Goal: Information Seeking & Learning: Learn about a topic

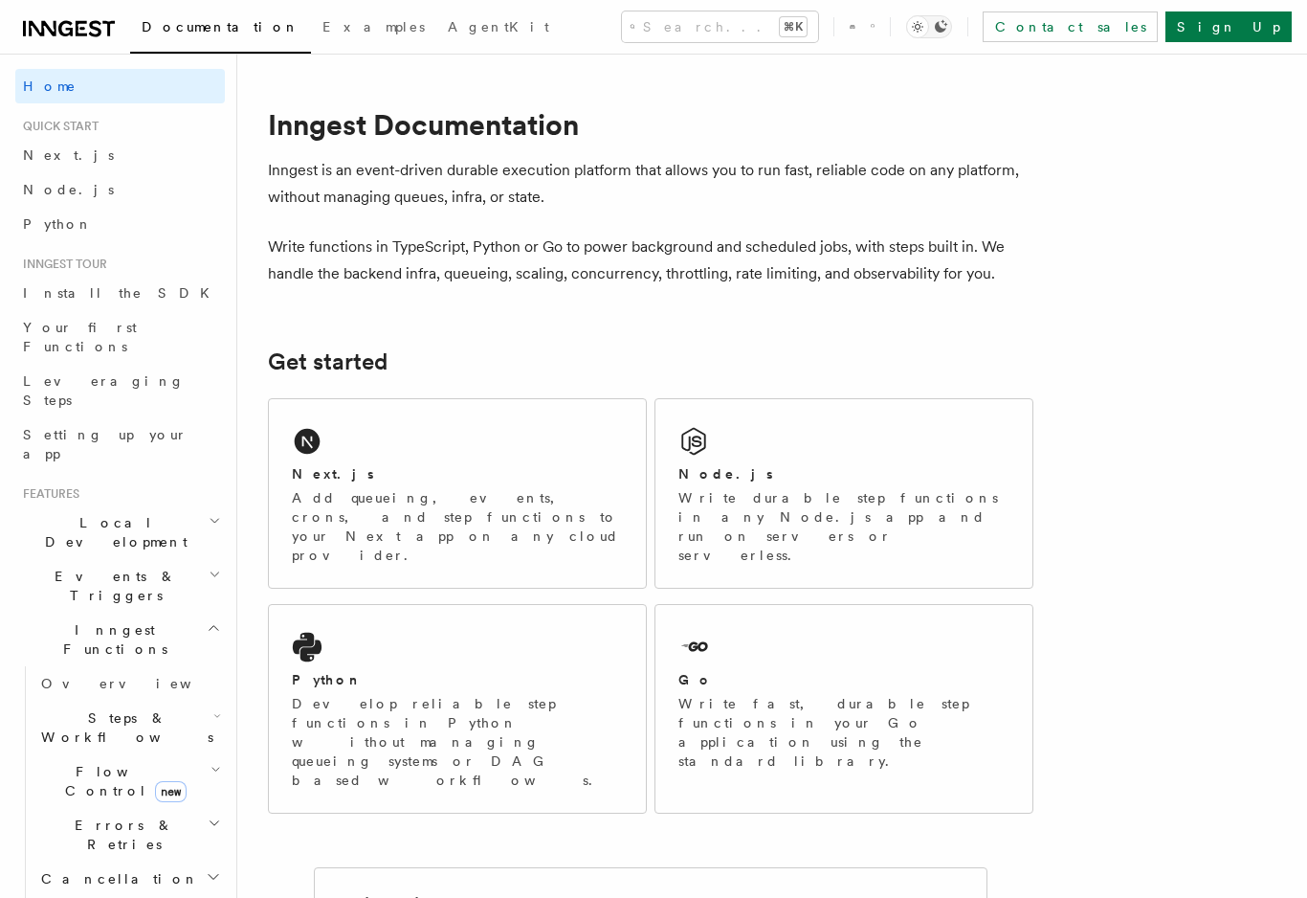
click at [927, 25] on icon "Toggle dark mode" at bounding box center [917, 26] width 19 height 19
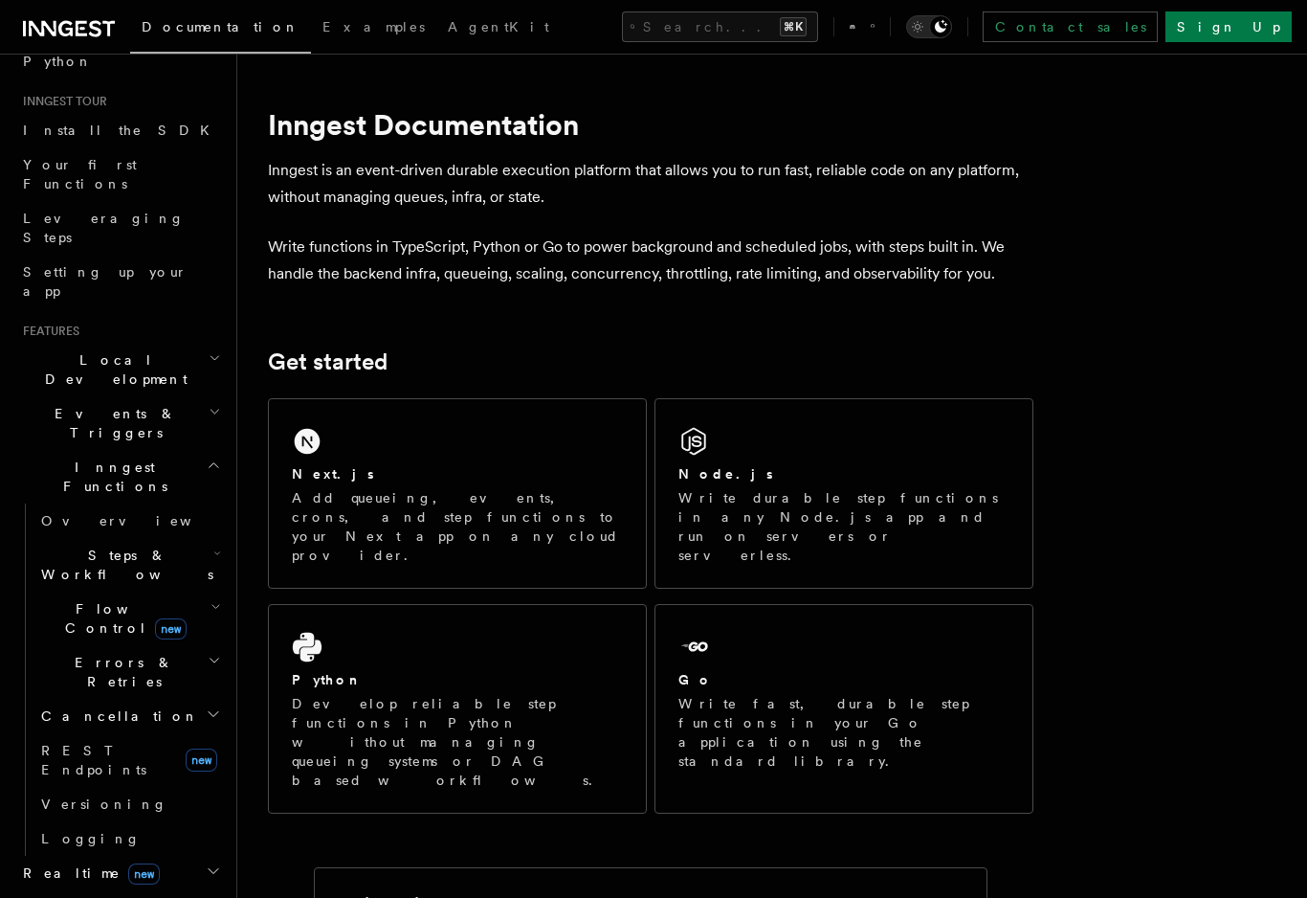
scroll to position [168, 0]
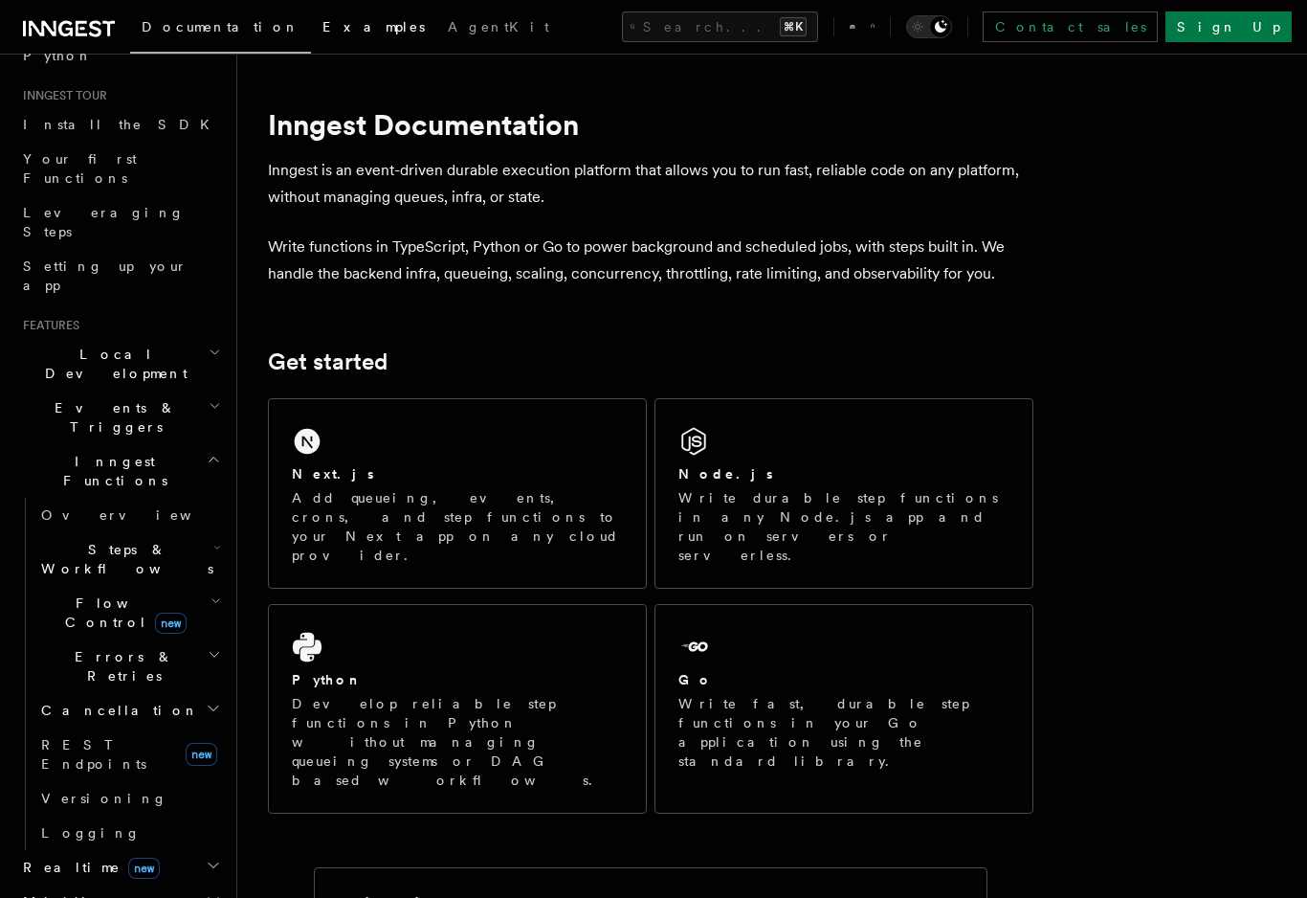
click at [323, 31] on span "Examples" at bounding box center [374, 26] width 102 height 15
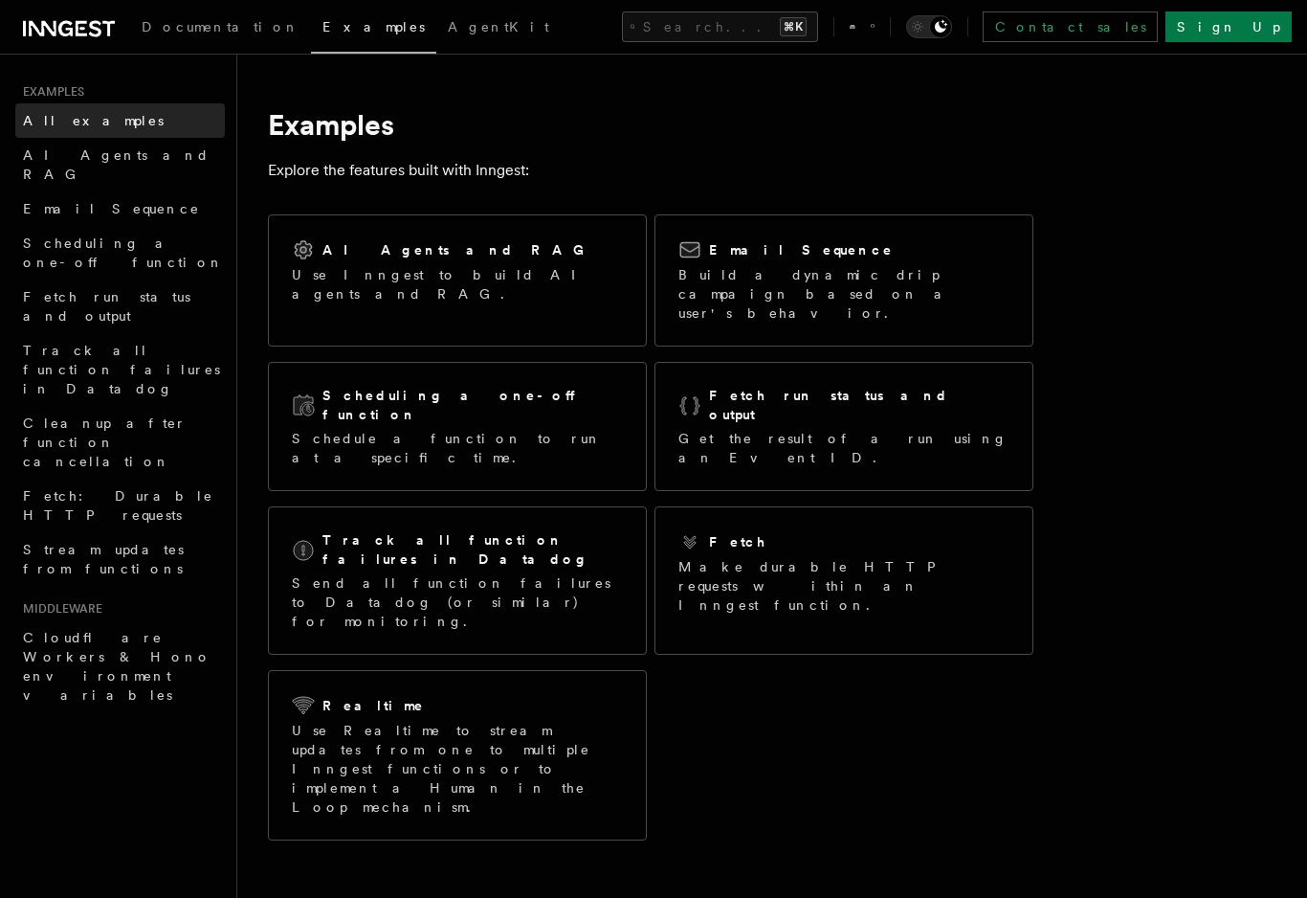
click at [38, 125] on span "All examples" at bounding box center [93, 120] width 141 height 15
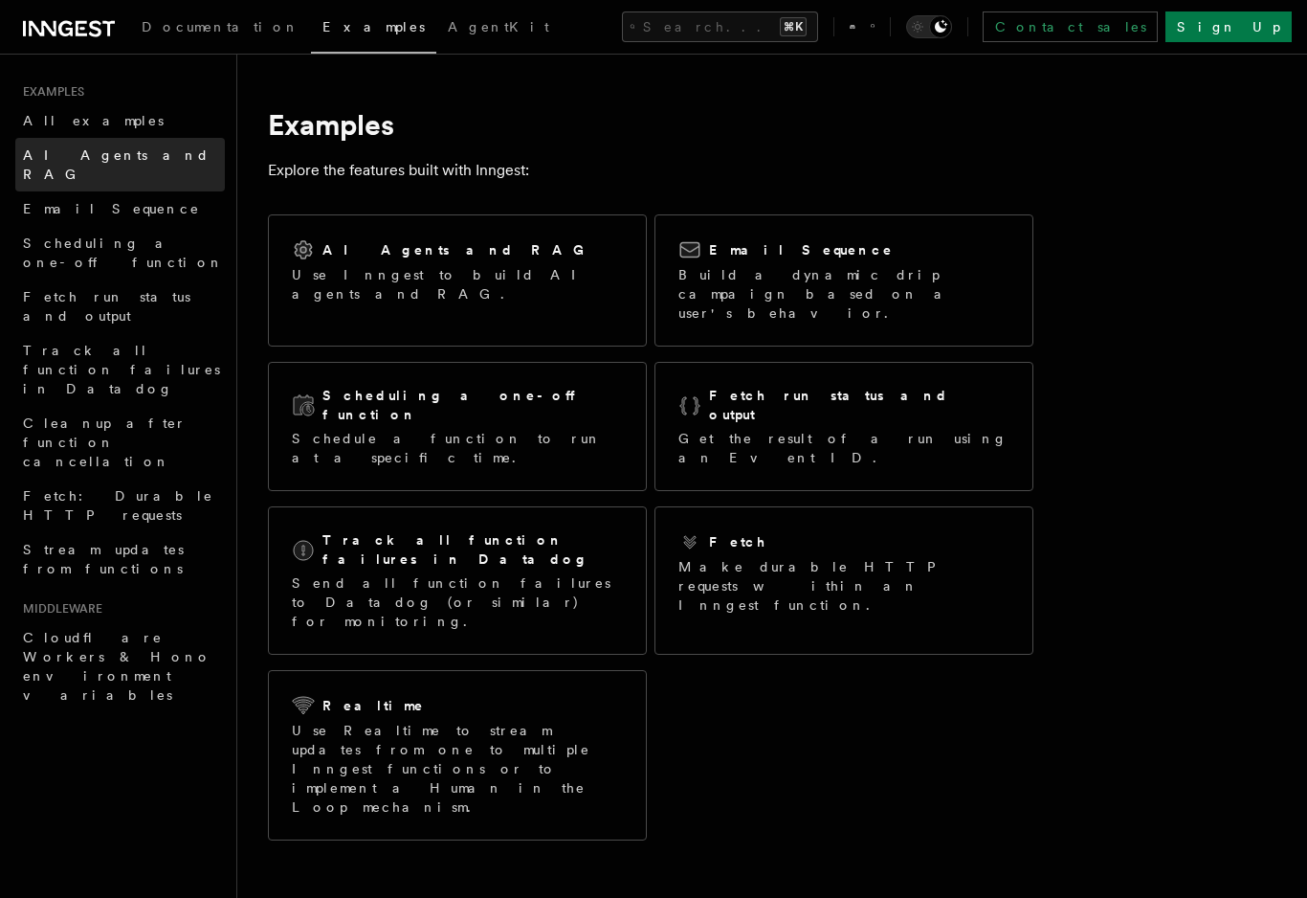
click at [45, 157] on span "AI Agents and RAG" at bounding box center [116, 164] width 187 height 34
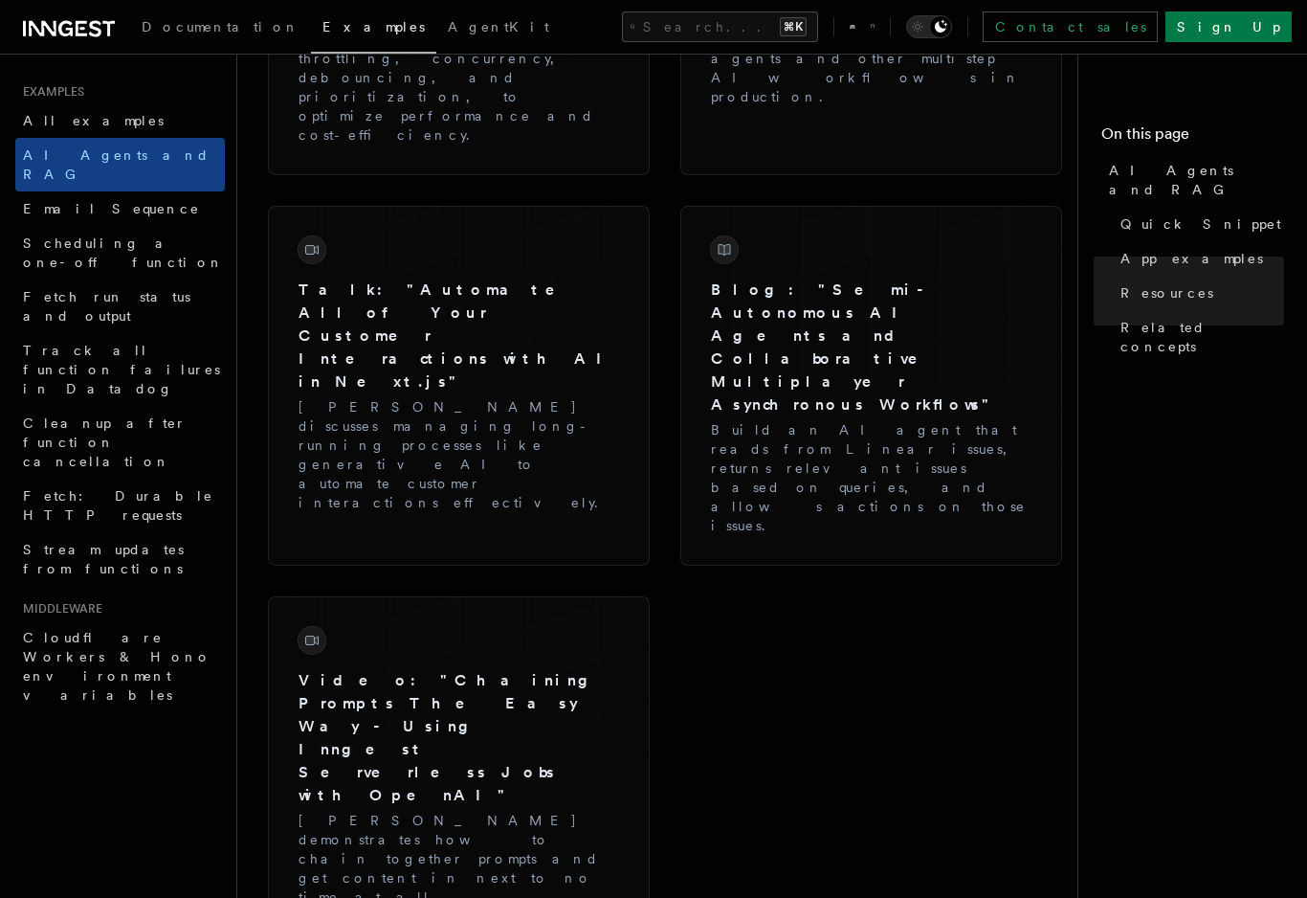
scroll to position [3093, 0]
click at [75, 201] on span "Email Sequence" at bounding box center [111, 208] width 177 height 15
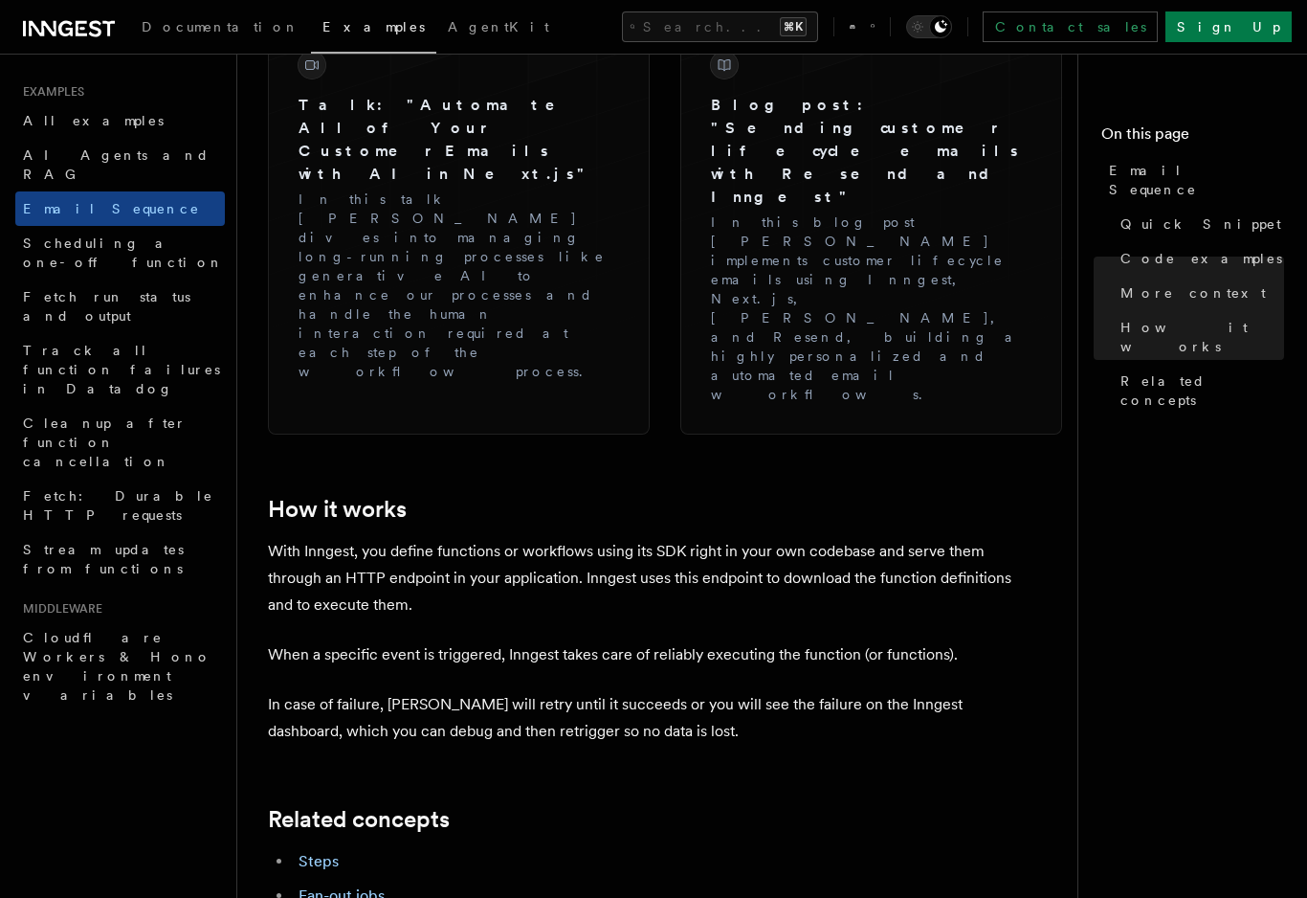
scroll to position [2844, 0]
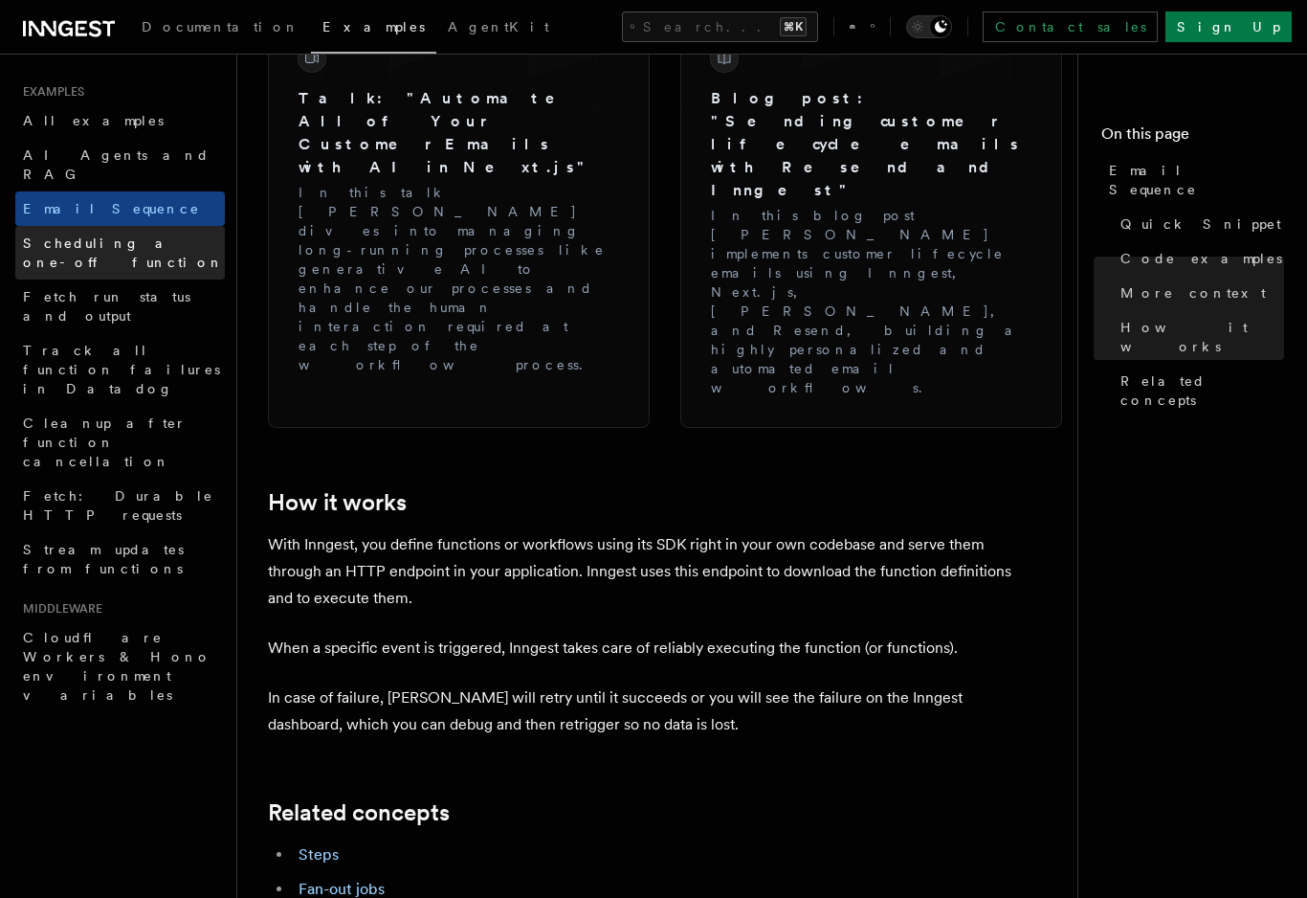
click at [109, 235] on span "Scheduling a one-off function" at bounding box center [123, 252] width 201 height 34
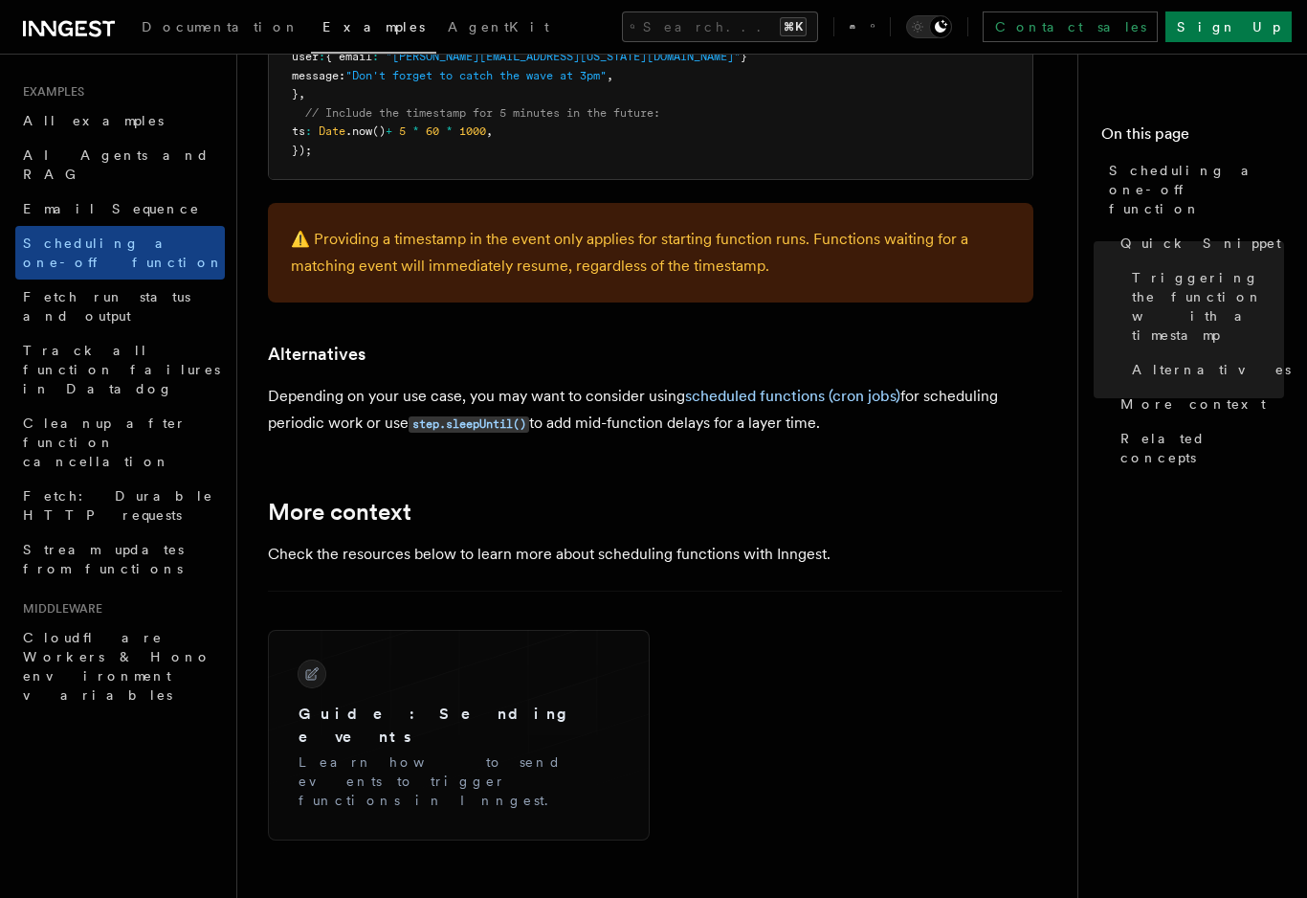
scroll to position [1053, 0]
click at [89, 289] on span "Fetch run status and output" at bounding box center [106, 306] width 167 height 34
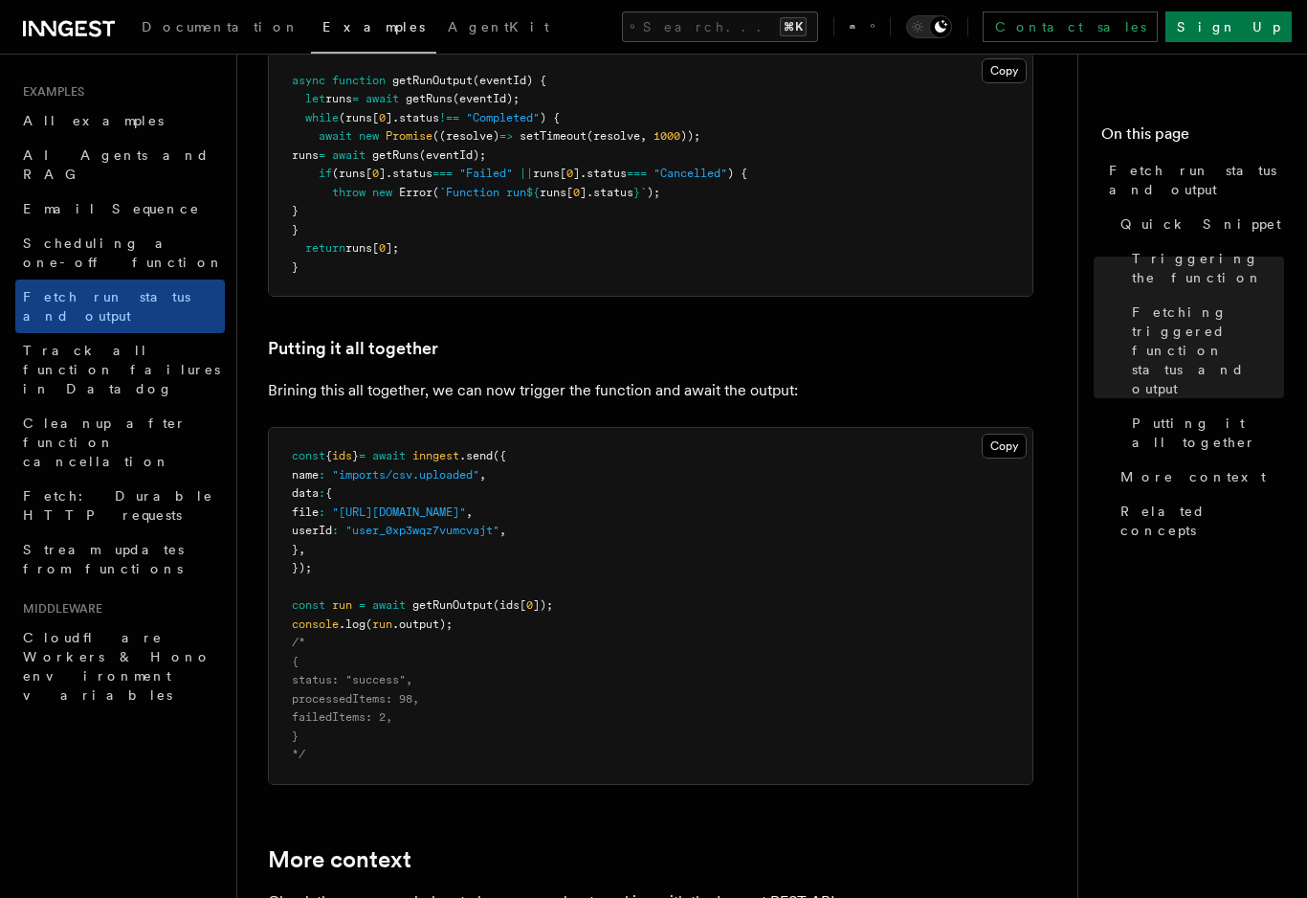
scroll to position [2230, 0]
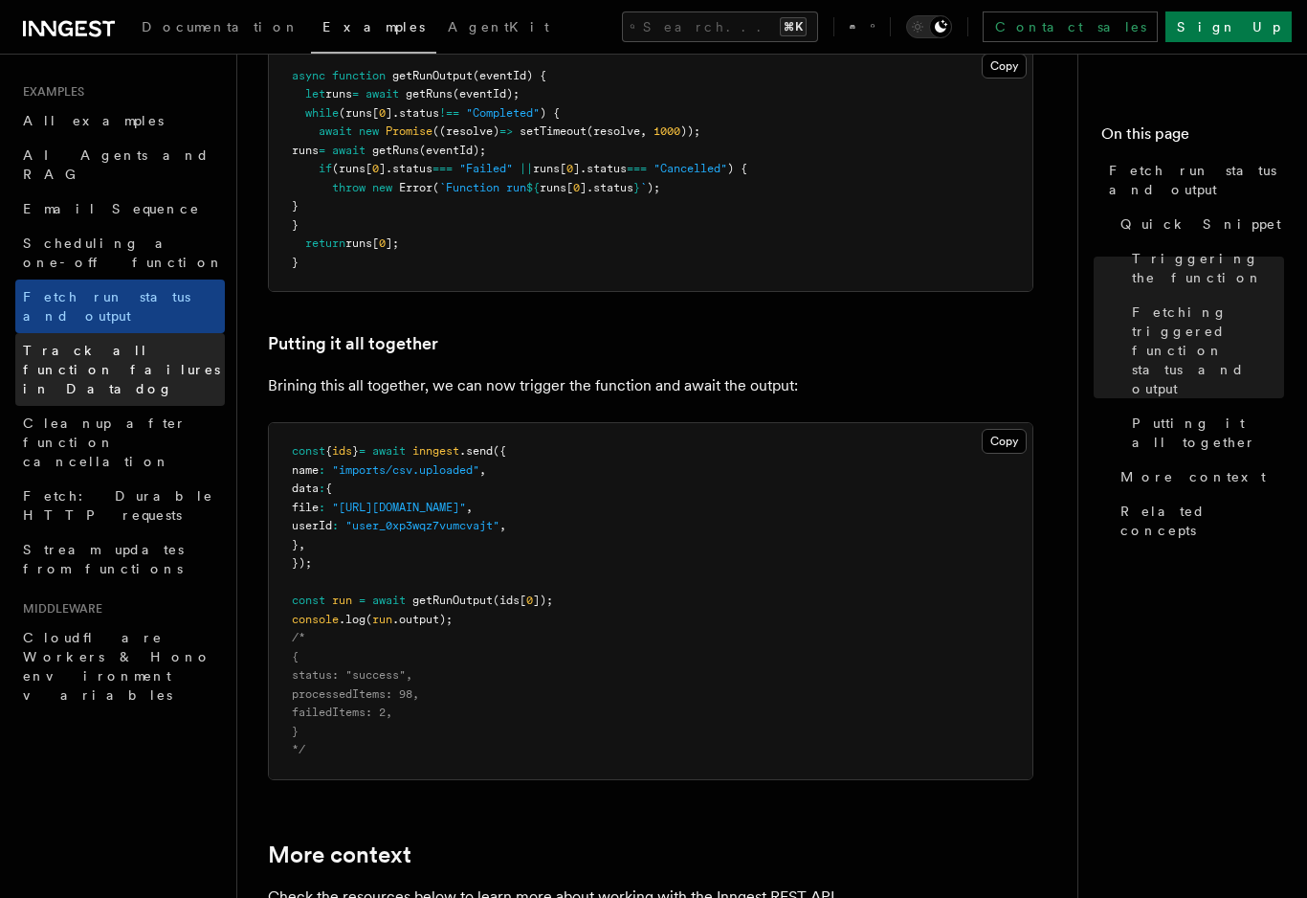
click at [45, 343] on span "Track all function failures in Datadog" at bounding box center [121, 370] width 197 height 54
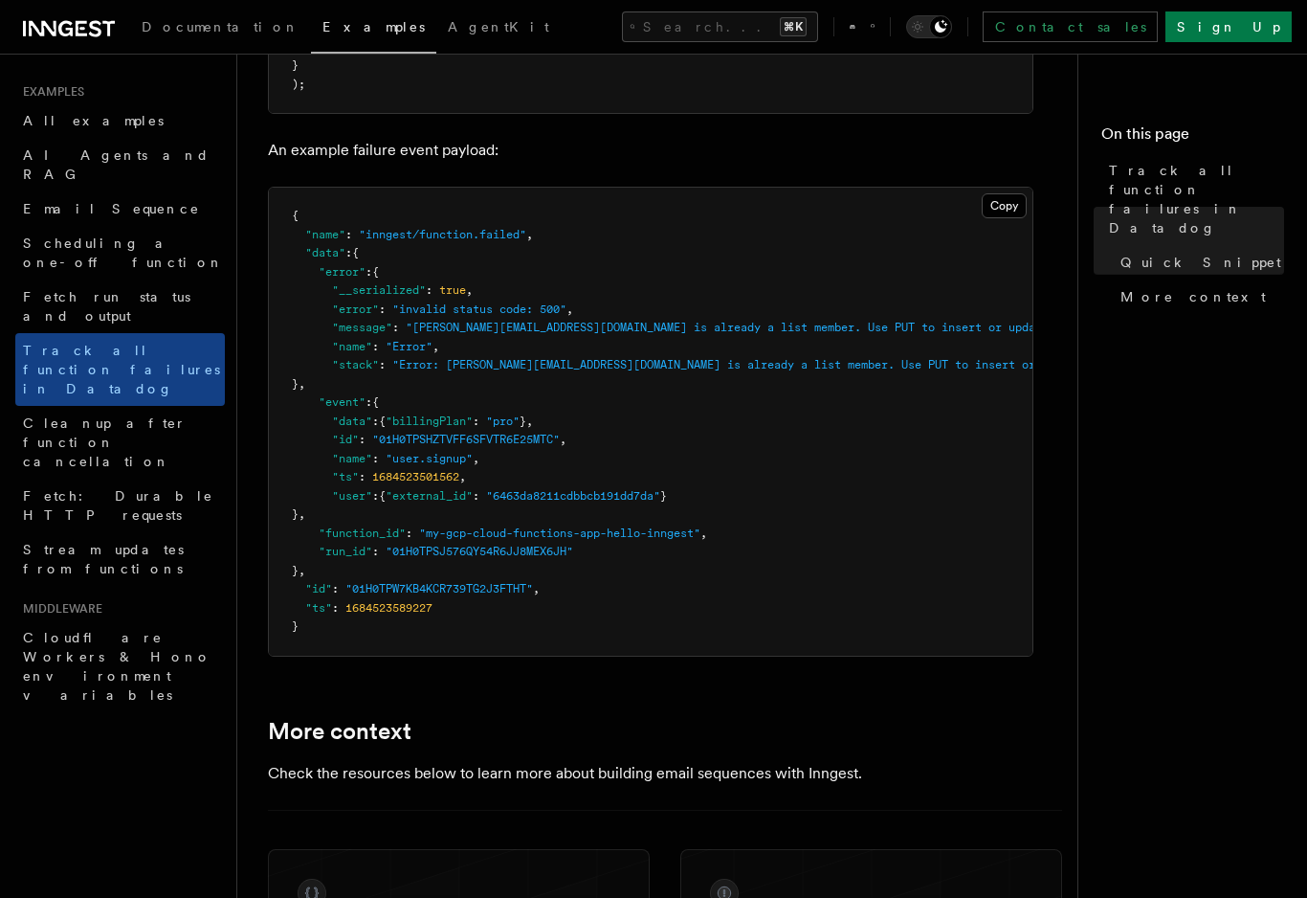
scroll to position [1177, 0]
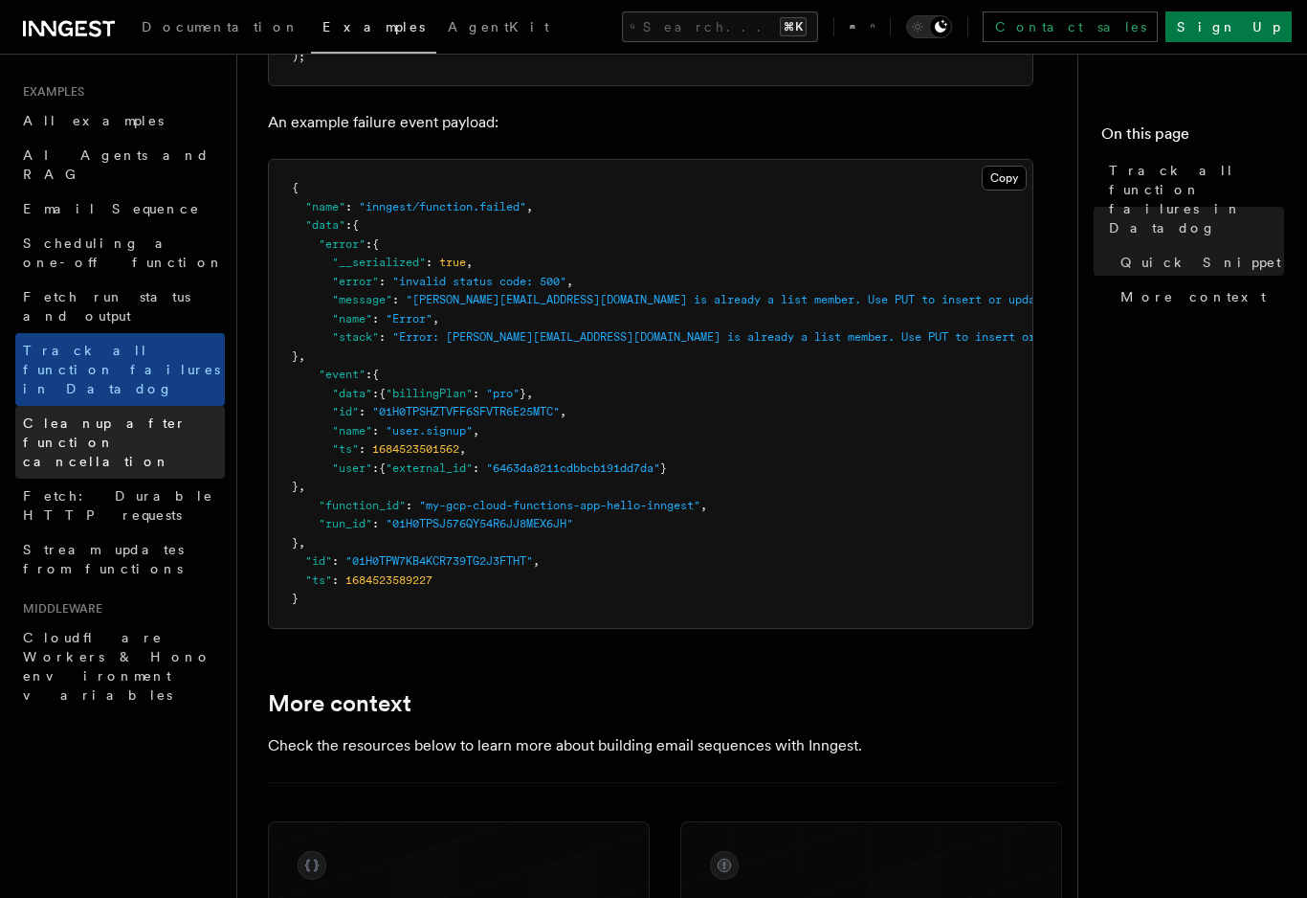
click at [62, 413] on span "Cleanup after function cancellation" at bounding box center [124, 441] width 202 height 57
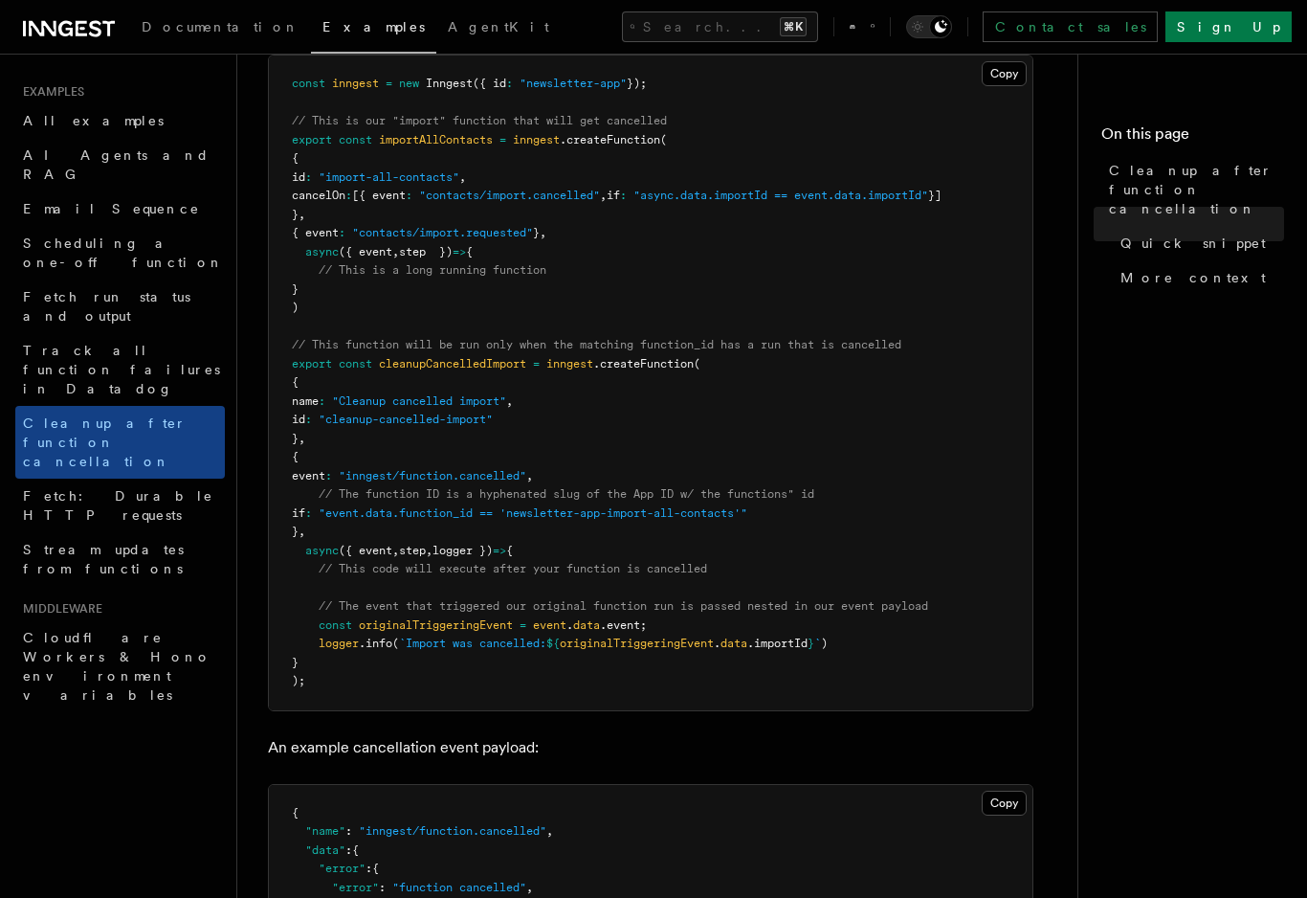
scroll to position [462, 0]
click at [1133, 589] on nav "On this page Cleanup after function cancellation Quick snippet More context" at bounding box center [1193, 476] width 230 height 844
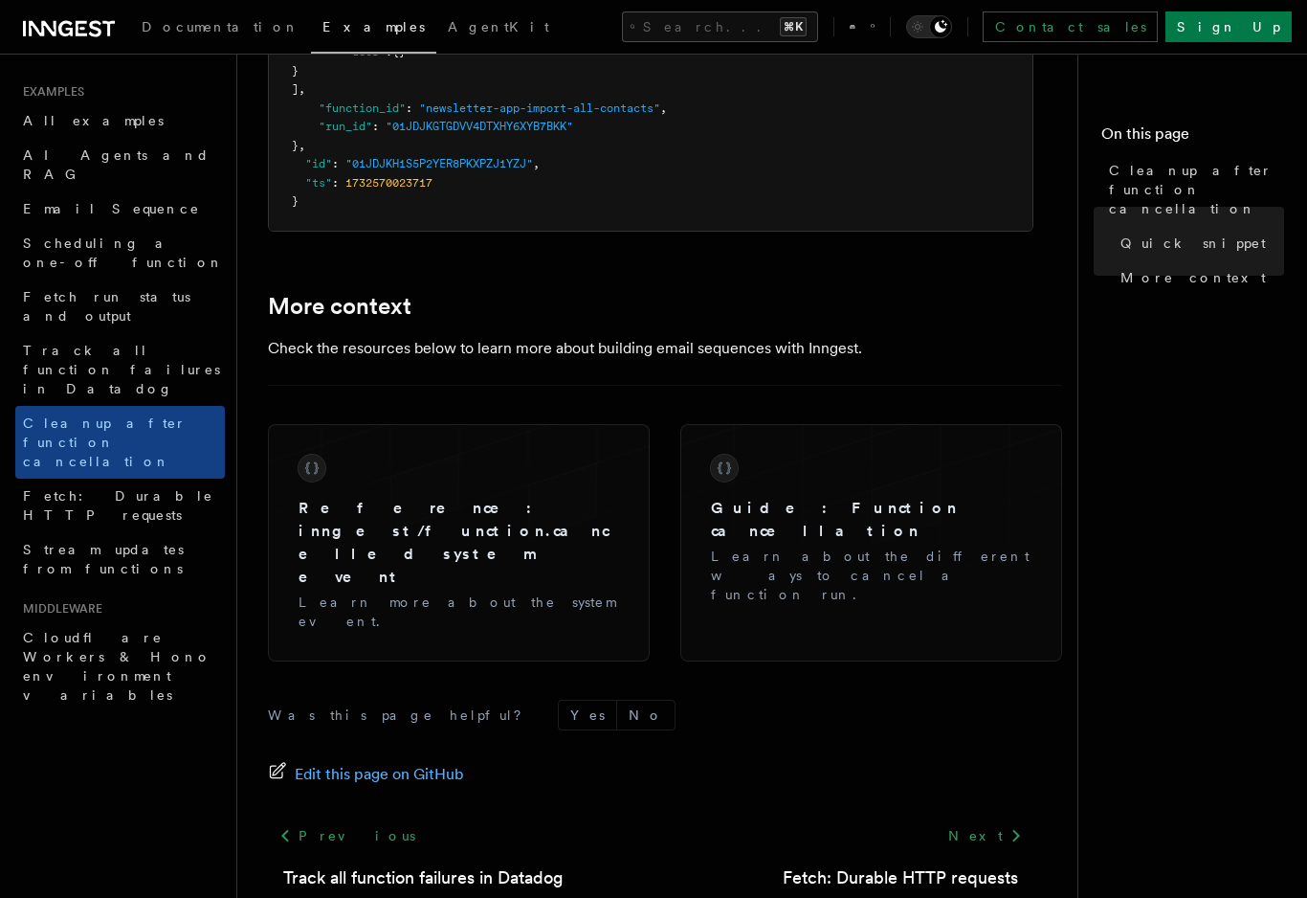
scroll to position [1686, 0]
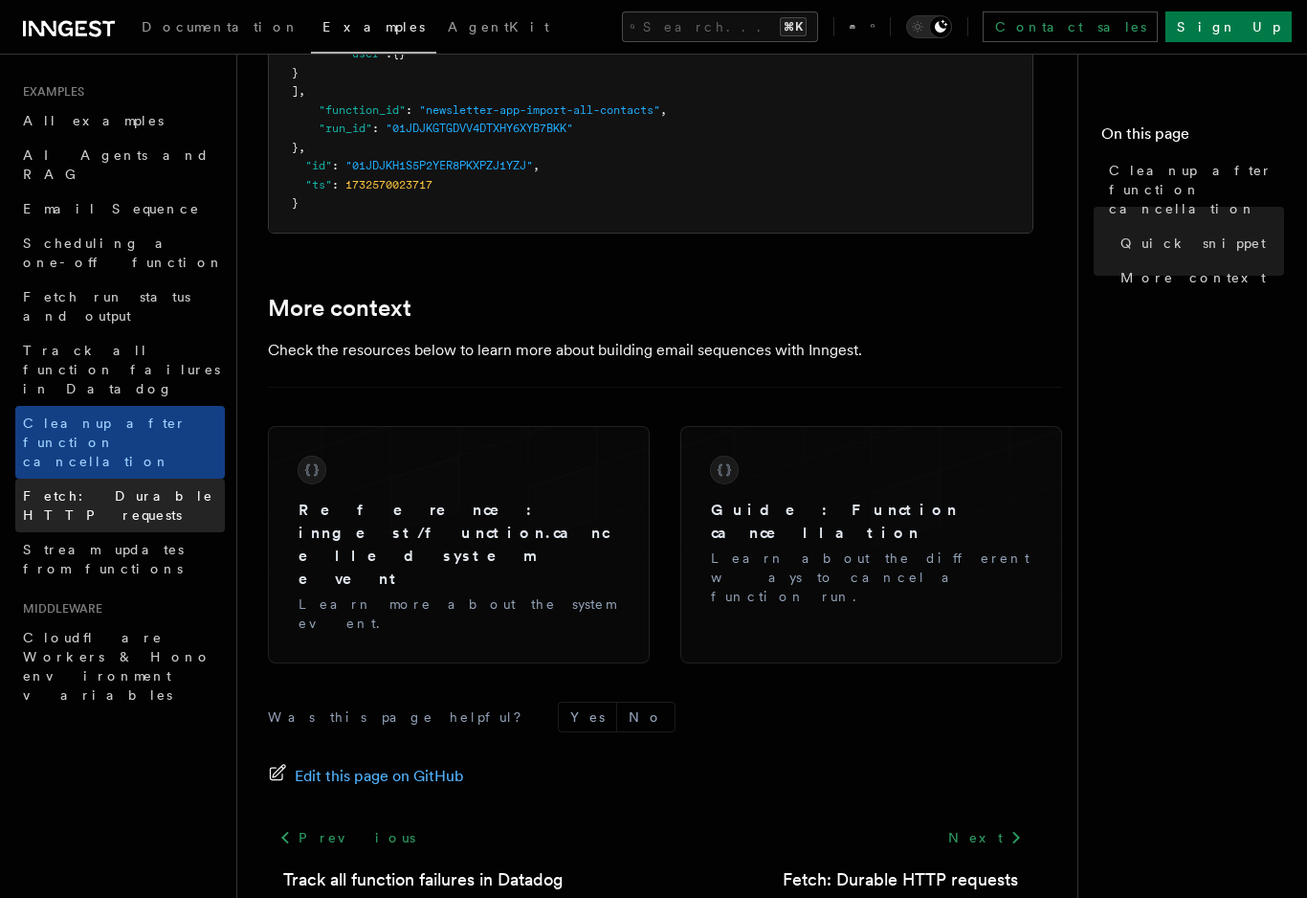
click at [56, 479] on link "Fetch: Durable HTTP requests" at bounding box center [120, 506] width 210 height 54
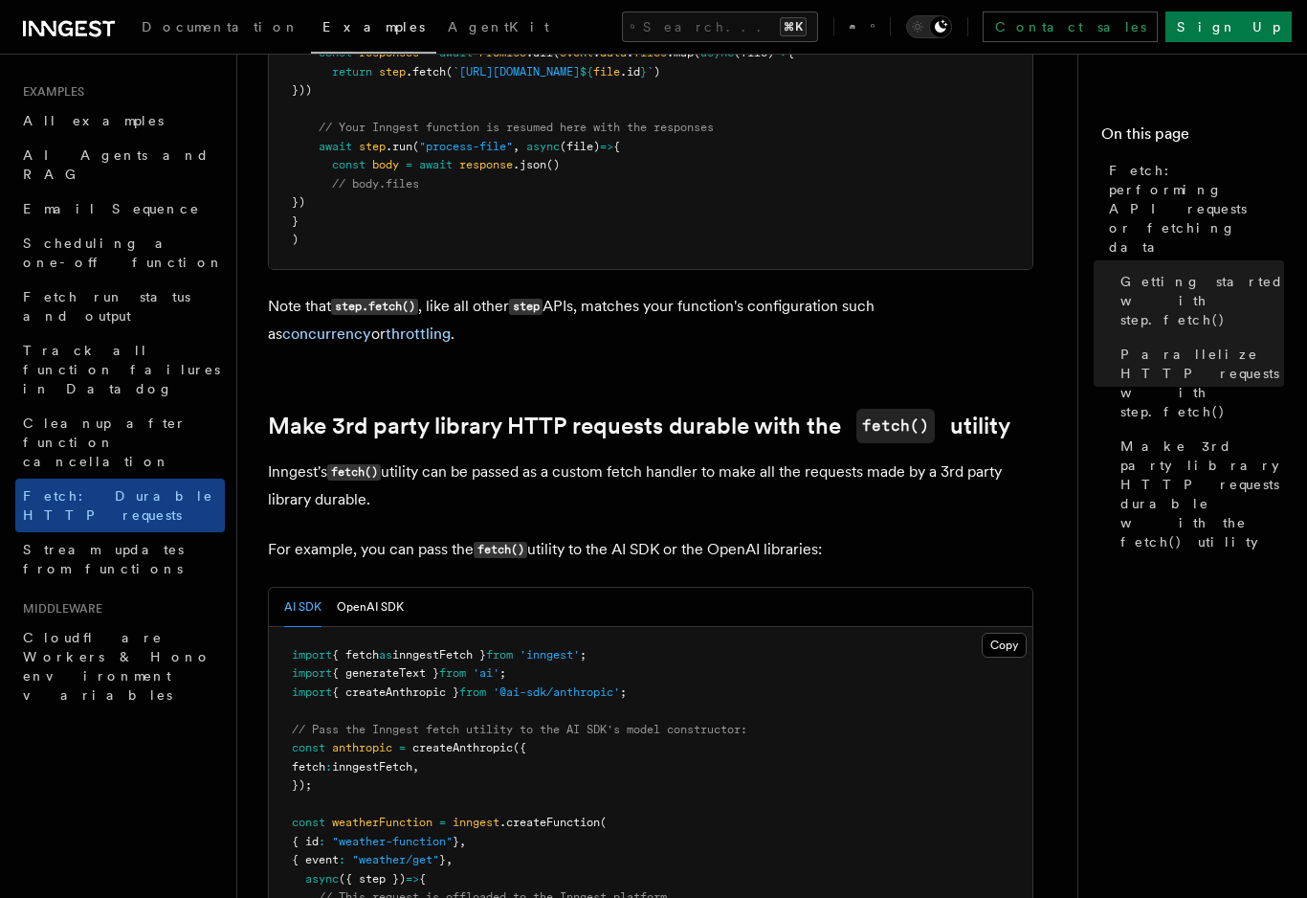
scroll to position [1343, 0]
click at [43, 542] on span "Stream updates from functions" at bounding box center [103, 559] width 161 height 34
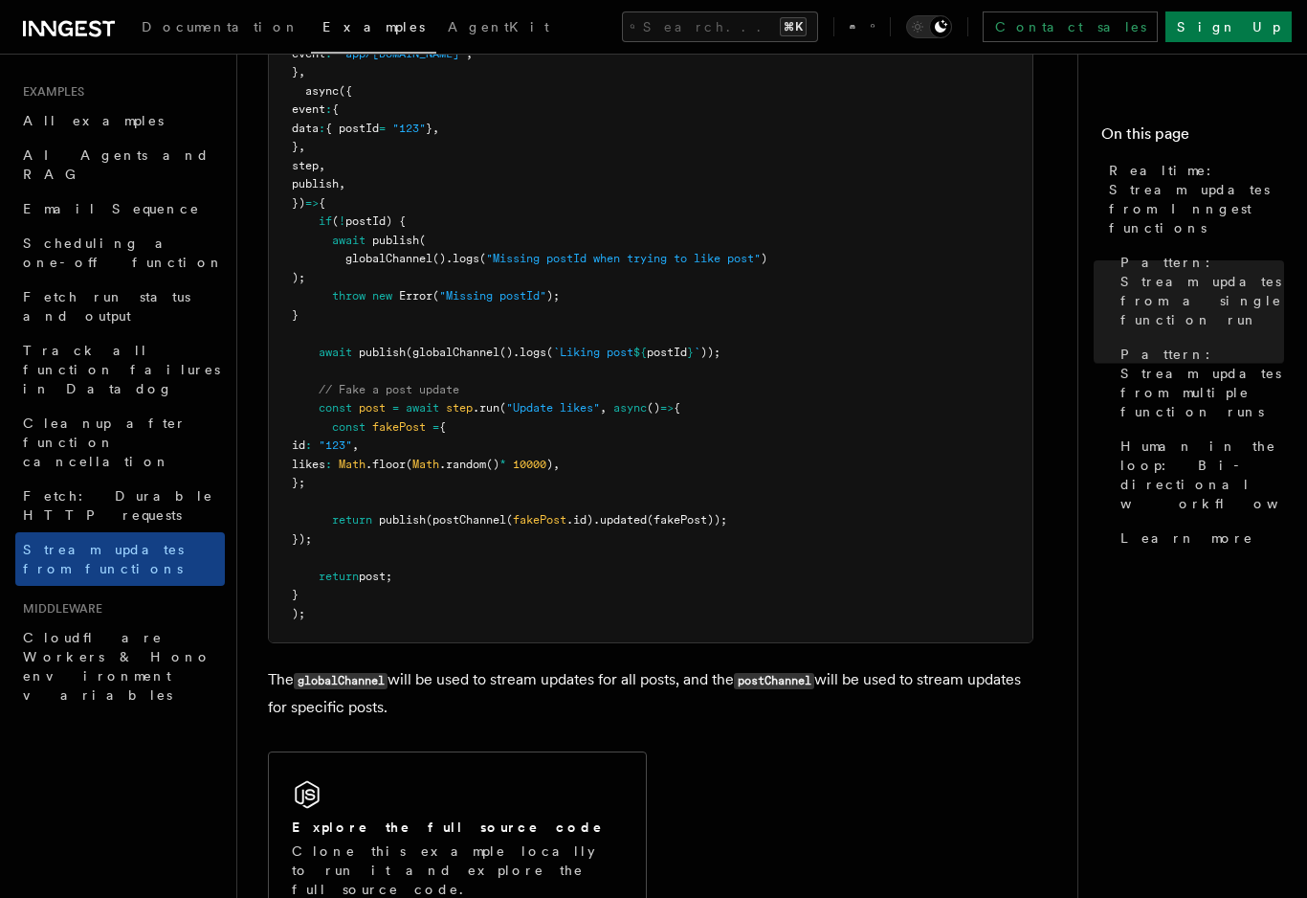
scroll to position [2823, 0]
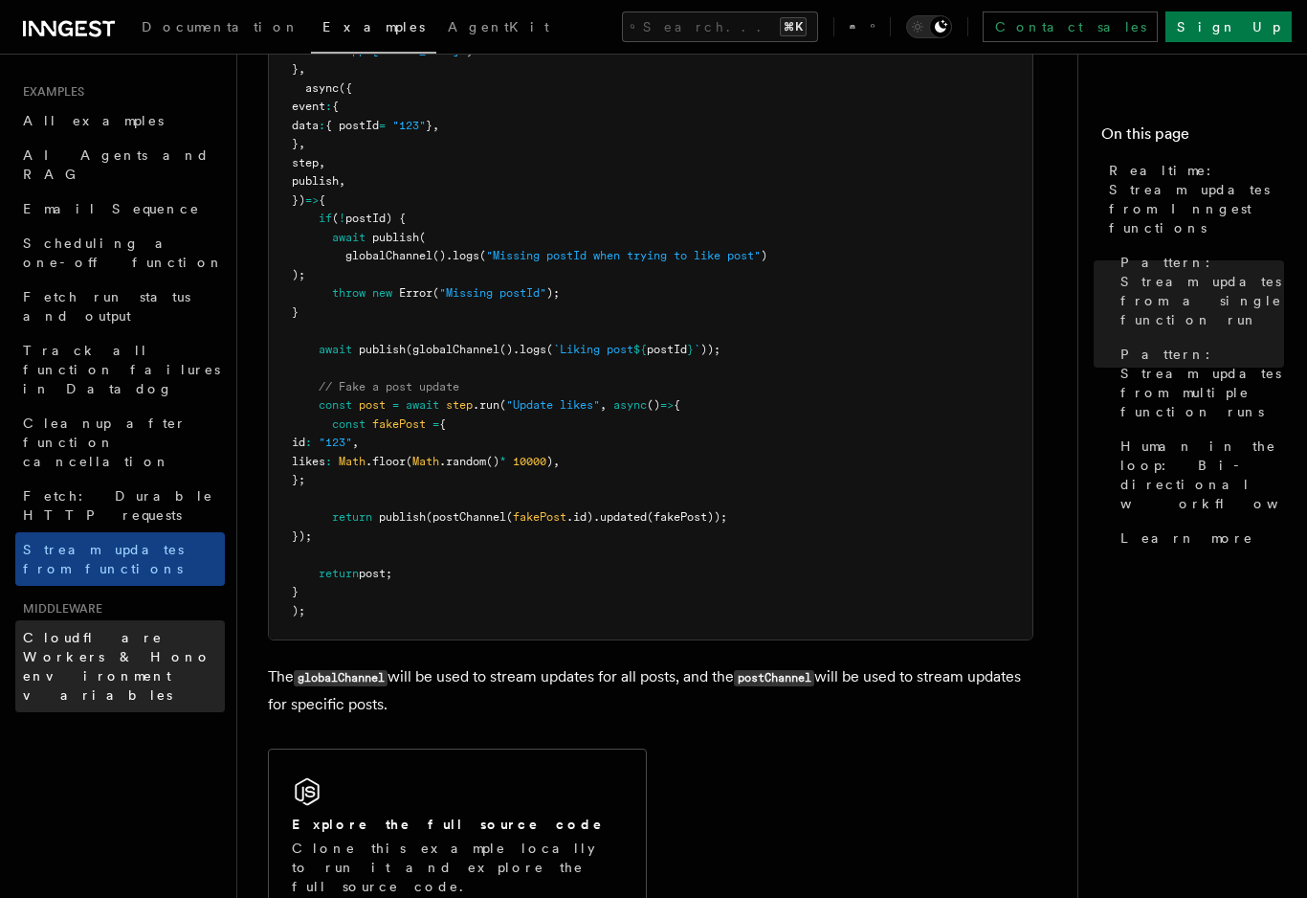
click at [93, 630] on span "Cloudflare Workers & Hono environment variables" at bounding box center [117, 666] width 189 height 73
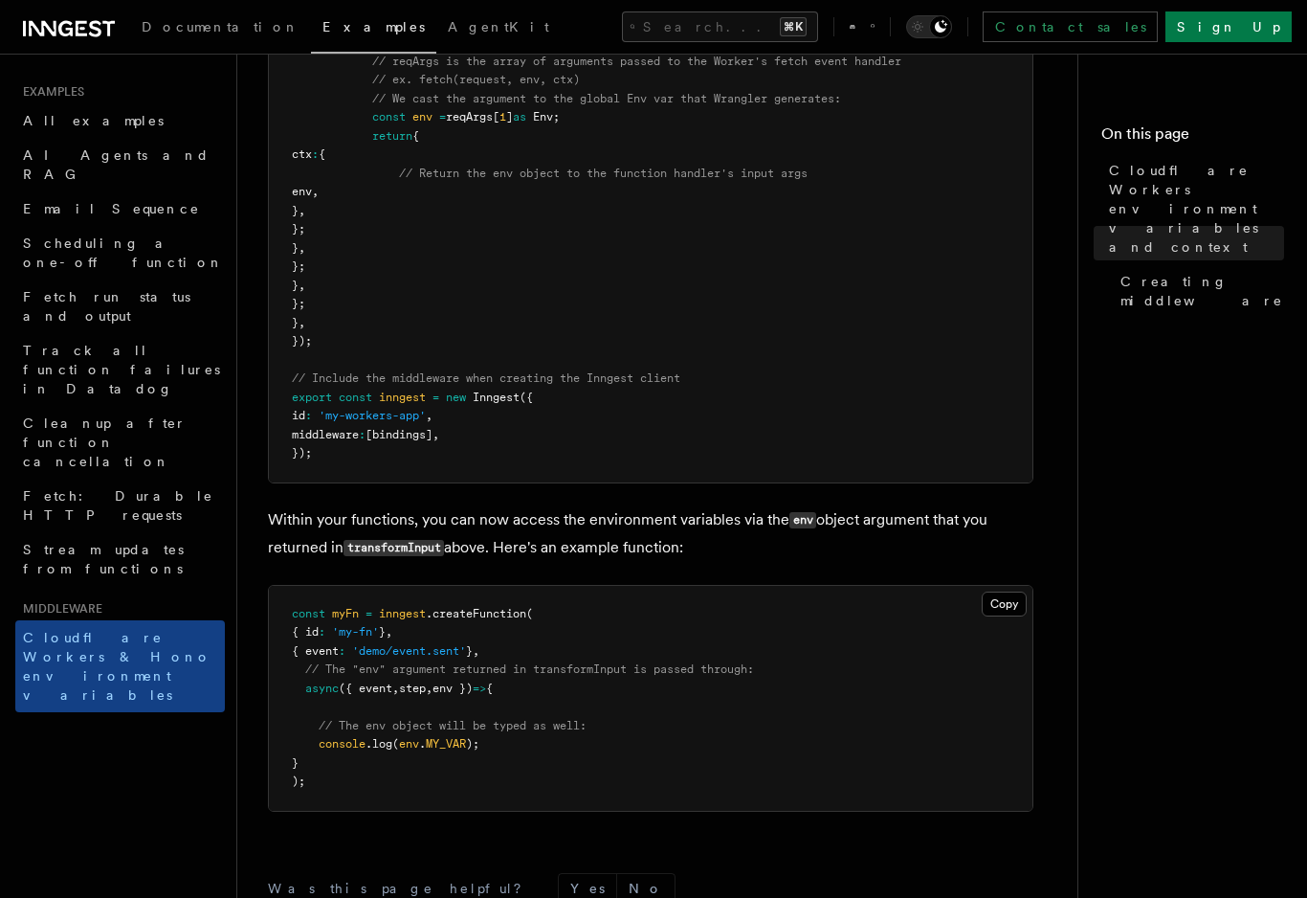
scroll to position [798, 0]
click at [448, 26] on span "AgentKit" at bounding box center [498, 26] width 101 height 15
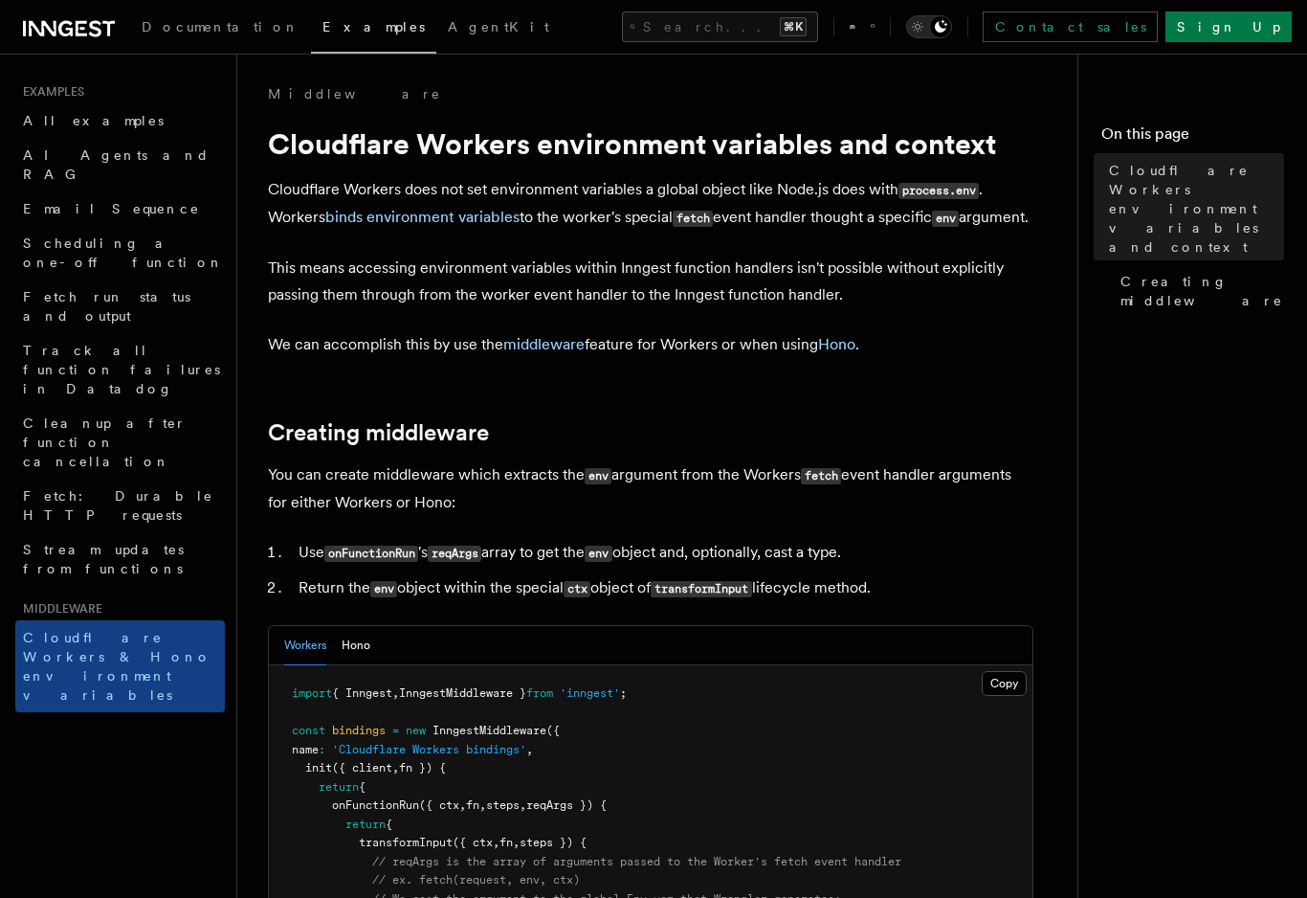
click at [952, 30] on div "Toggle dark mode" at bounding box center [940, 26] width 23 height 23
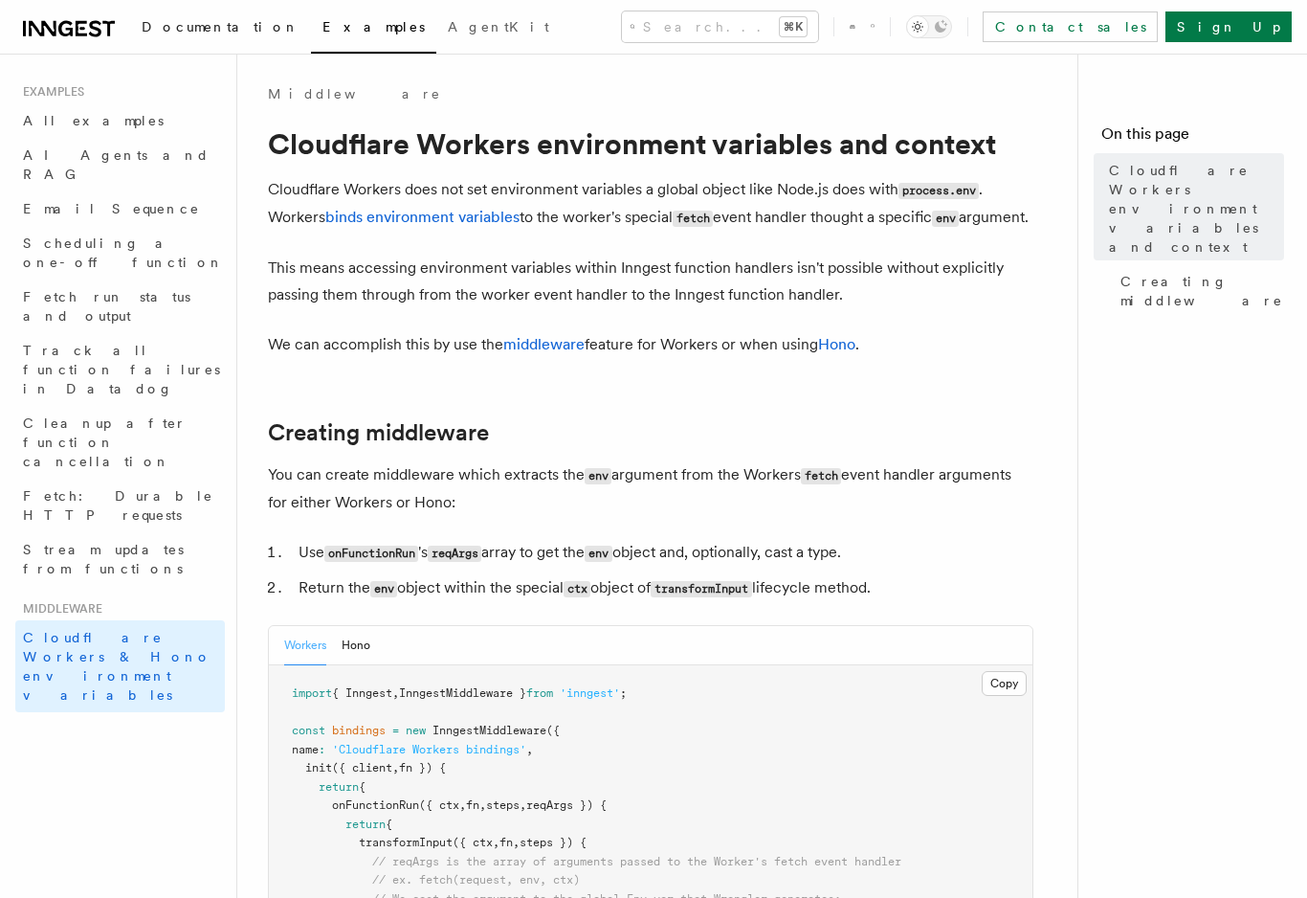
click at [190, 34] on span "Documentation" at bounding box center [221, 26] width 158 height 15
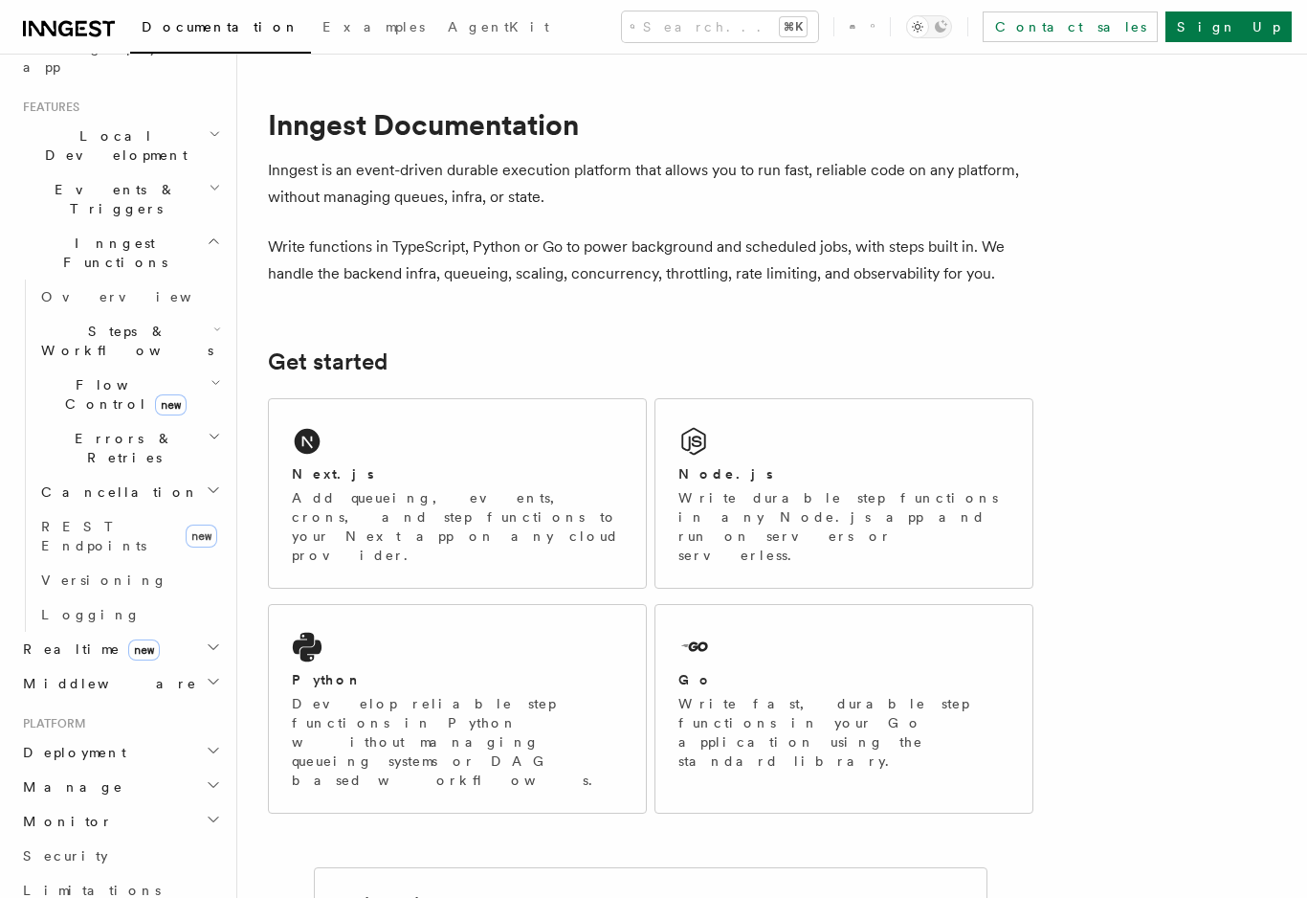
scroll to position [390, 0]
click at [72, 319] on span "Steps & Workflows" at bounding box center [123, 338] width 180 height 38
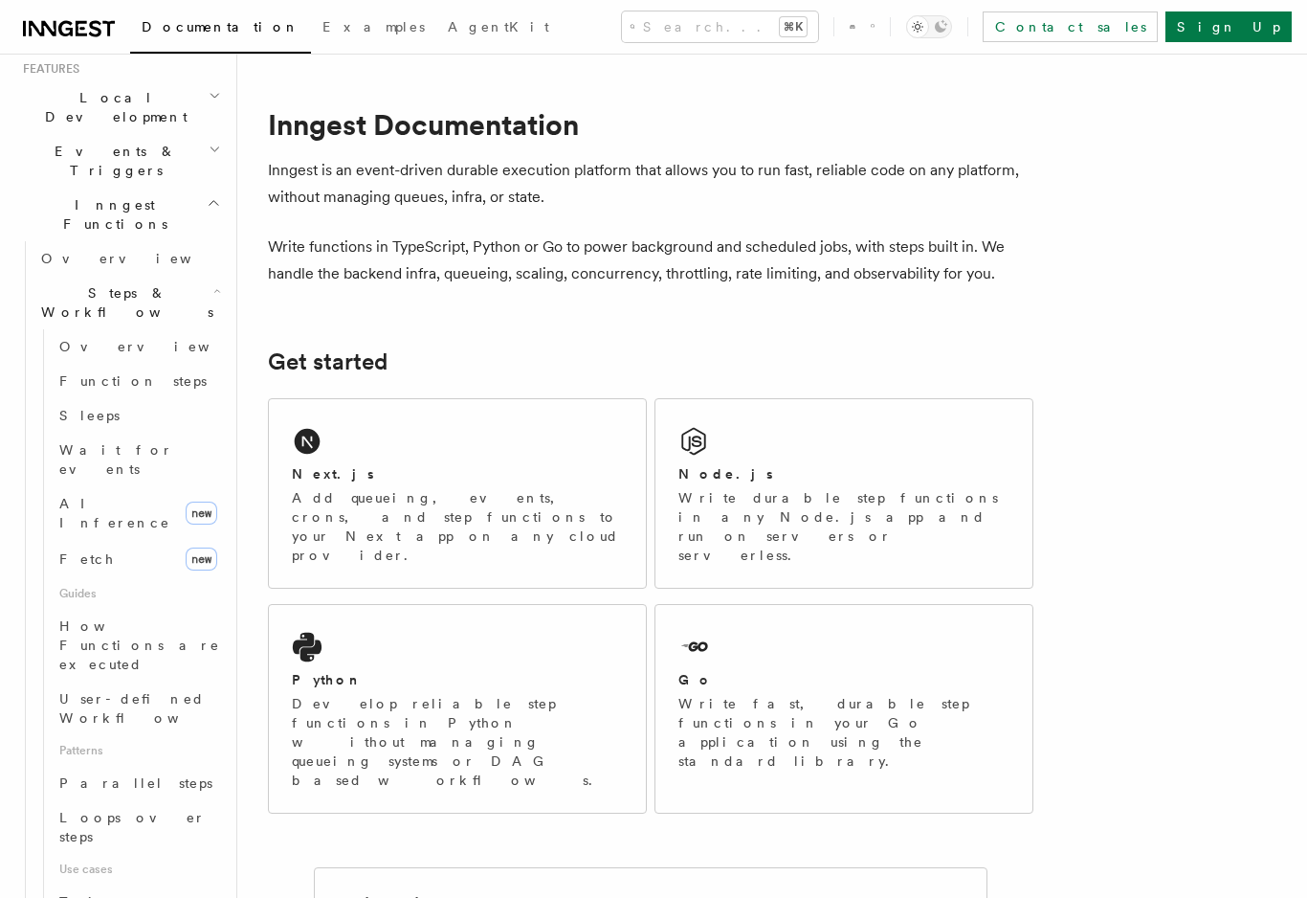
scroll to position [441, 0]
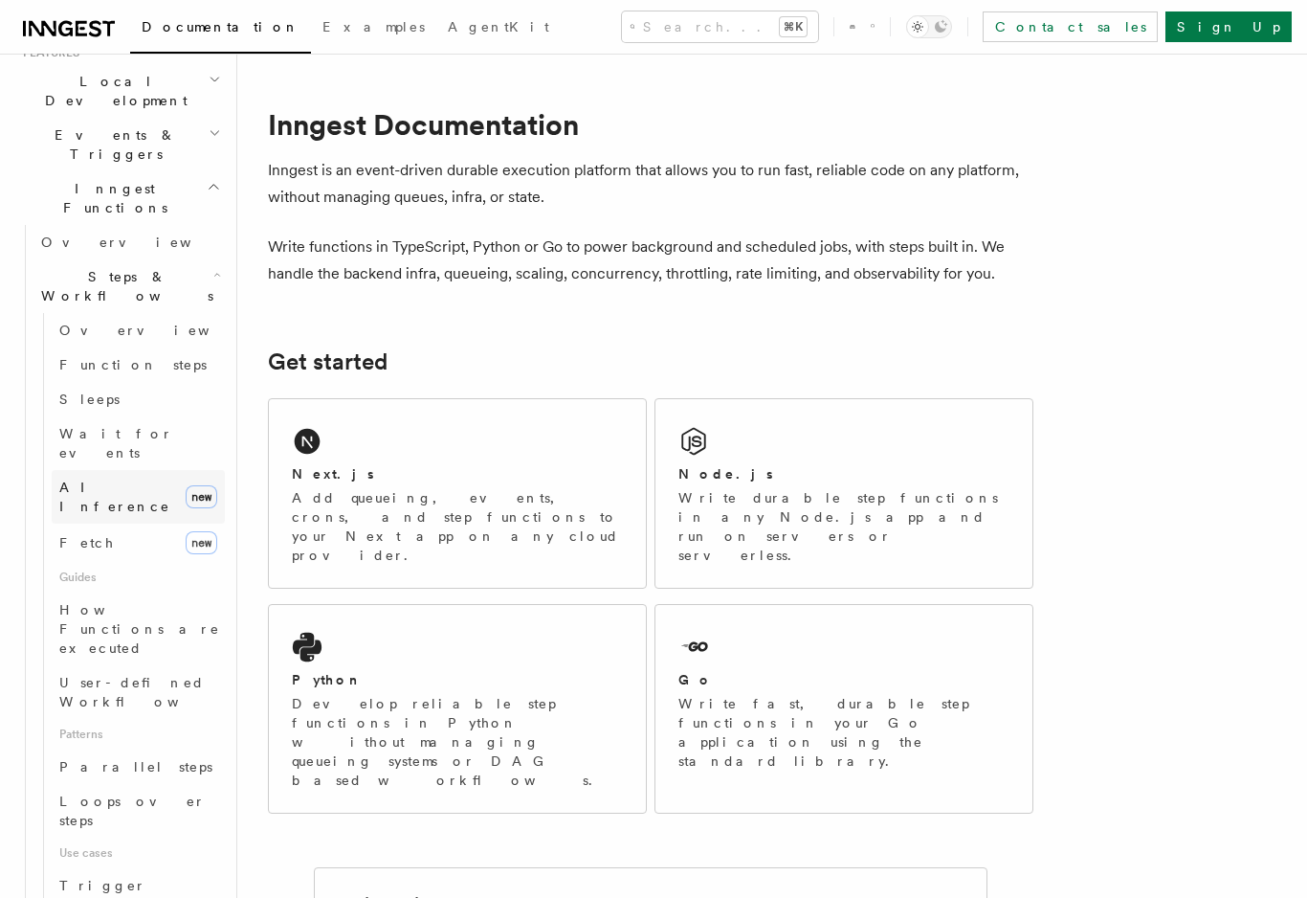
click at [82, 480] on span "AI Inference" at bounding box center [114, 497] width 111 height 34
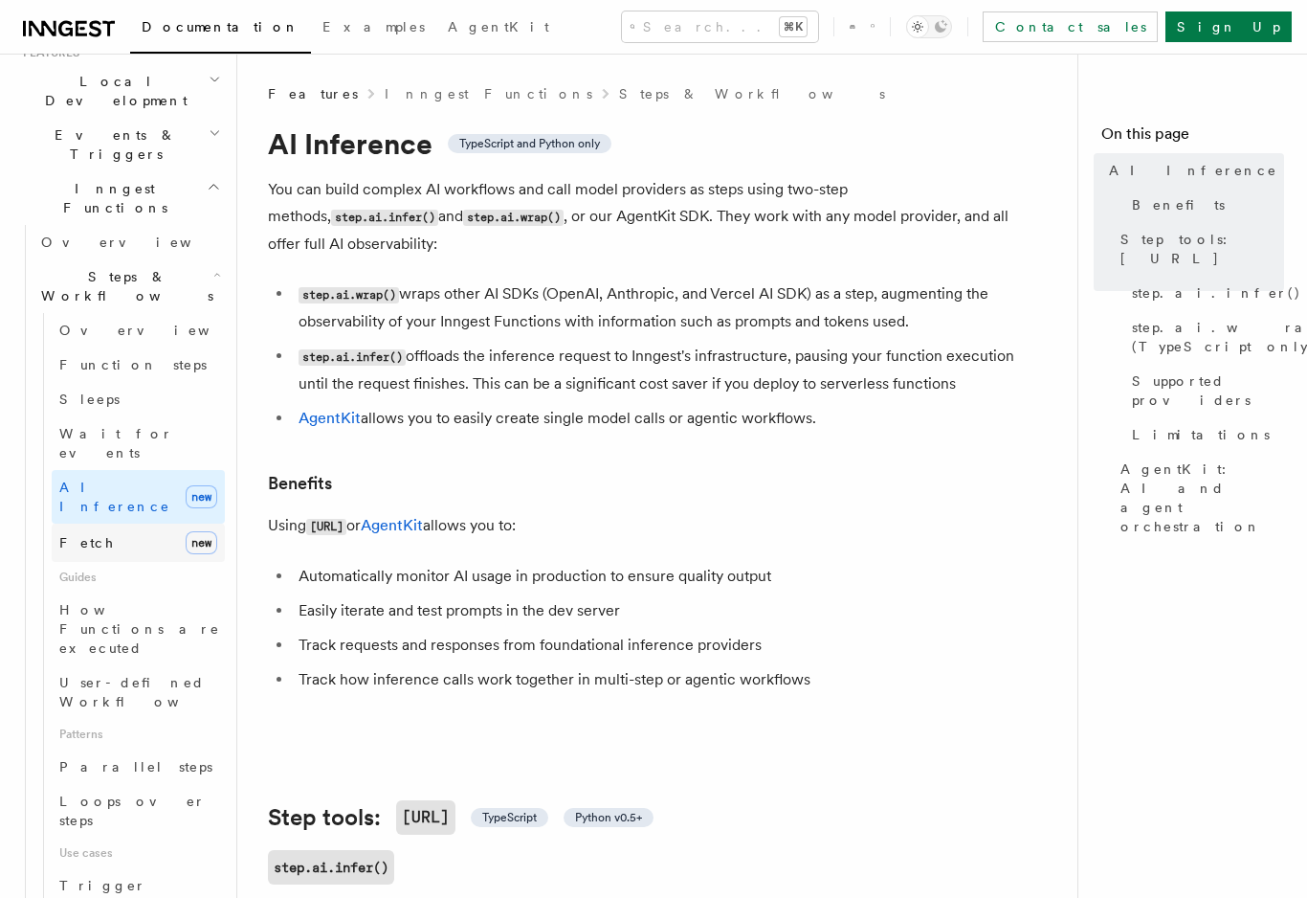
click at [82, 535] on span "Fetch" at bounding box center [87, 542] width 56 height 15
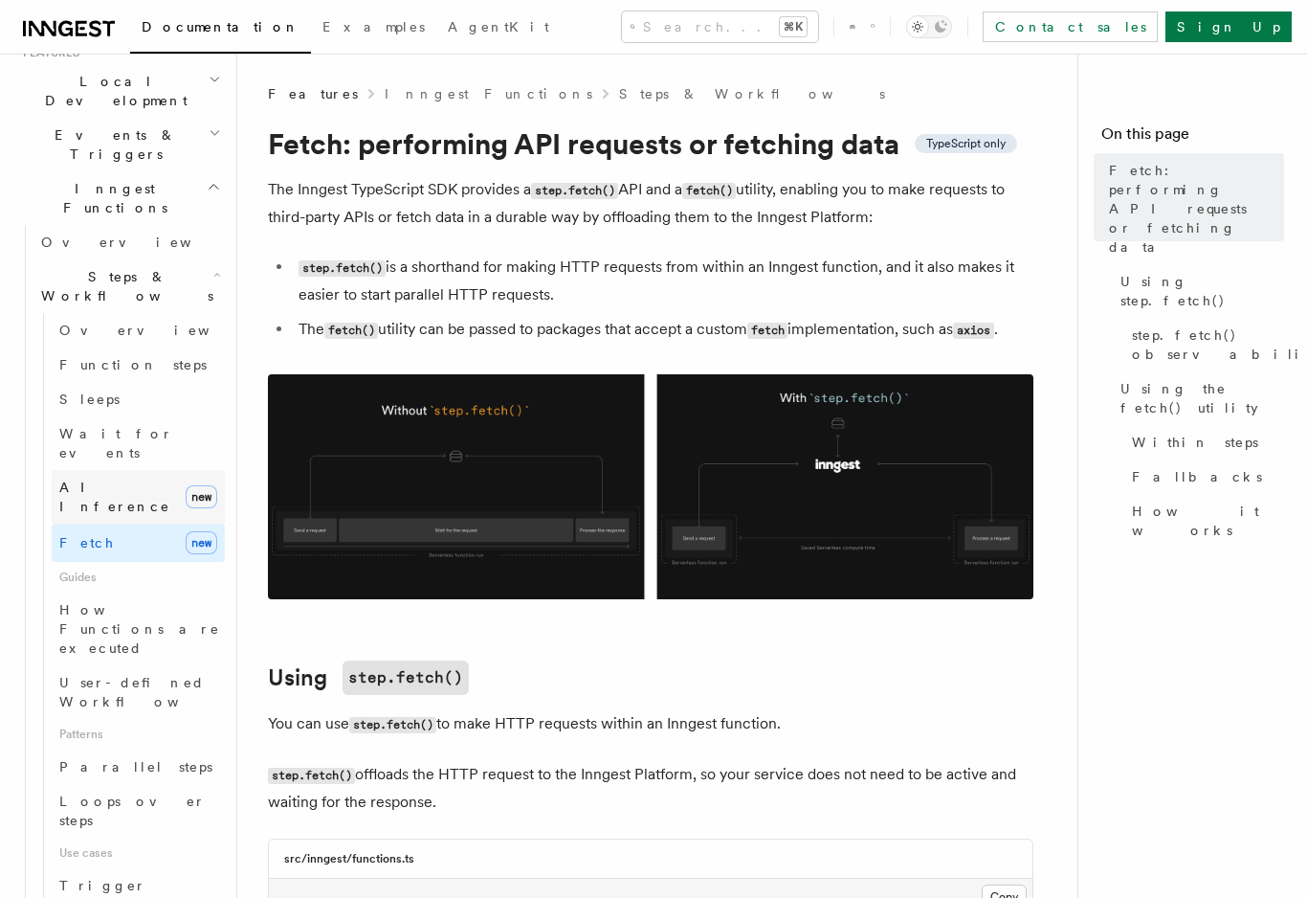
click at [72, 480] on span "AI Inference" at bounding box center [114, 497] width 111 height 34
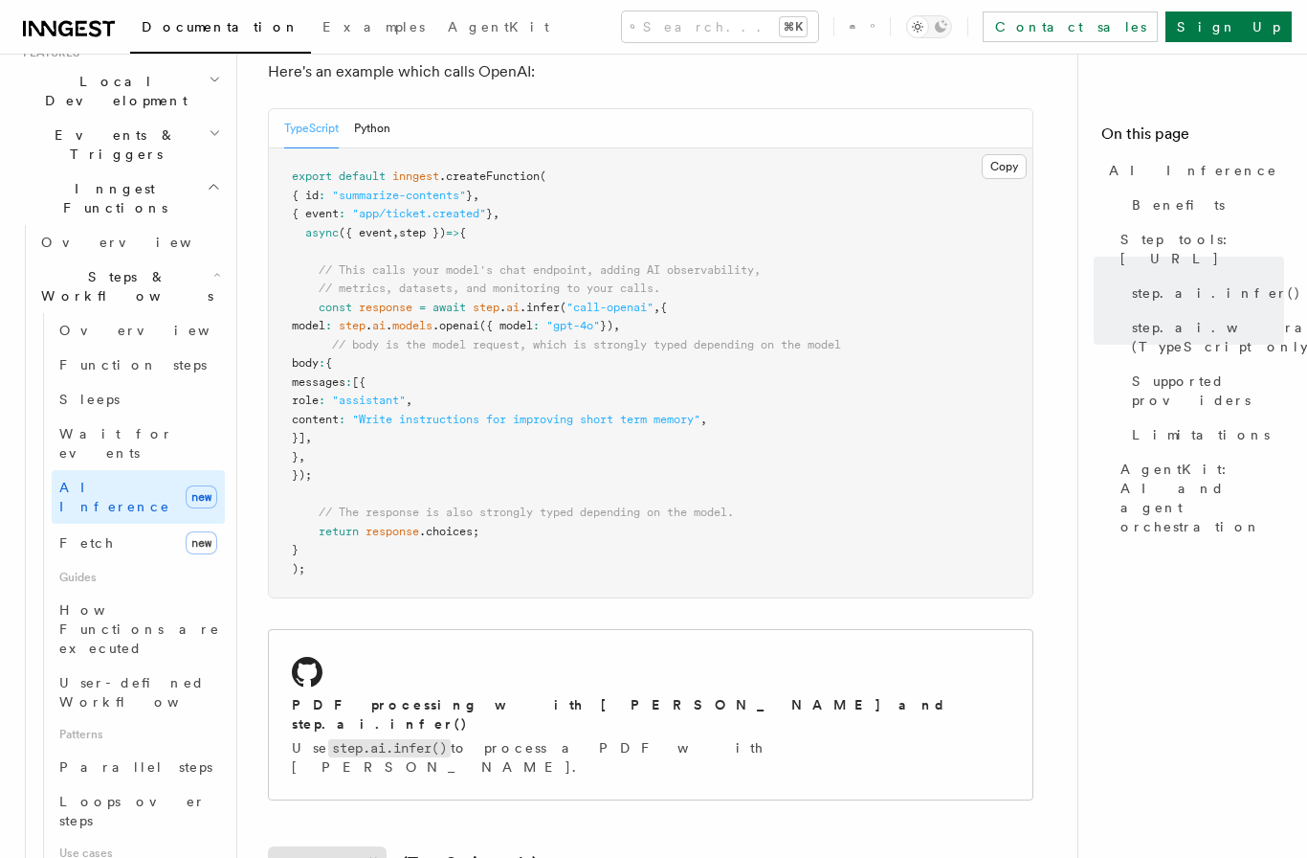
scroll to position [1100, 0]
click at [364, 131] on button "Python" at bounding box center [372, 127] width 36 height 39
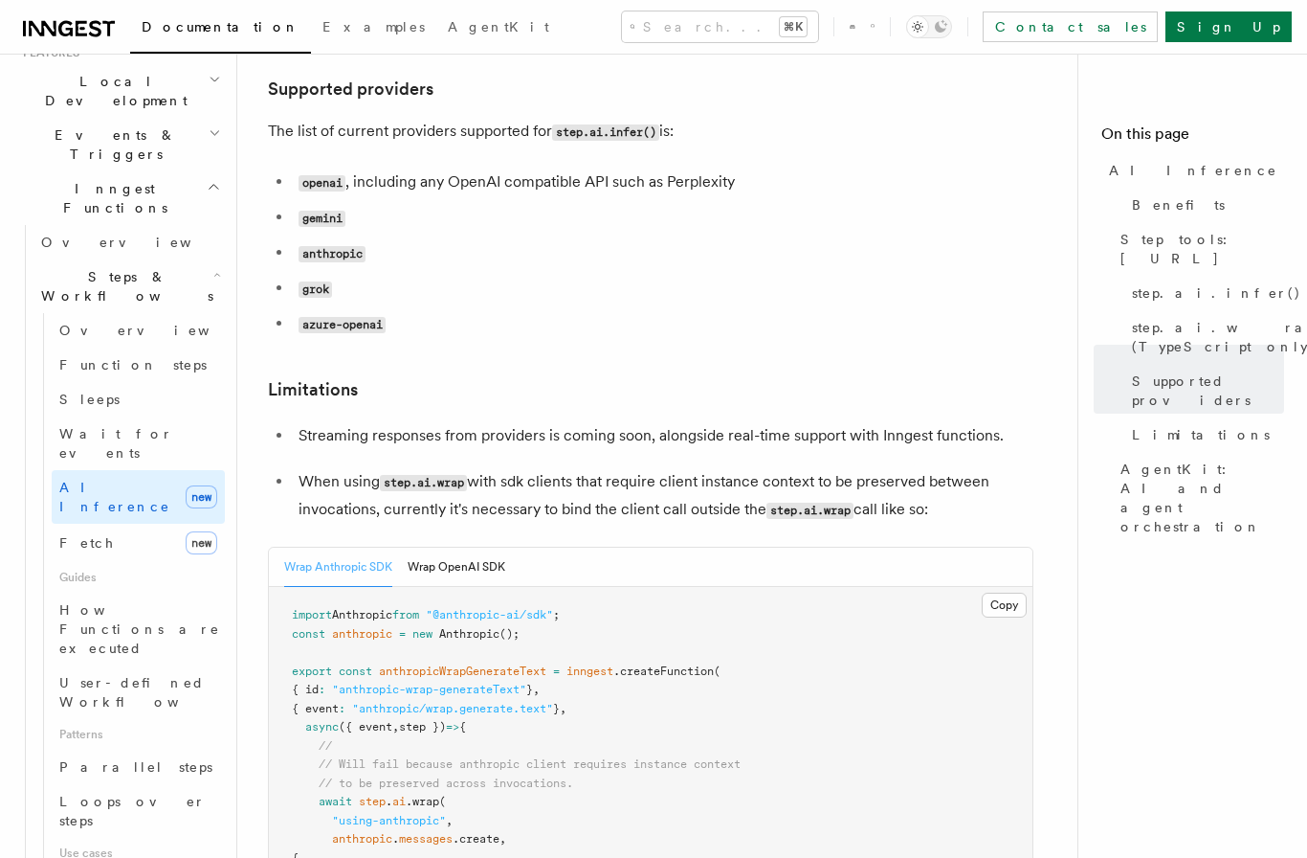
scroll to position [2726, 0]
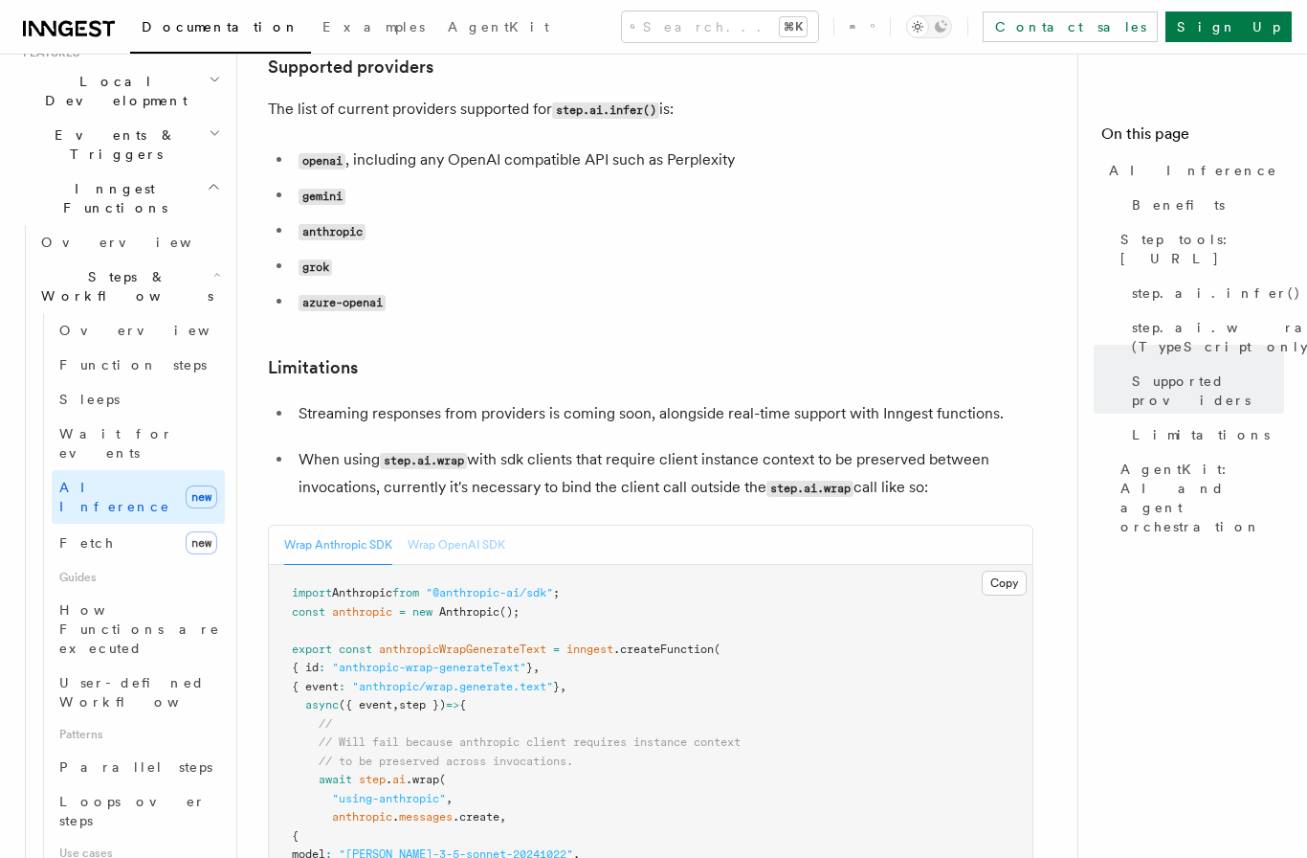
click at [476, 525] on button "Wrap OpenAI SDK" at bounding box center [457, 544] width 98 height 39
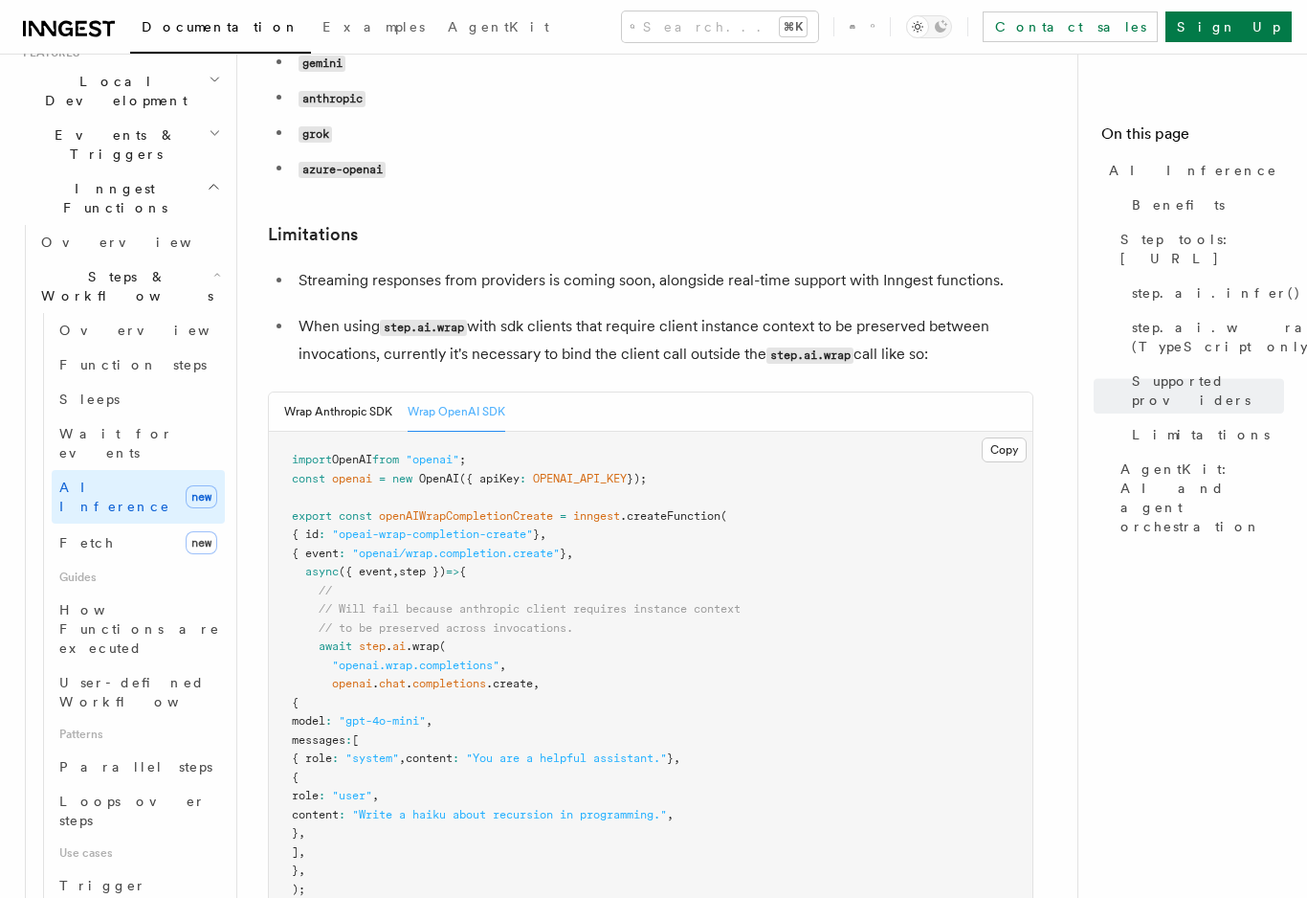
scroll to position [2789, 0]
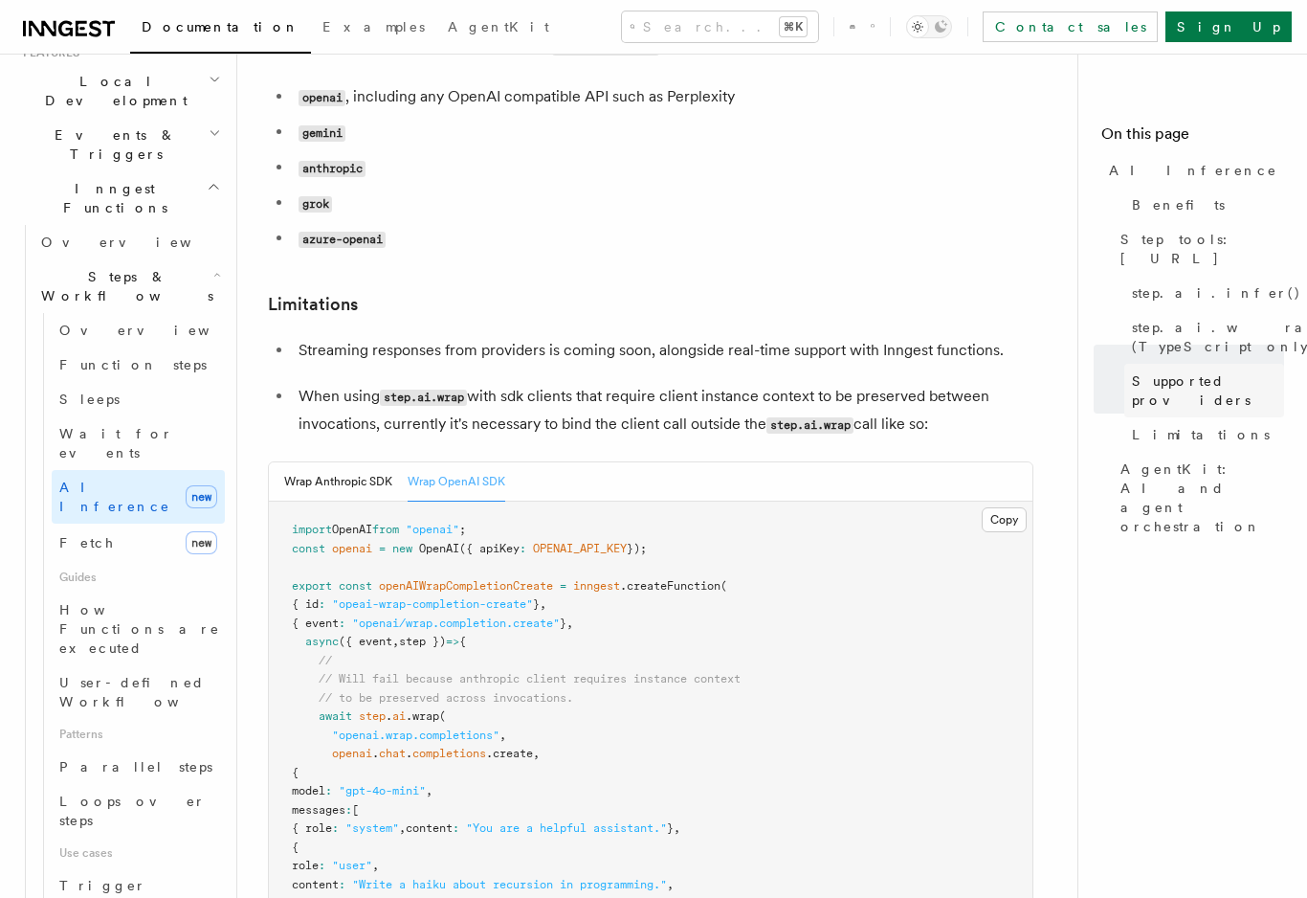
click at [1199, 371] on span "Supported providers" at bounding box center [1208, 390] width 152 height 38
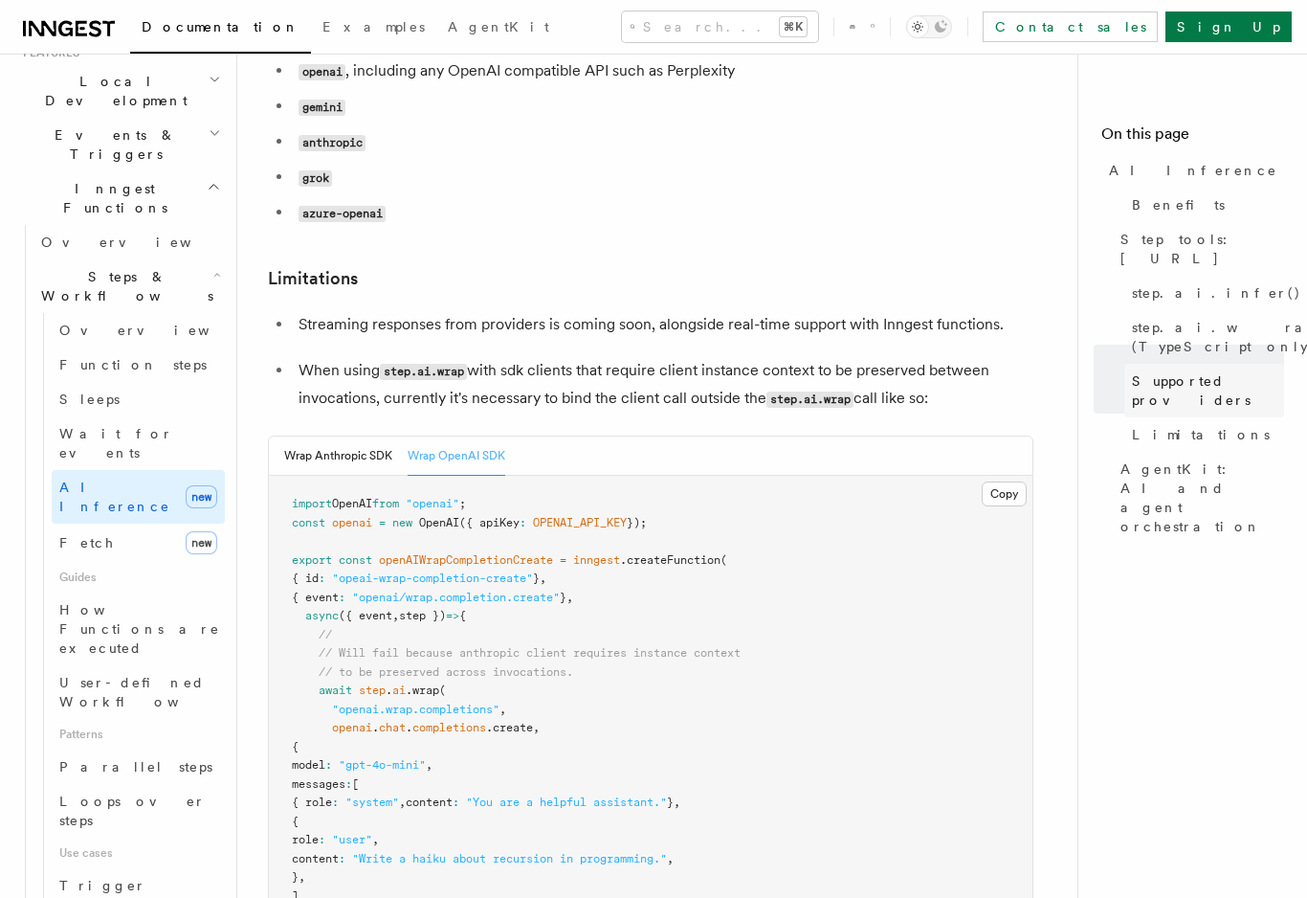
scroll to position [2816, 0]
click at [1200, 283] on span "step.ai.infer()" at bounding box center [1216, 292] width 169 height 19
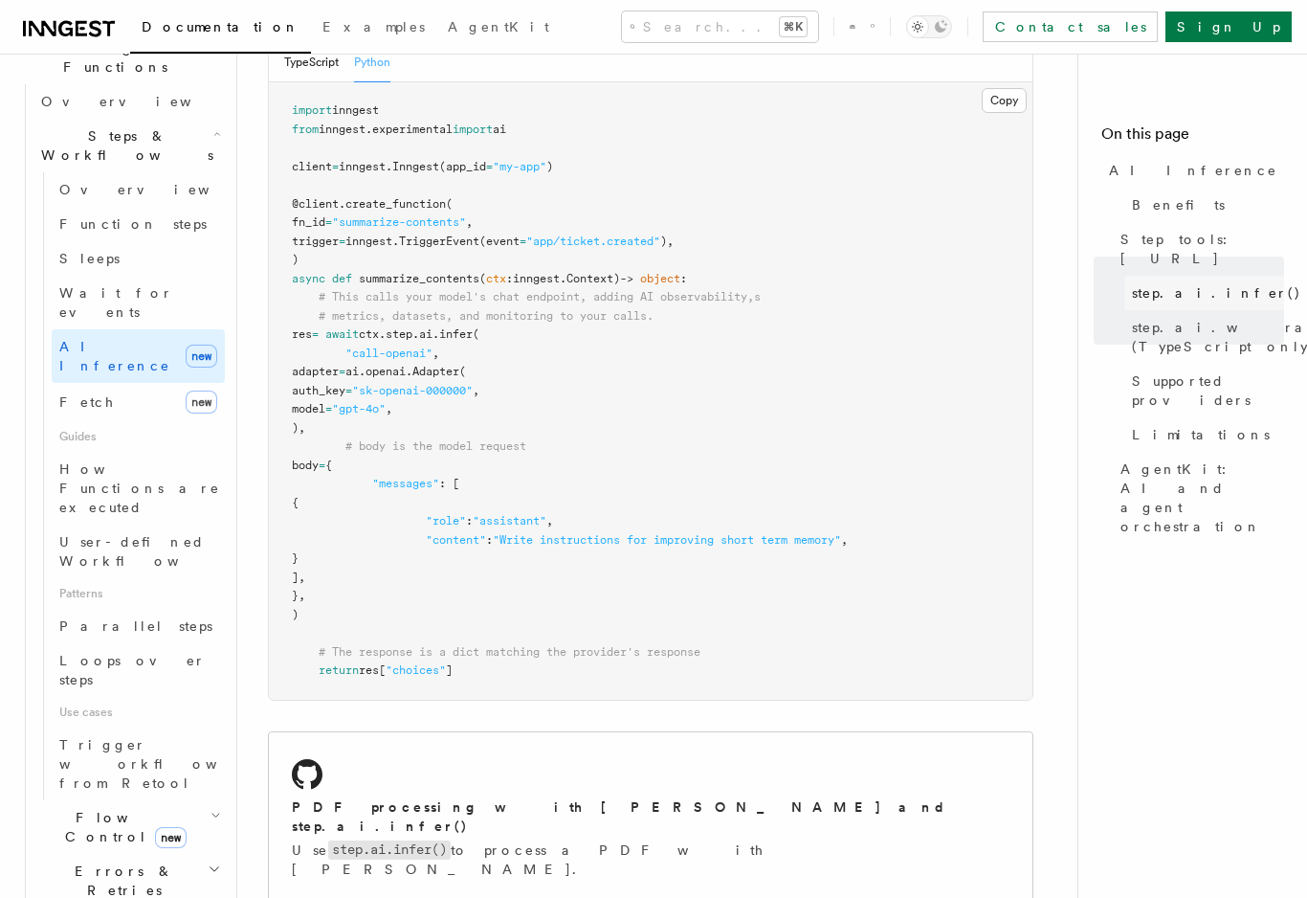
scroll to position [604, 0]
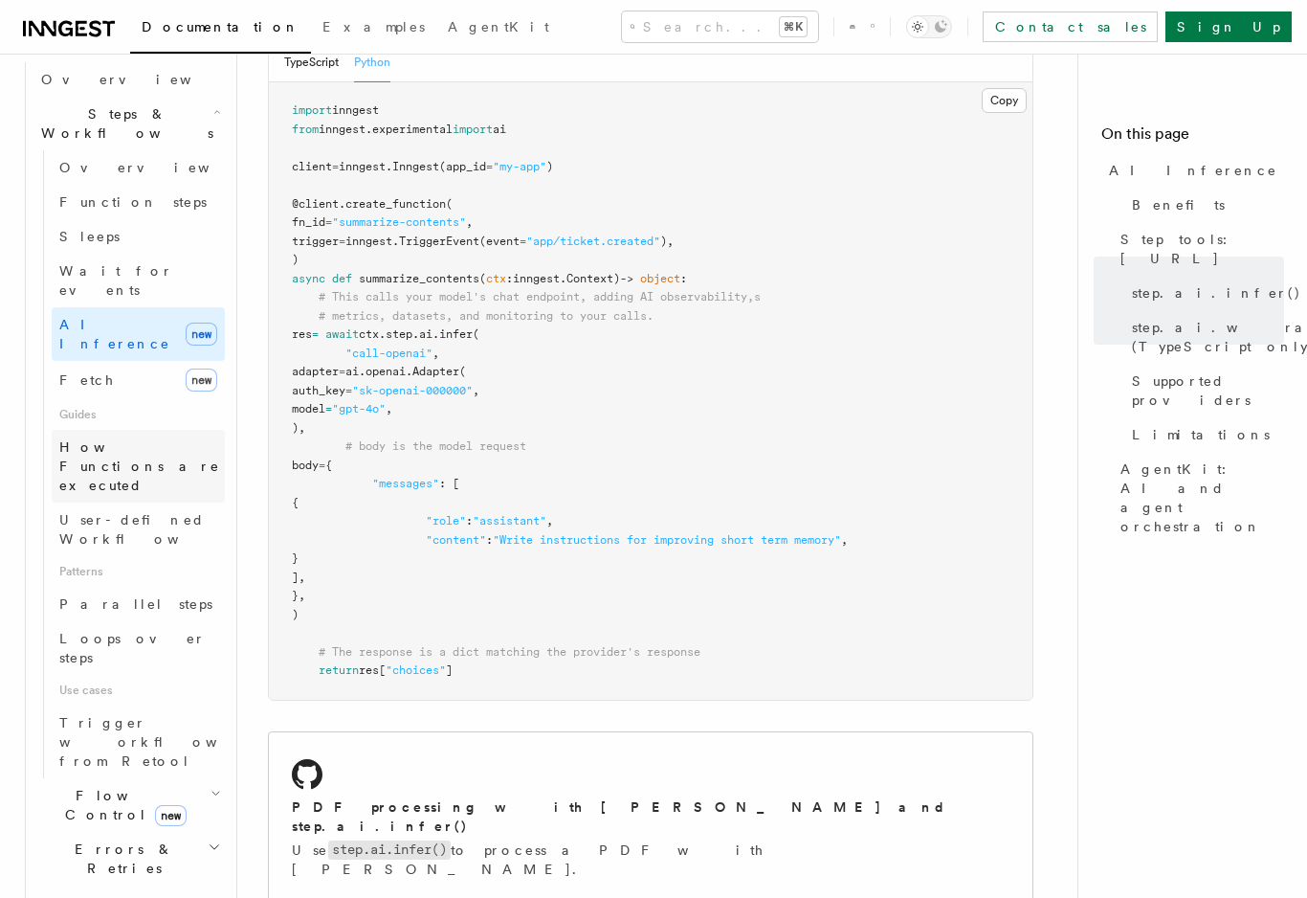
click at [77, 439] on span "How Functions are executed" at bounding box center [139, 466] width 161 height 54
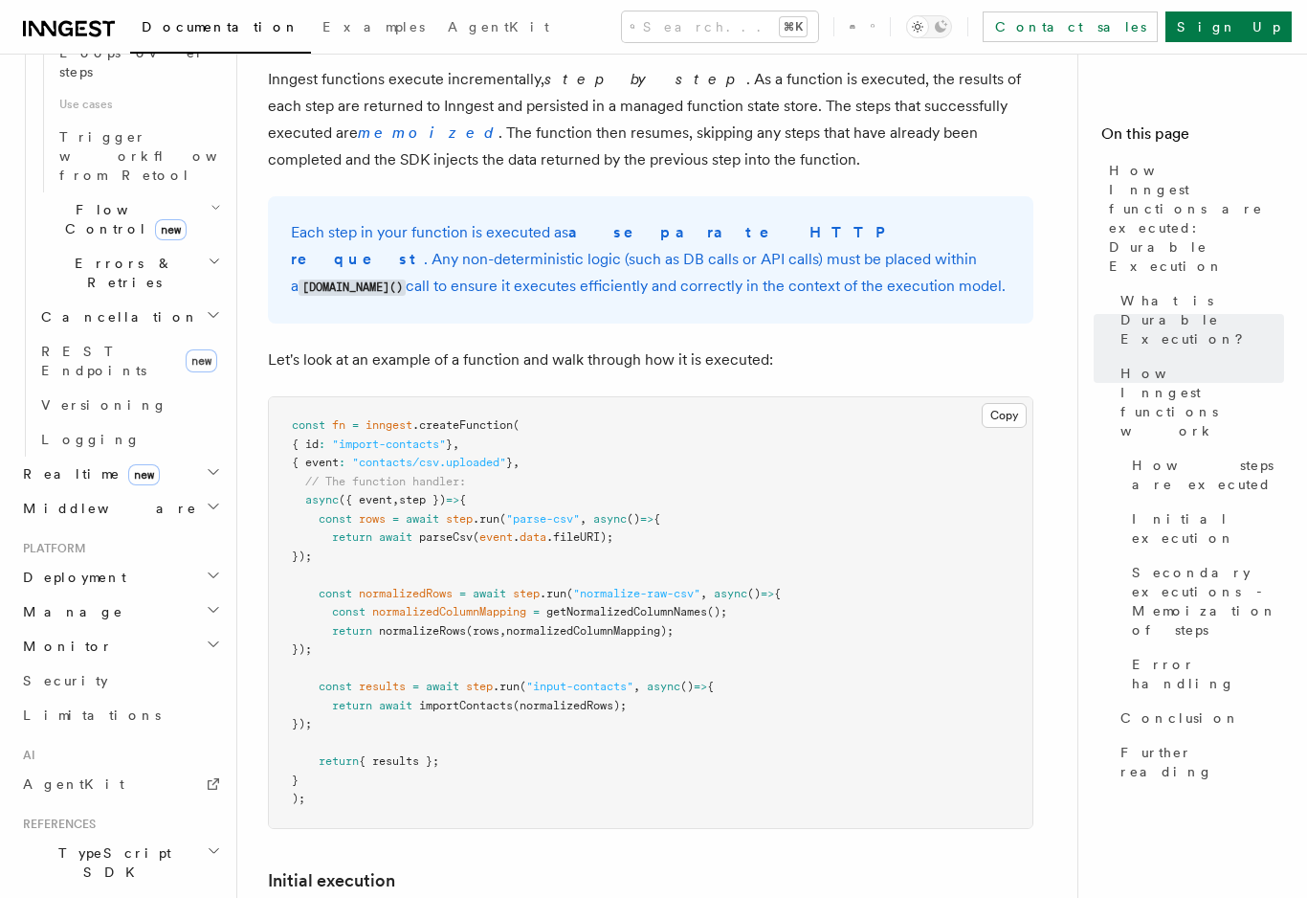
scroll to position [1189, 0]
click at [66, 897] on span "Python SDK" at bounding box center [93, 907] width 156 height 19
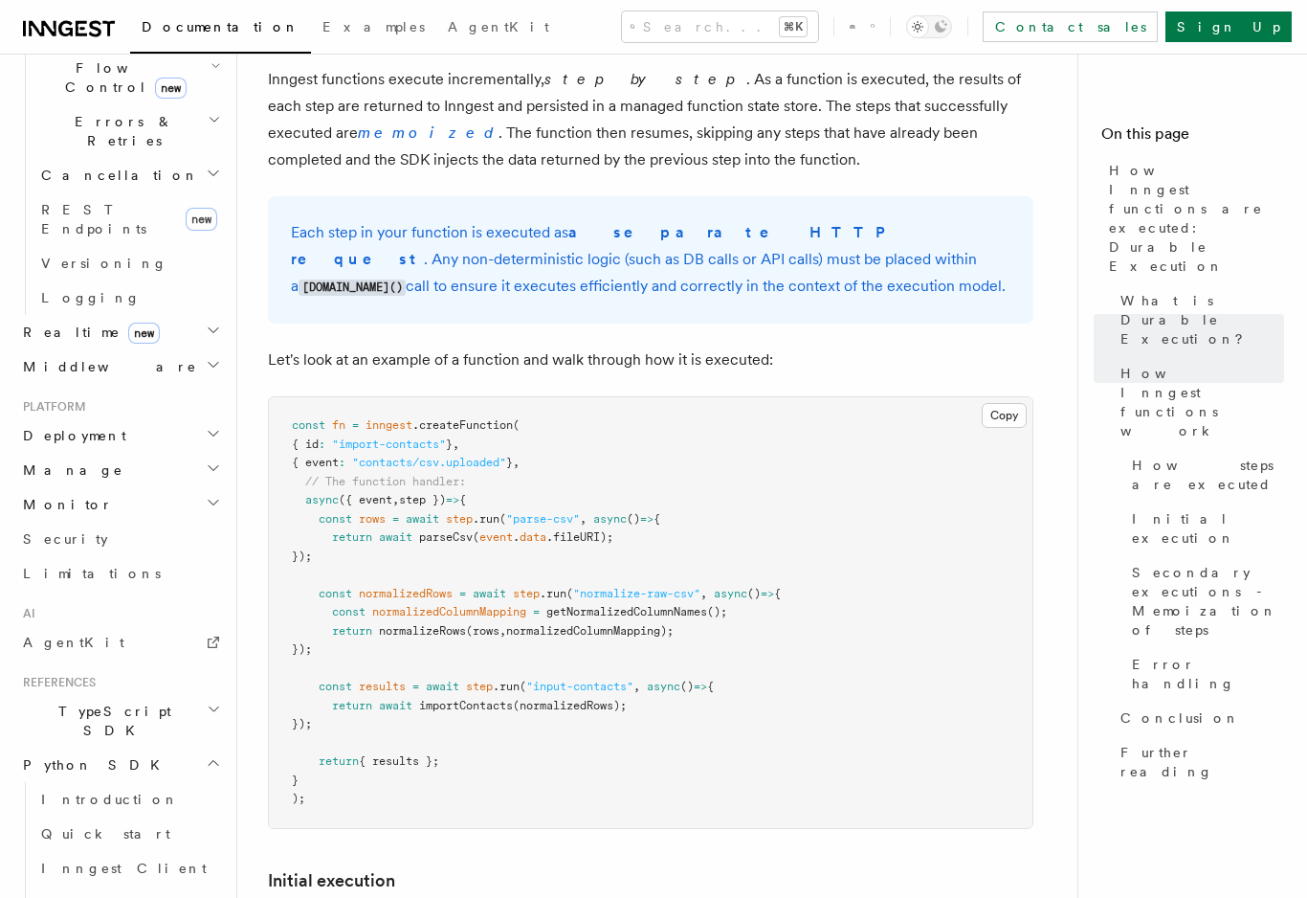
scroll to position [1368, 0]
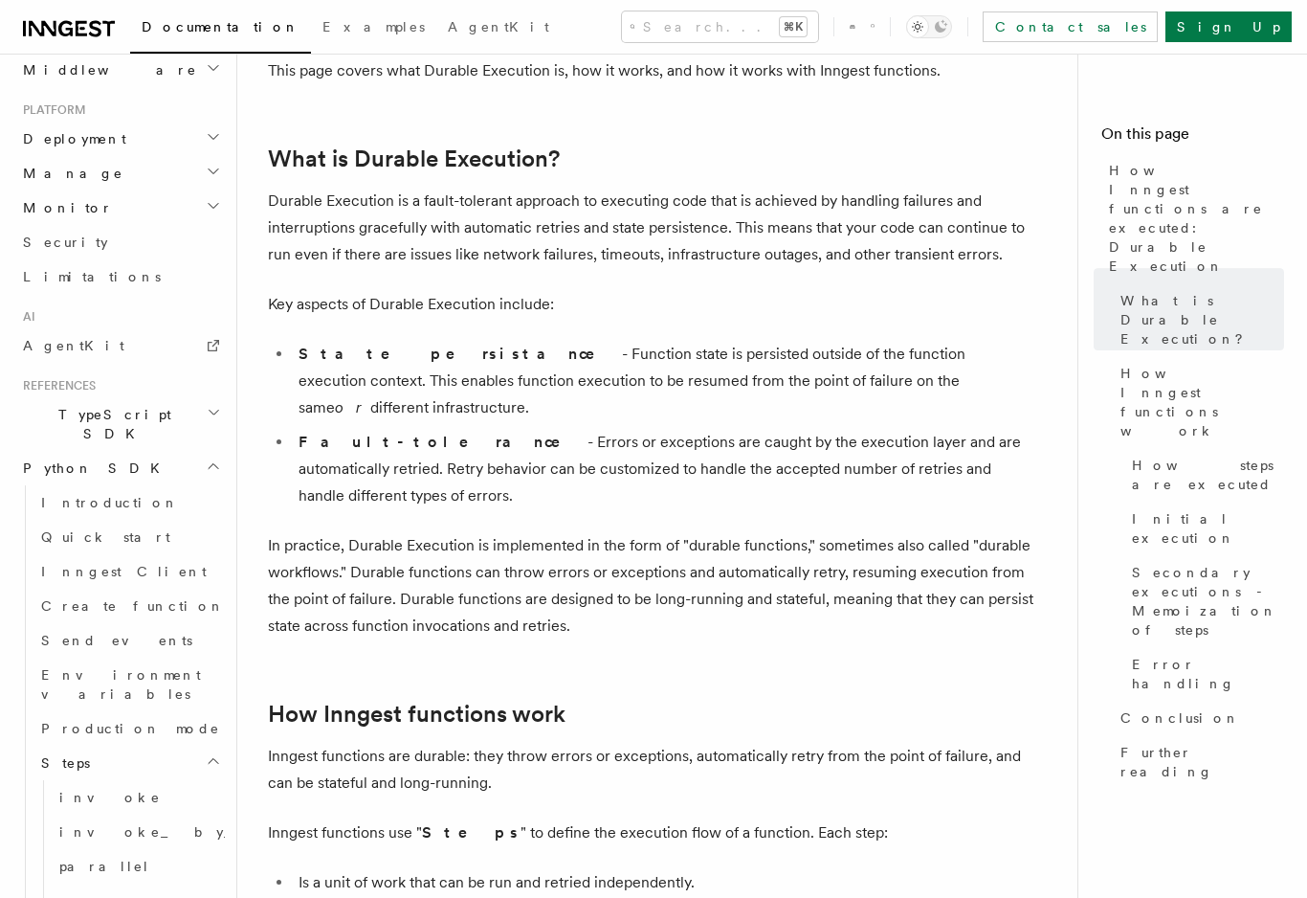
scroll to position [0, 0]
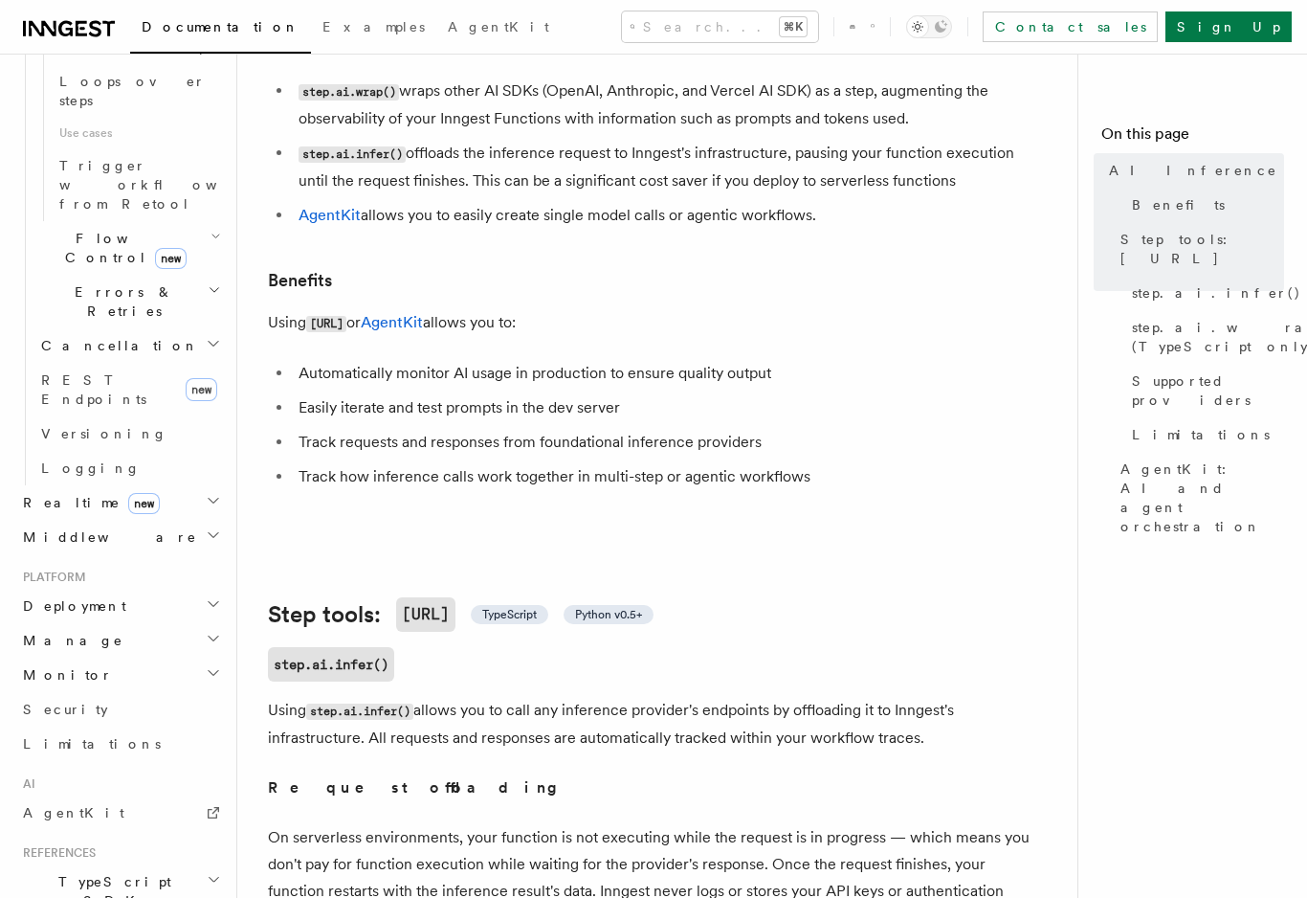
scroll to position [213, 0]
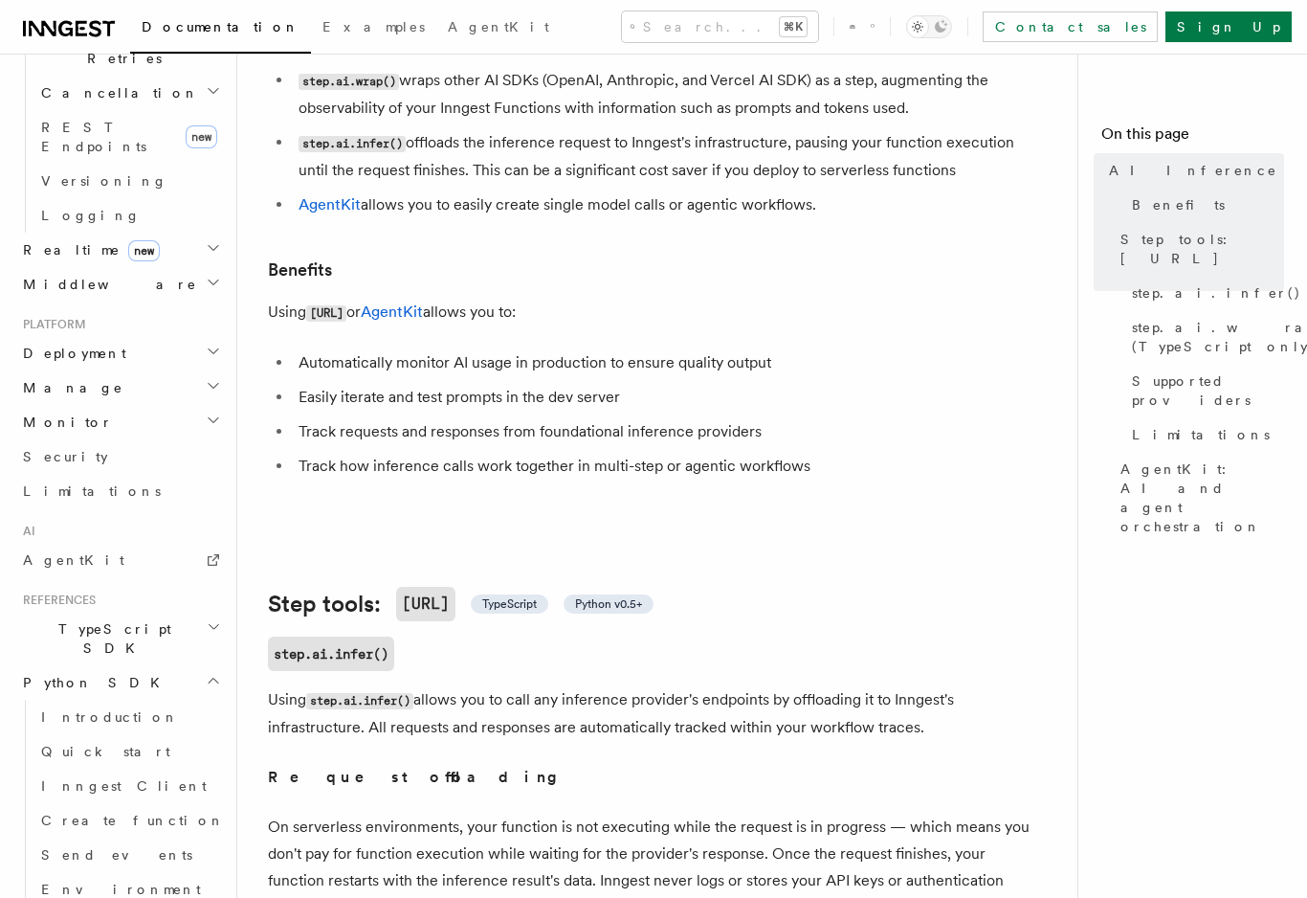
scroll to position [1417, 0]
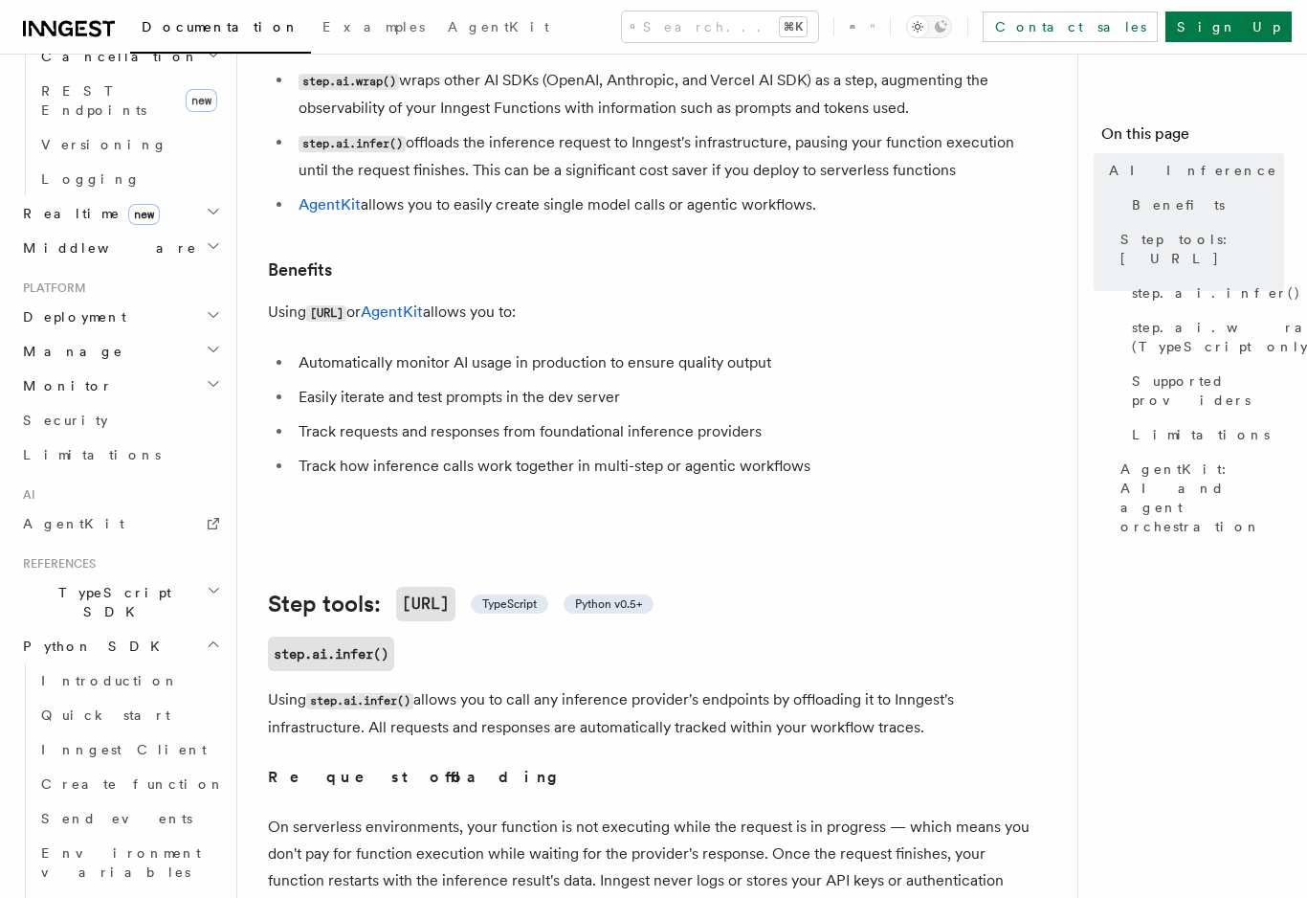
scroll to position [1452, 0]
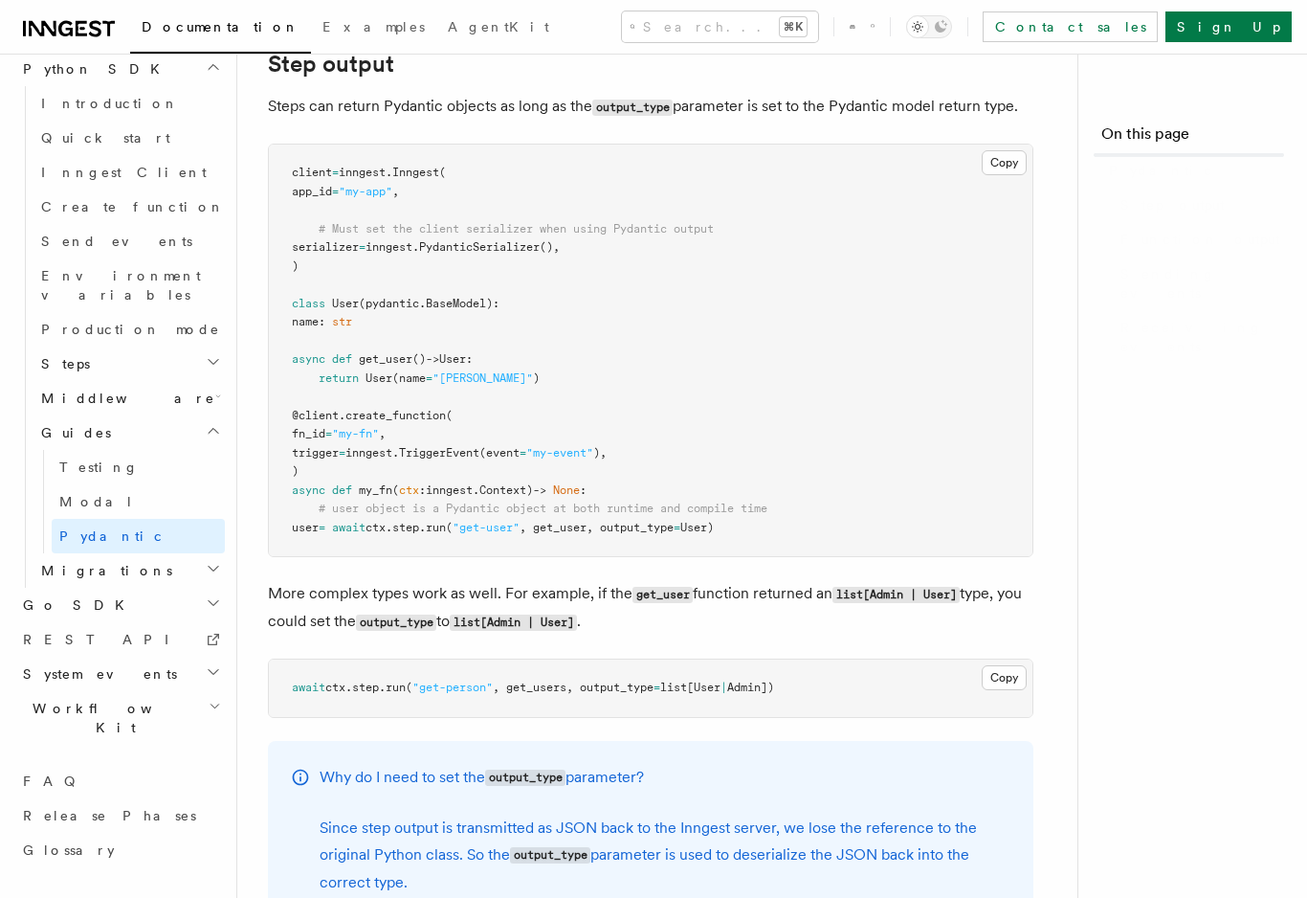
scroll to position [1127, 0]
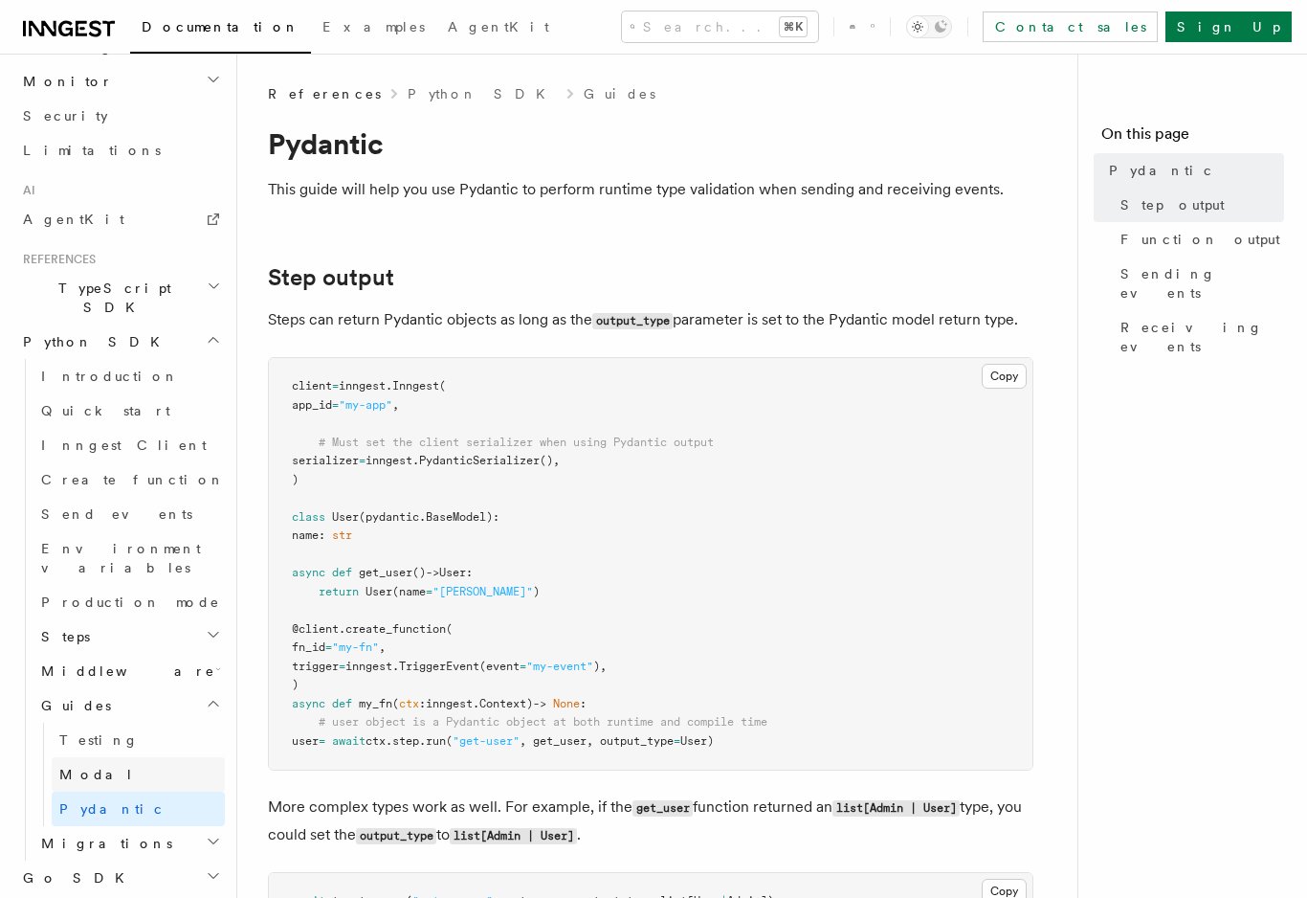
click at [111, 757] on link "Modal" at bounding box center [138, 774] width 173 height 34
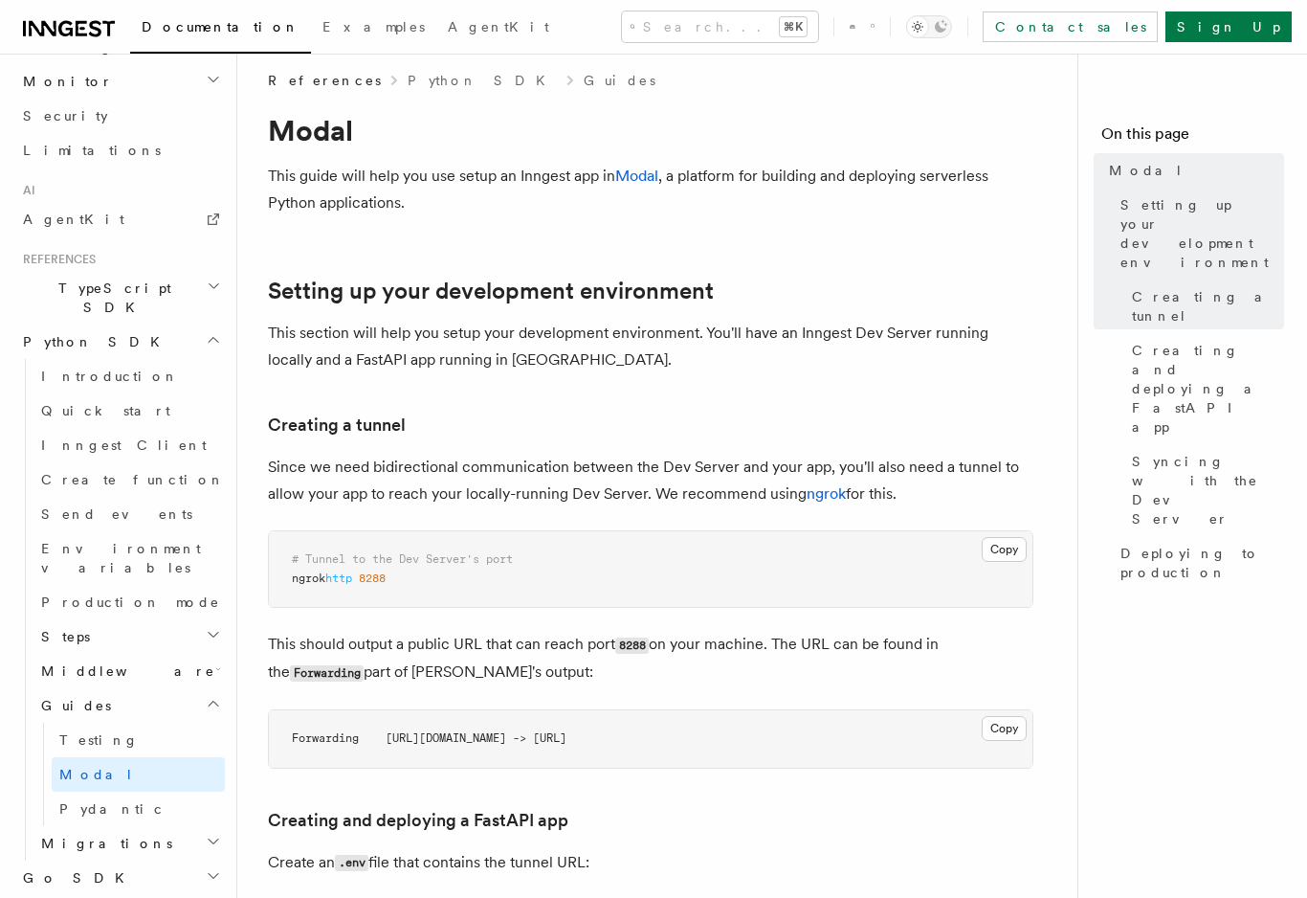
scroll to position [23, 0]
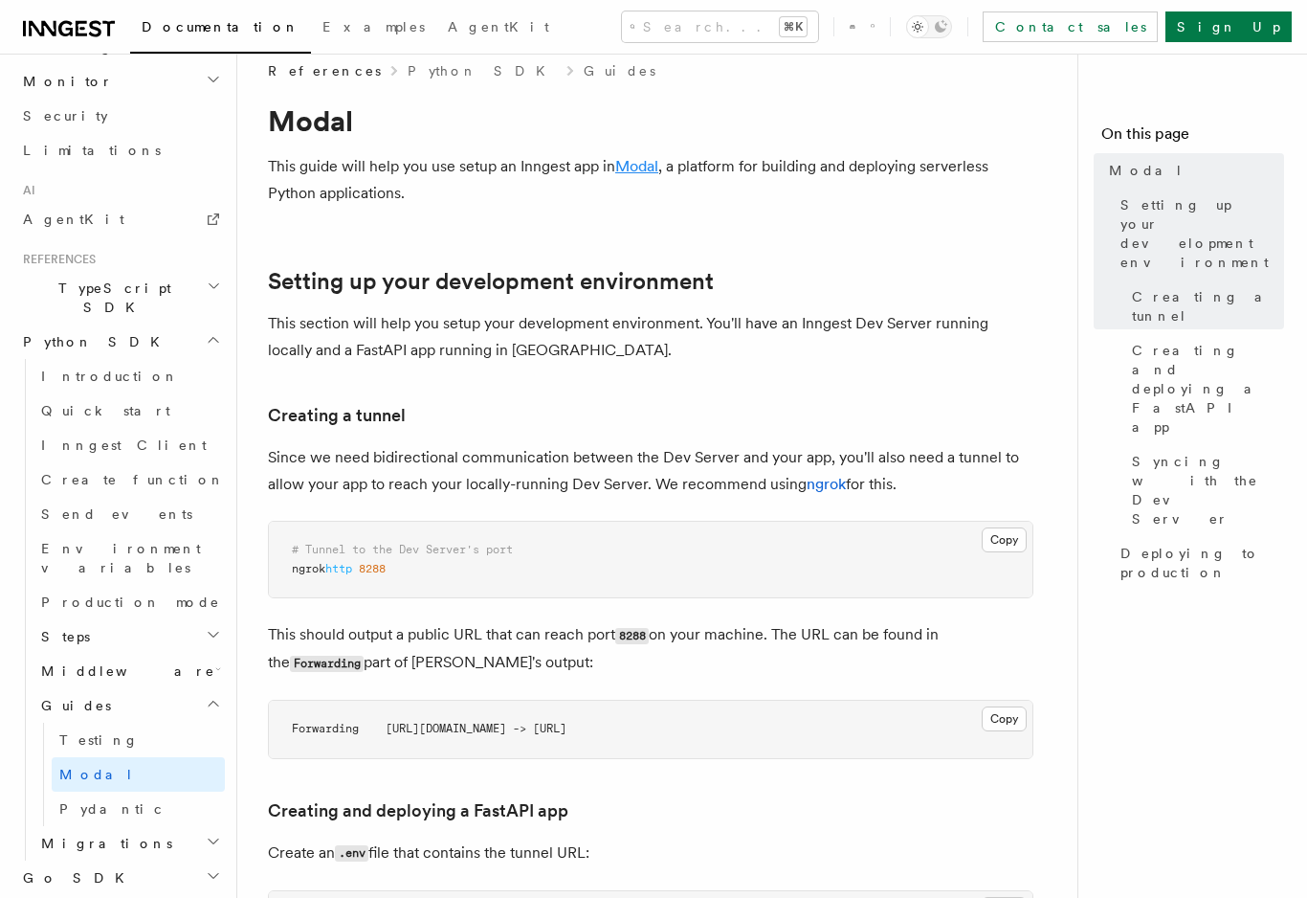
click at [646, 170] on link "Modal" at bounding box center [636, 166] width 43 height 18
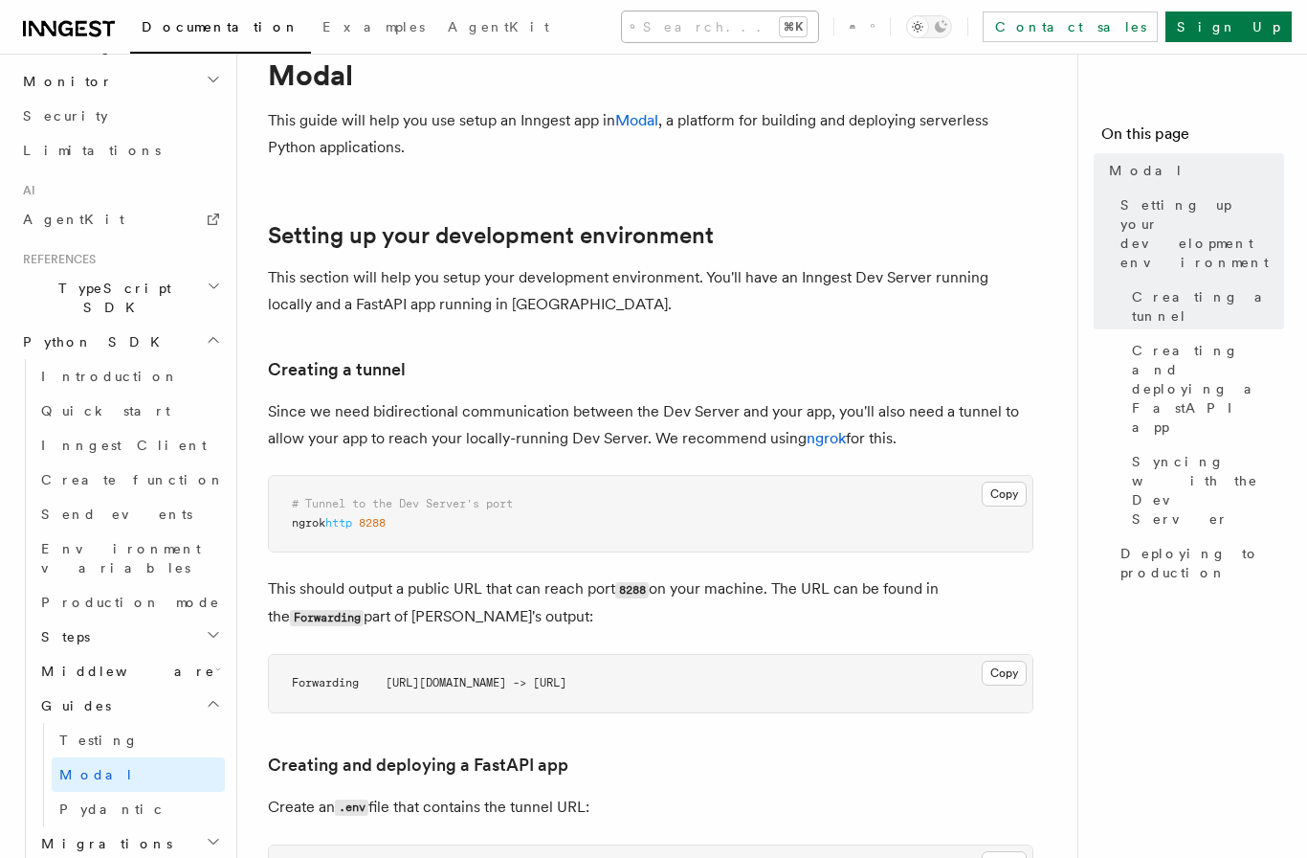
scroll to position [0, 0]
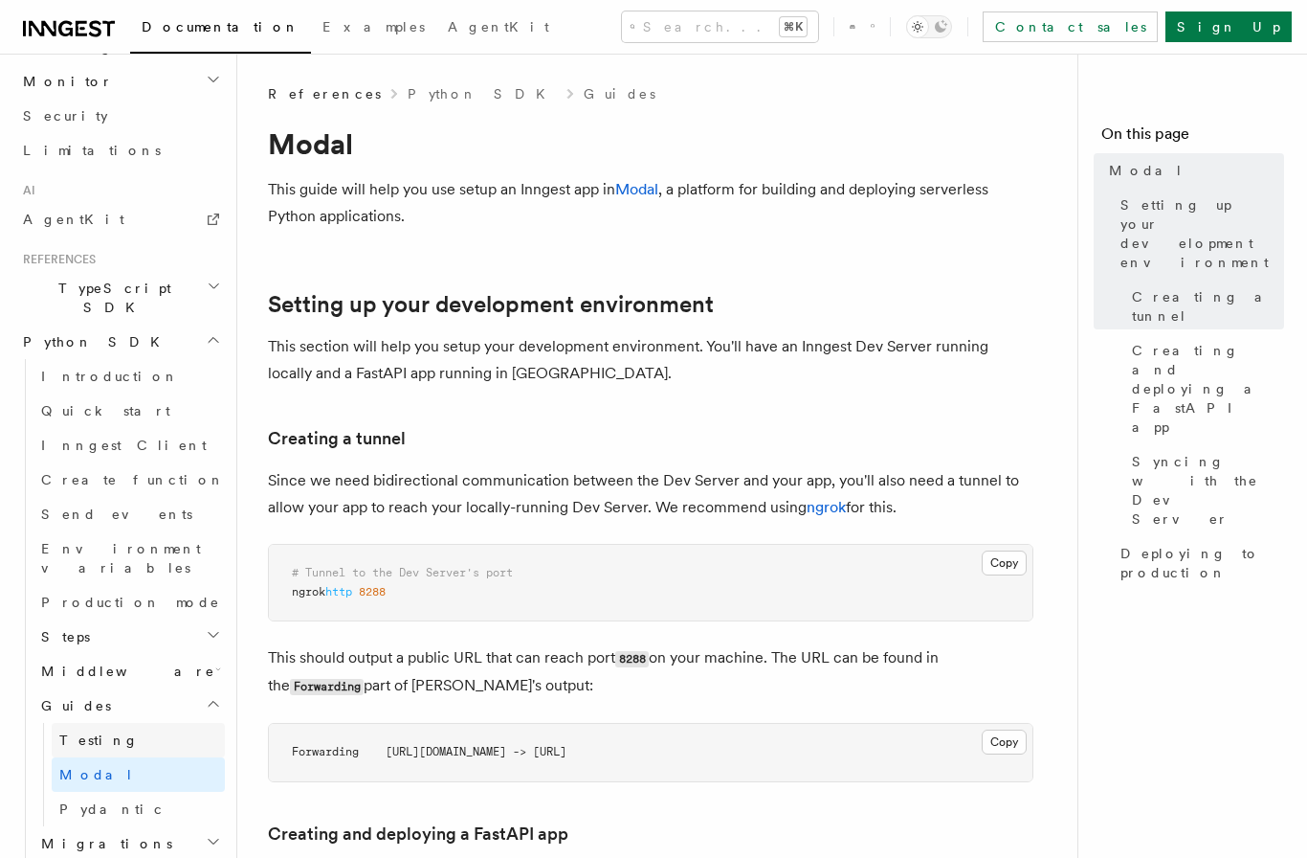
click at [84, 732] on span "Testing" at bounding box center [98, 739] width 79 height 15
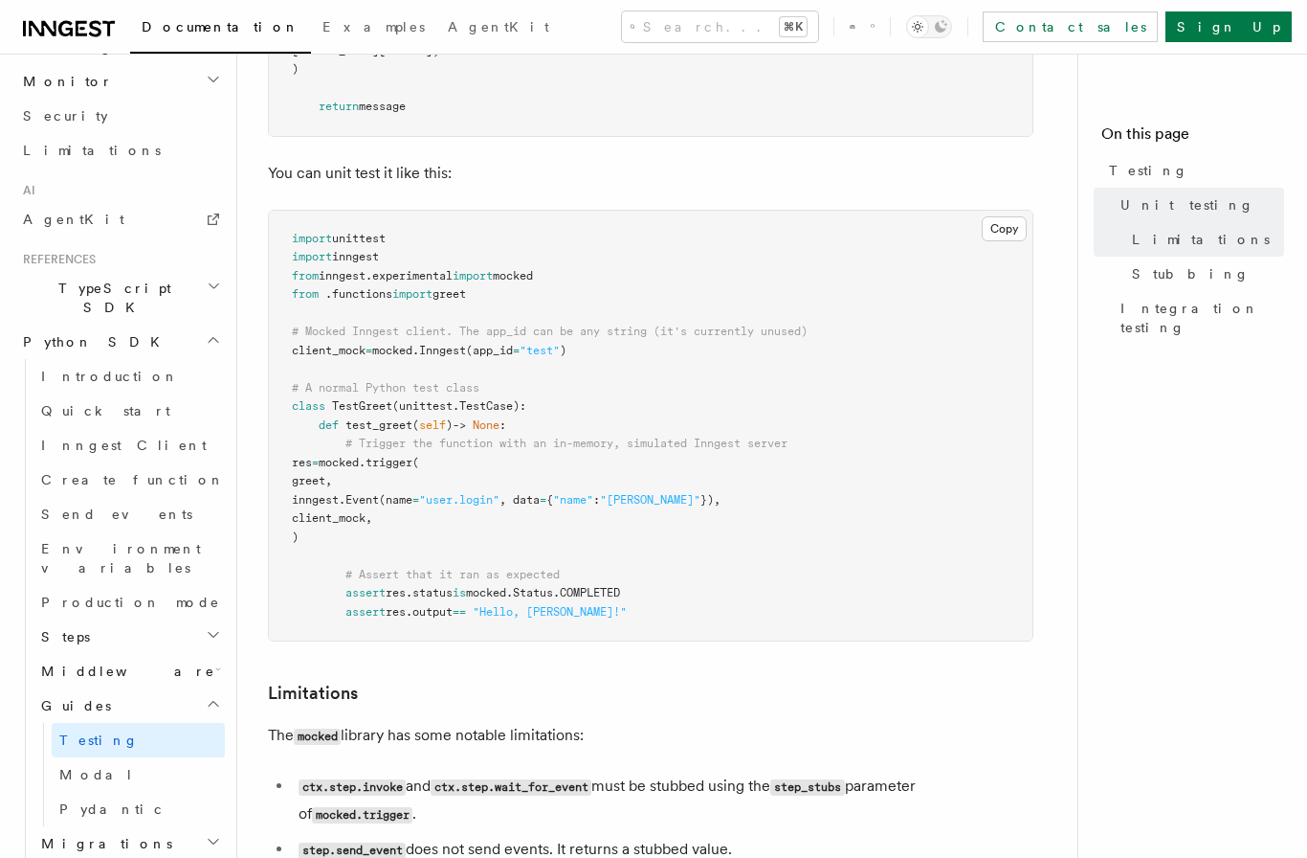
scroll to position [743, 0]
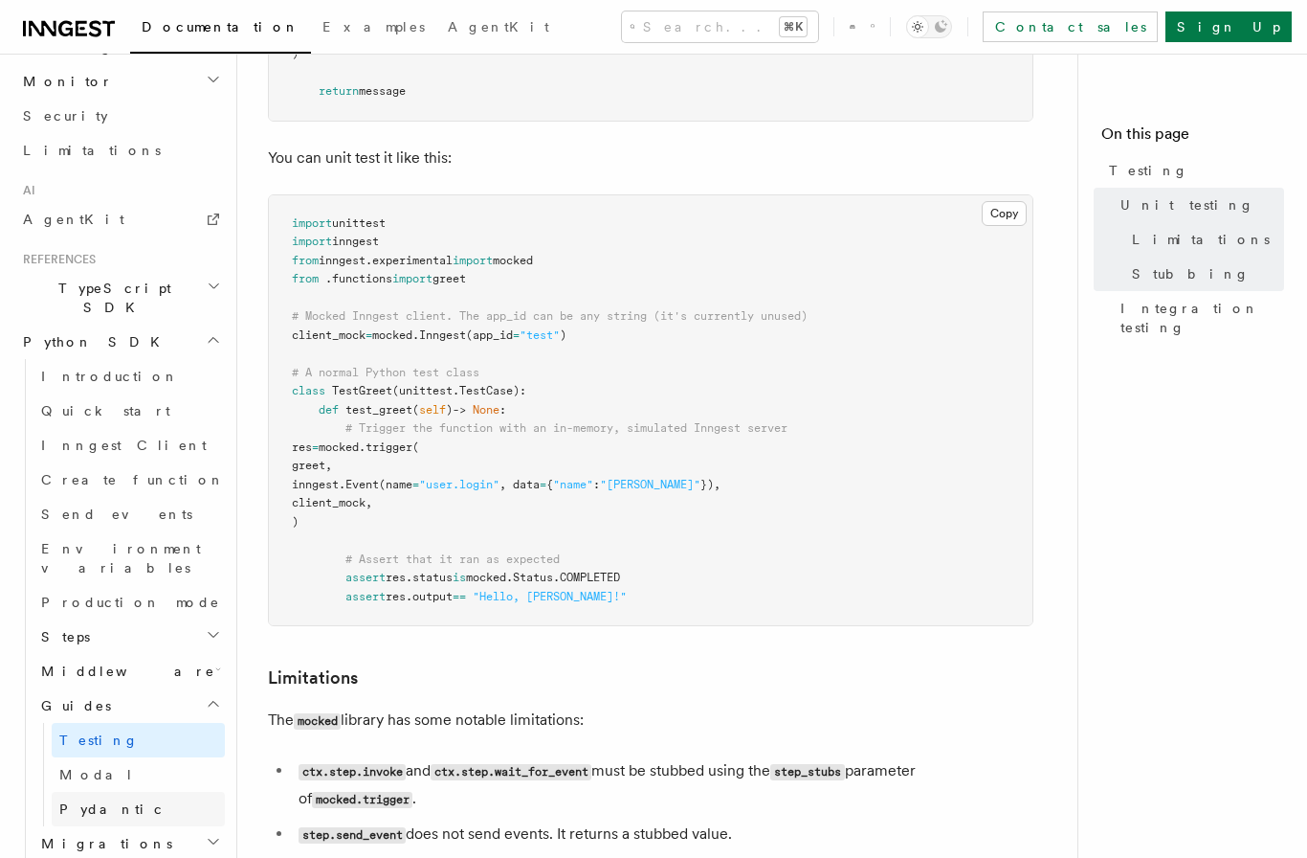
click at [129, 792] on link "Pydantic" at bounding box center [138, 809] width 173 height 34
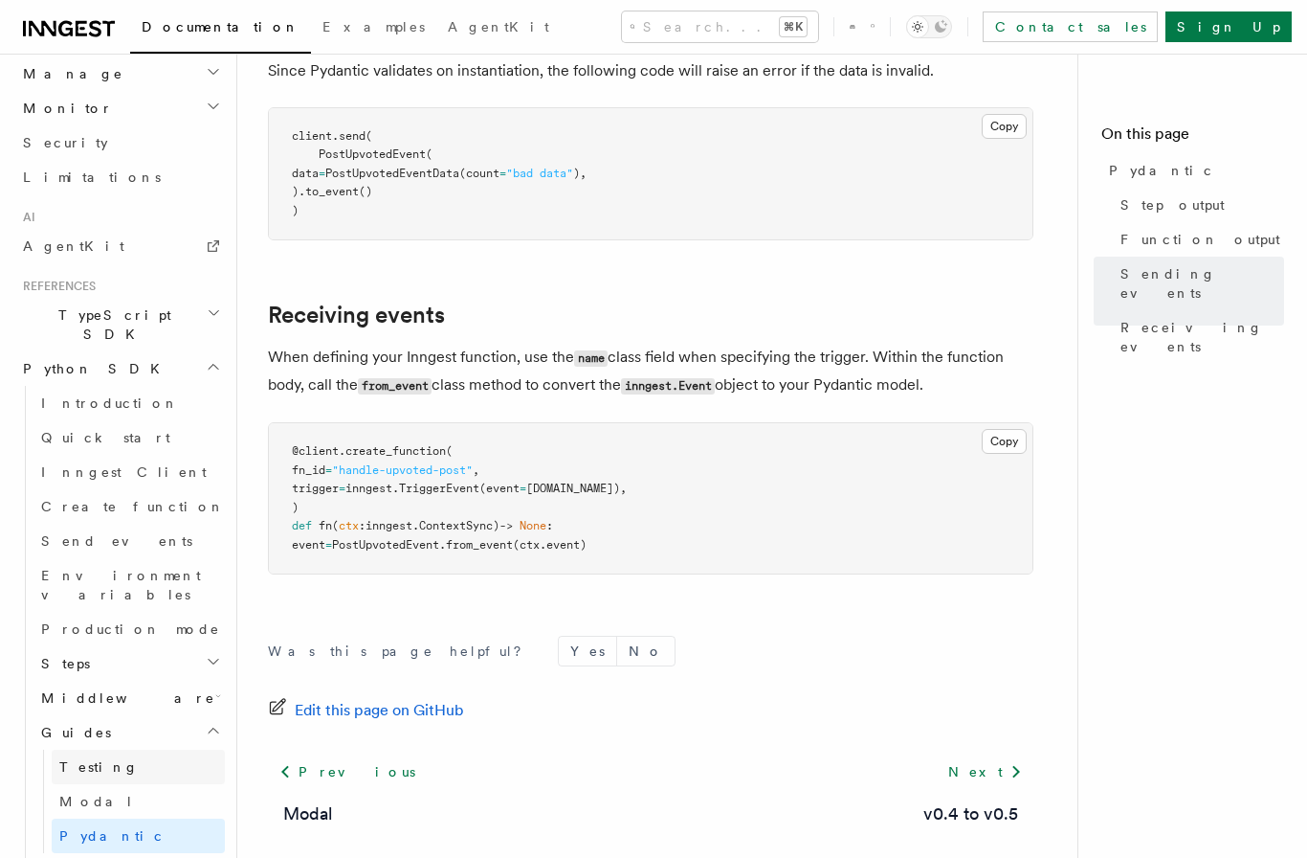
scroll to position [1091, 0]
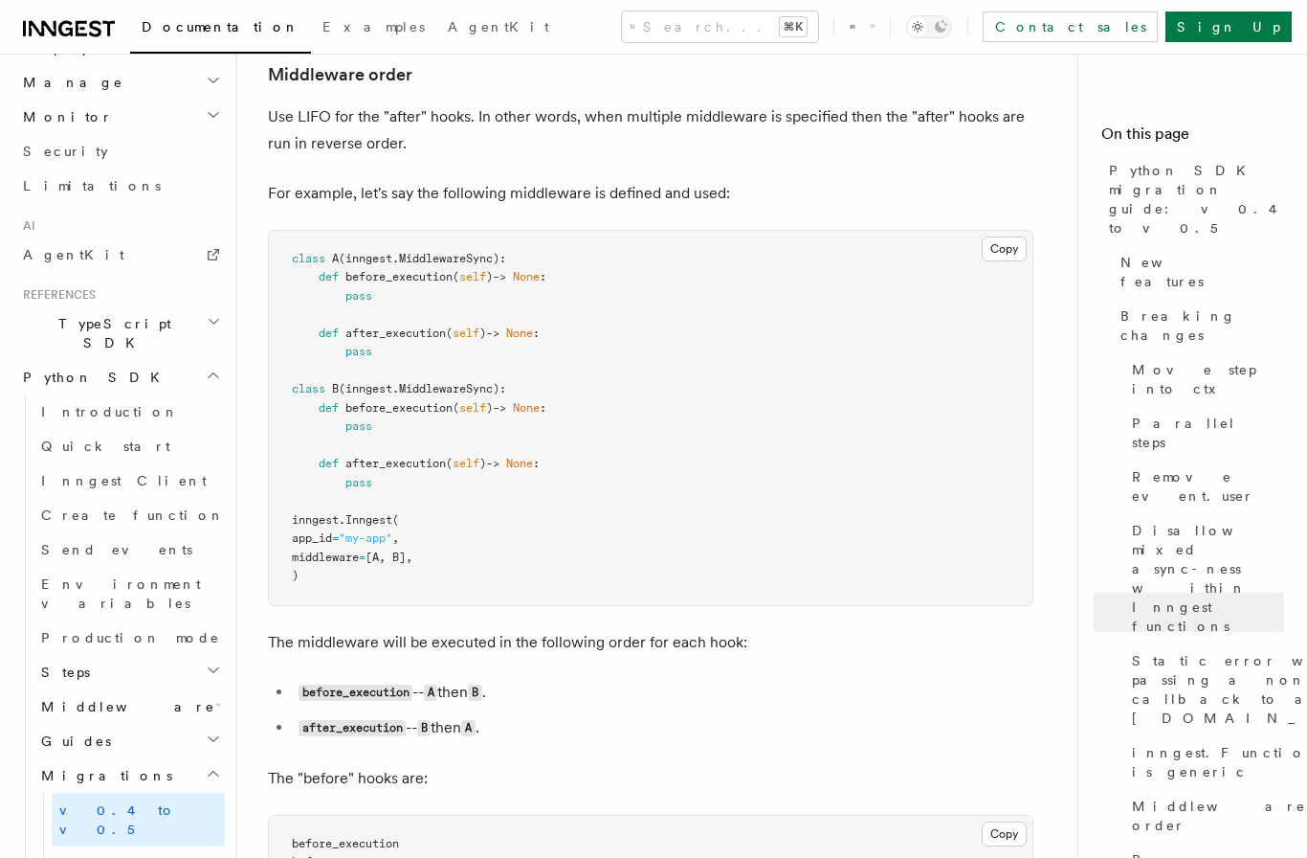
scroll to position [2894, 0]
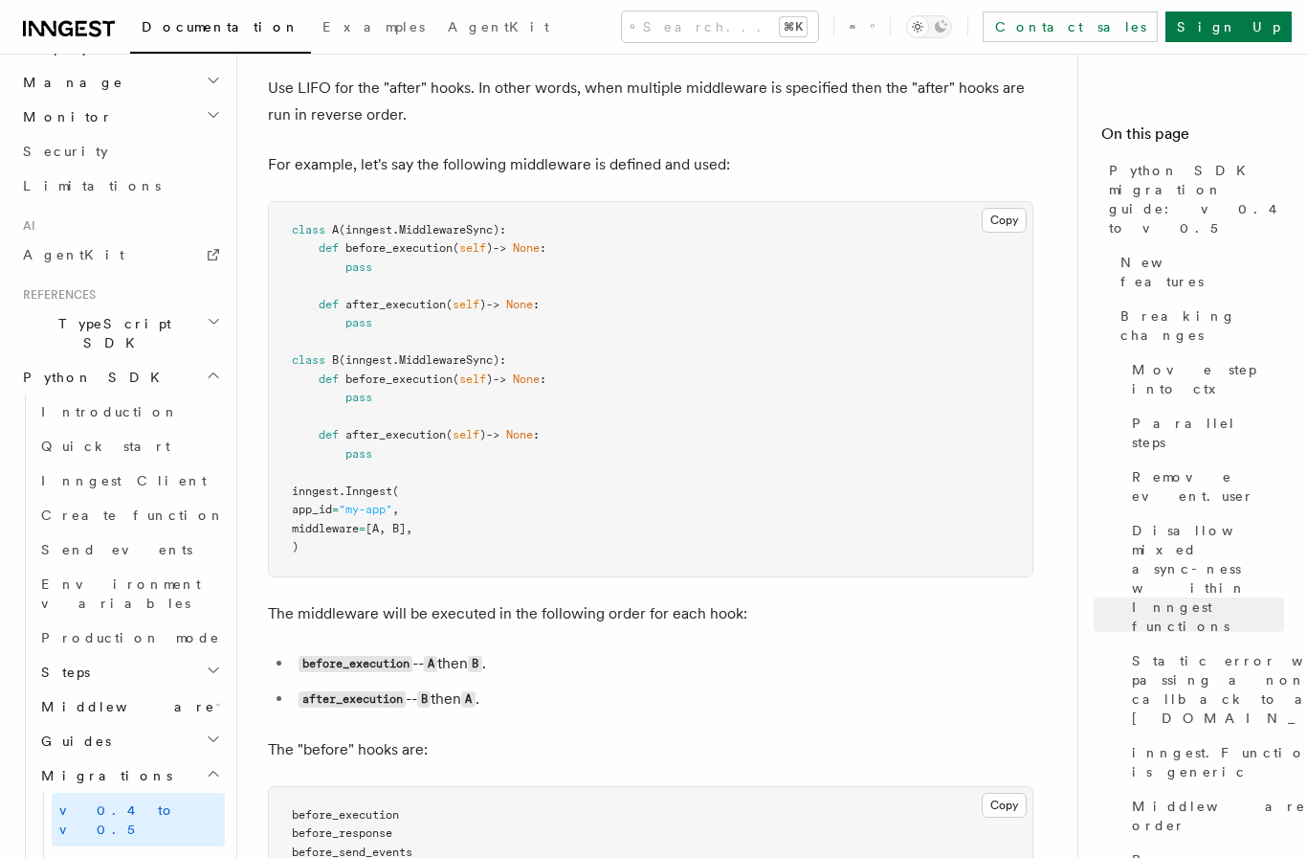
click at [102, 655] on h2 "Steps" at bounding box center [128, 672] width 191 height 34
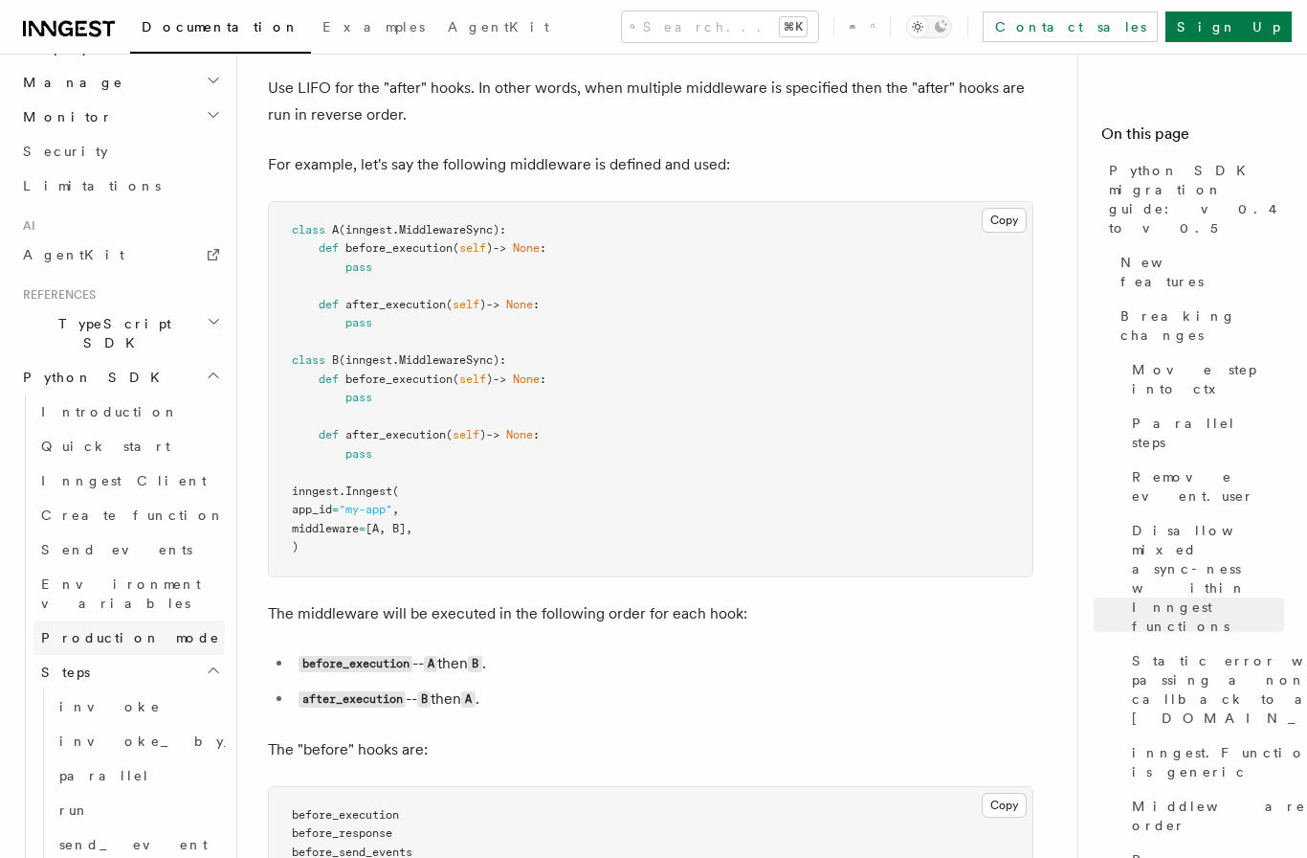
click at [103, 630] on span "Production mode" at bounding box center [130, 637] width 179 height 15
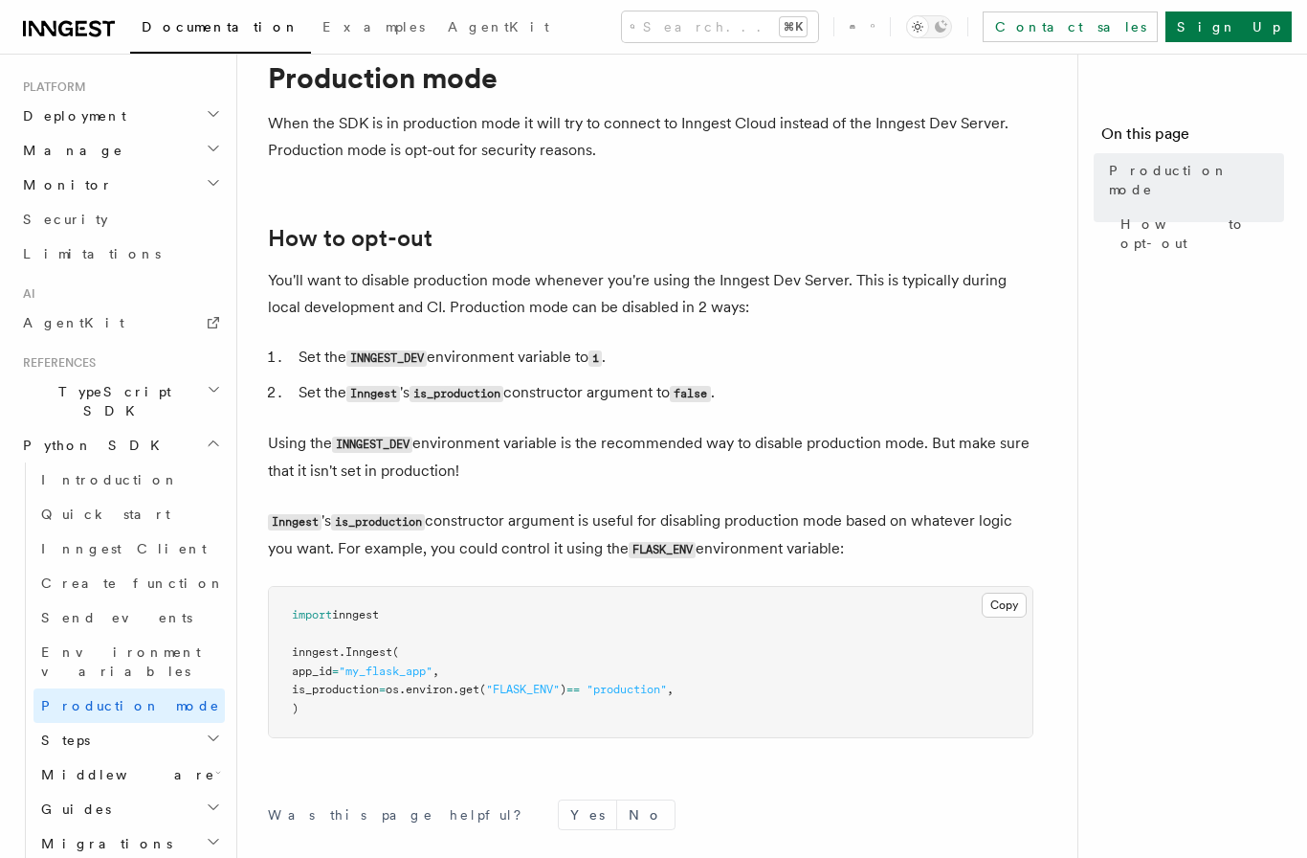
scroll to position [67, 0]
click at [103, 644] on span "Environment variables" at bounding box center [121, 661] width 160 height 34
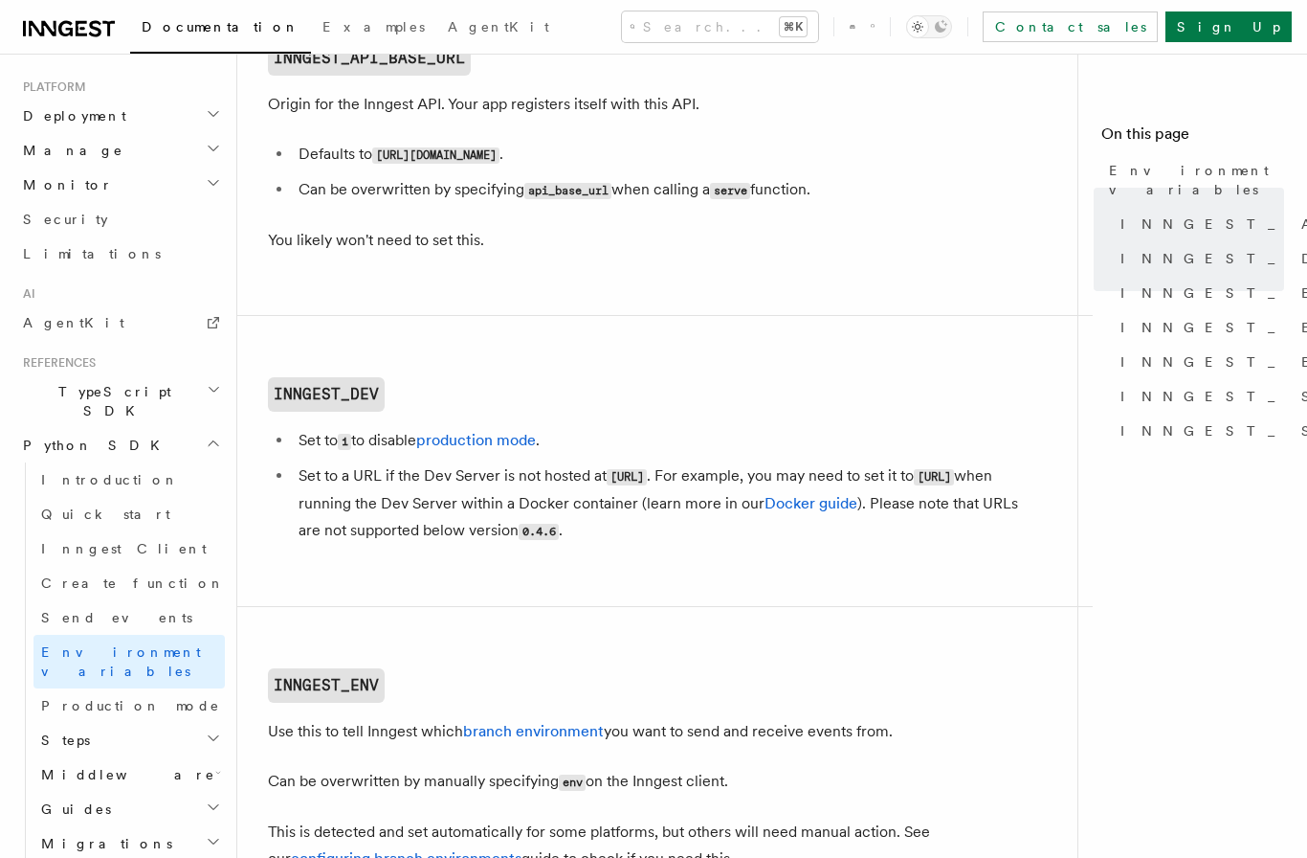
scroll to position [213, 0]
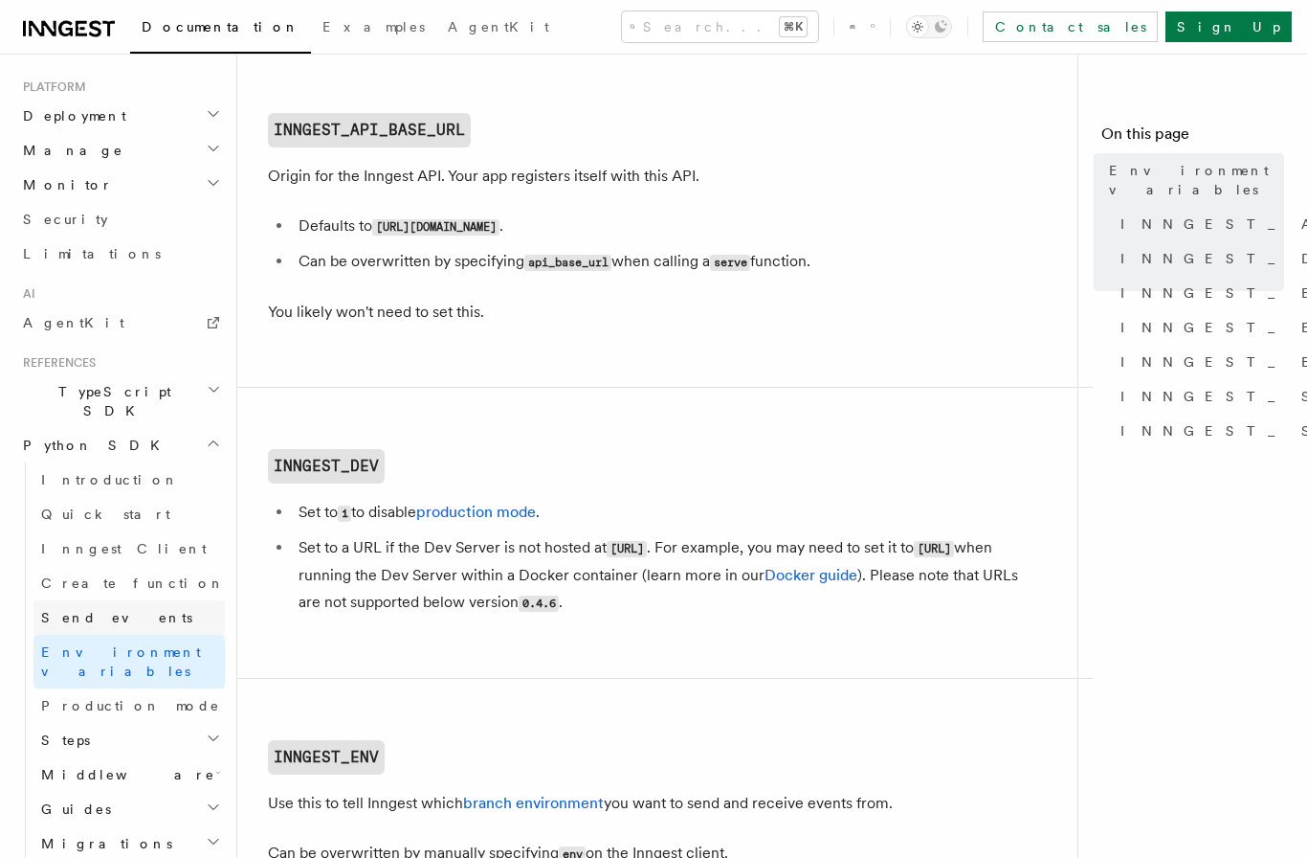
click at [128, 600] on link "Send events" at bounding box center [128, 617] width 191 height 34
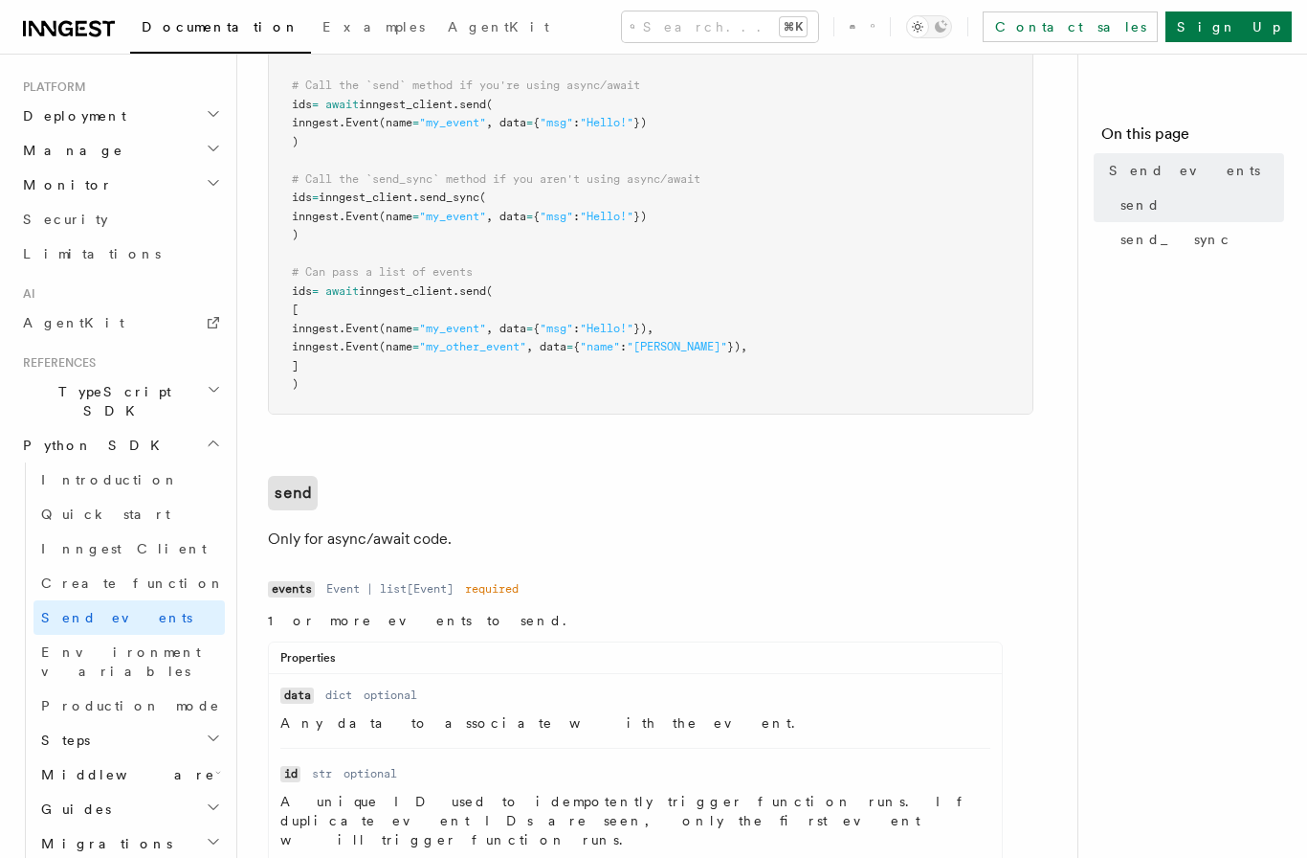
scroll to position [377, 0]
click at [62, 575] on span "Create function" at bounding box center [133, 582] width 184 height 15
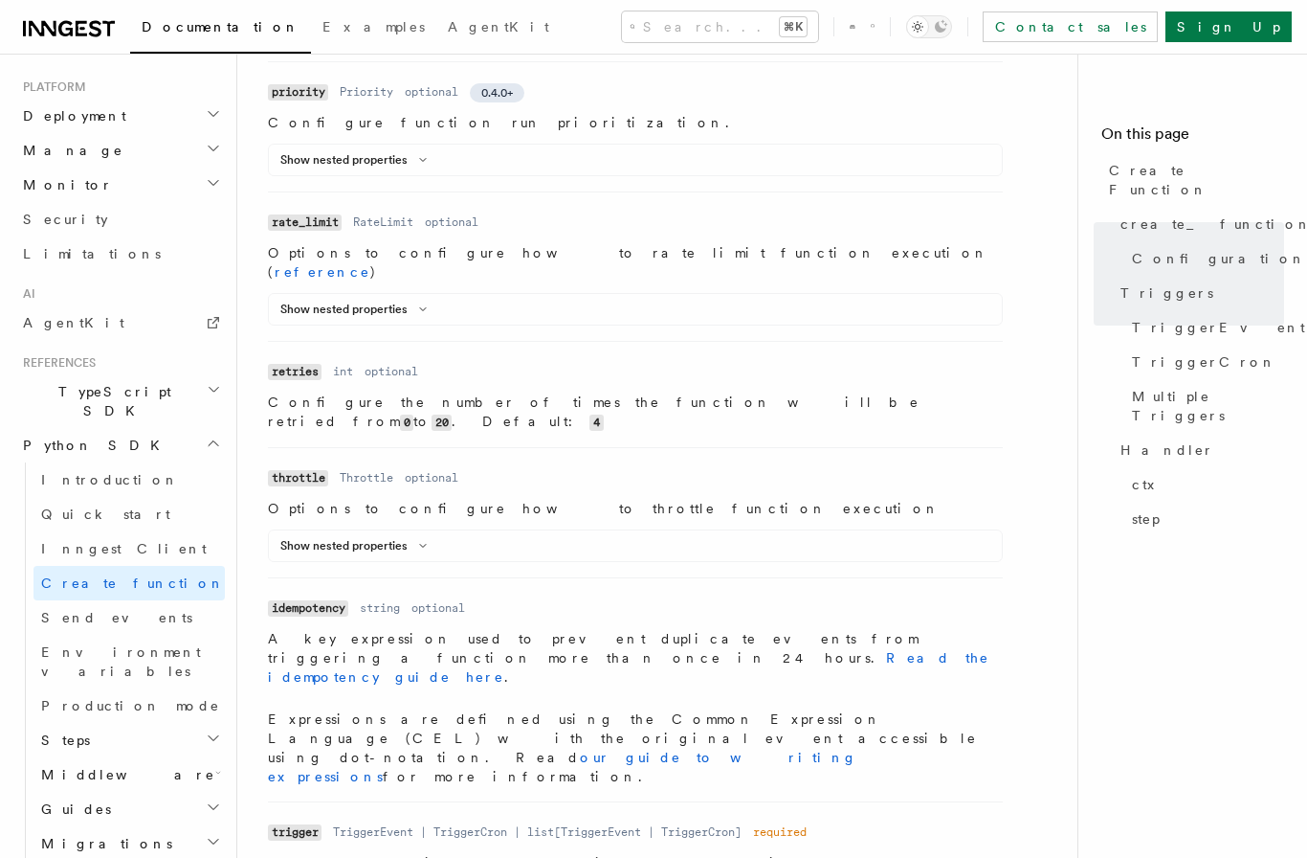
scroll to position [1423, 0]
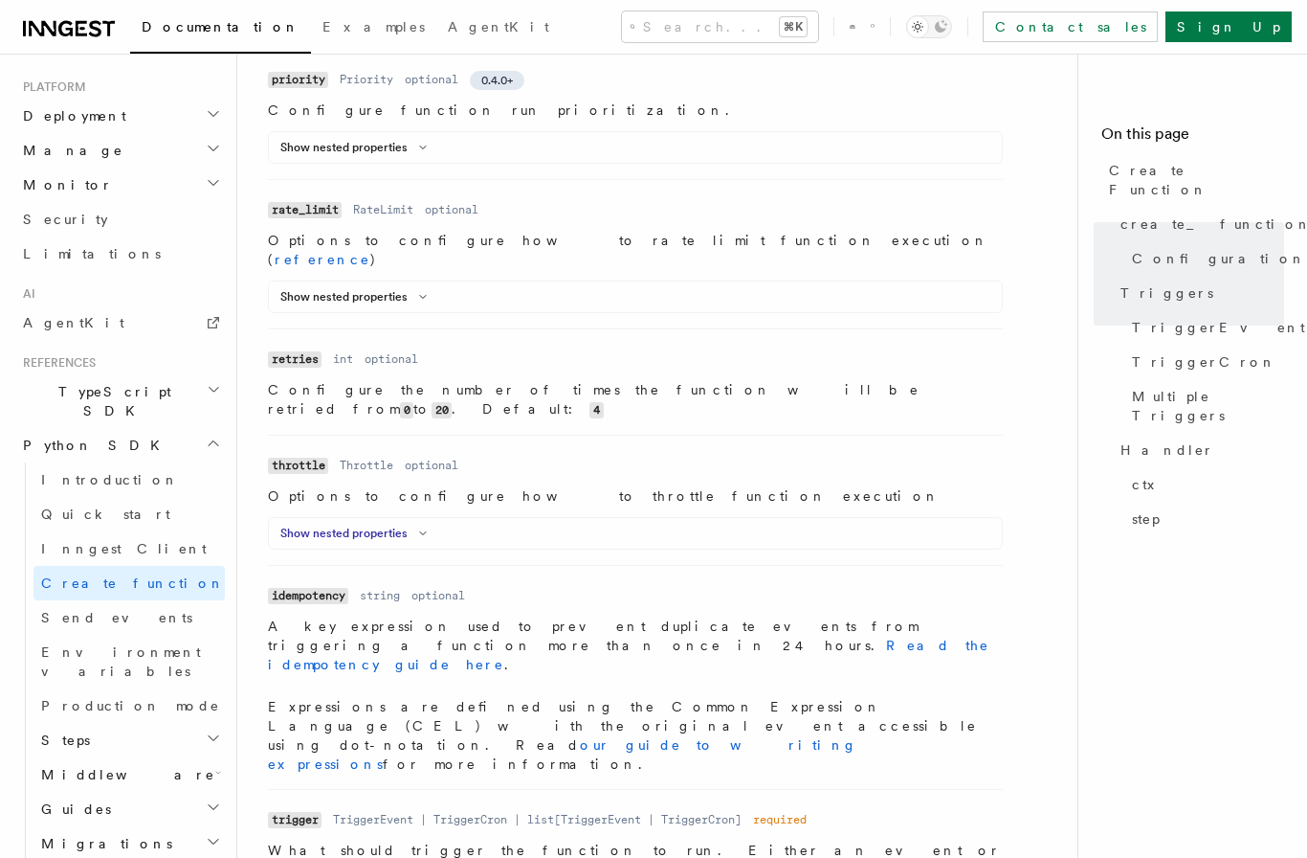
click at [358, 525] on button "Show nested properties" at bounding box center [357, 532] width 154 height 15
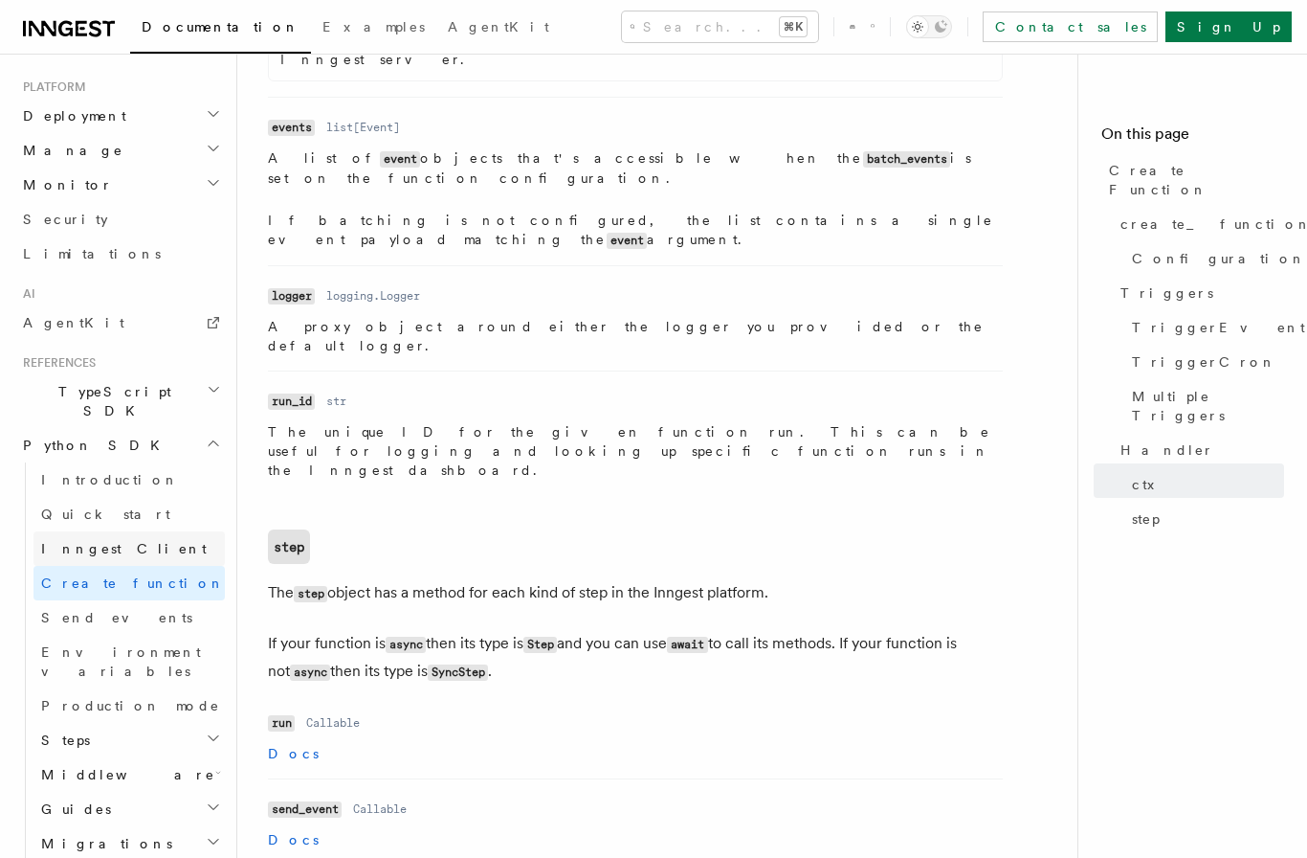
scroll to position [4904, 0]
click at [88, 531] on link "Inngest Client" at bounding box center [128, 548] width 191 height 34
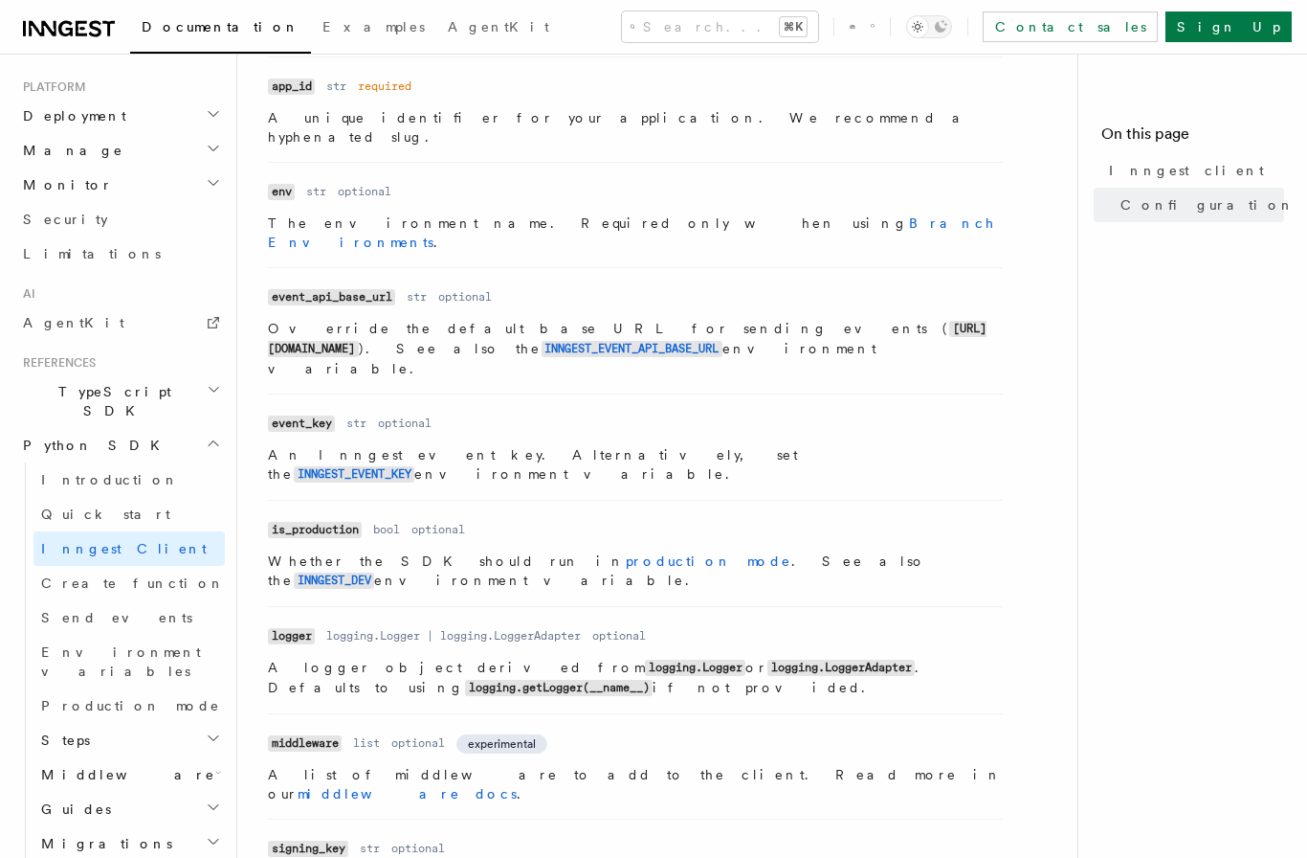
scroll to position [575, 0]
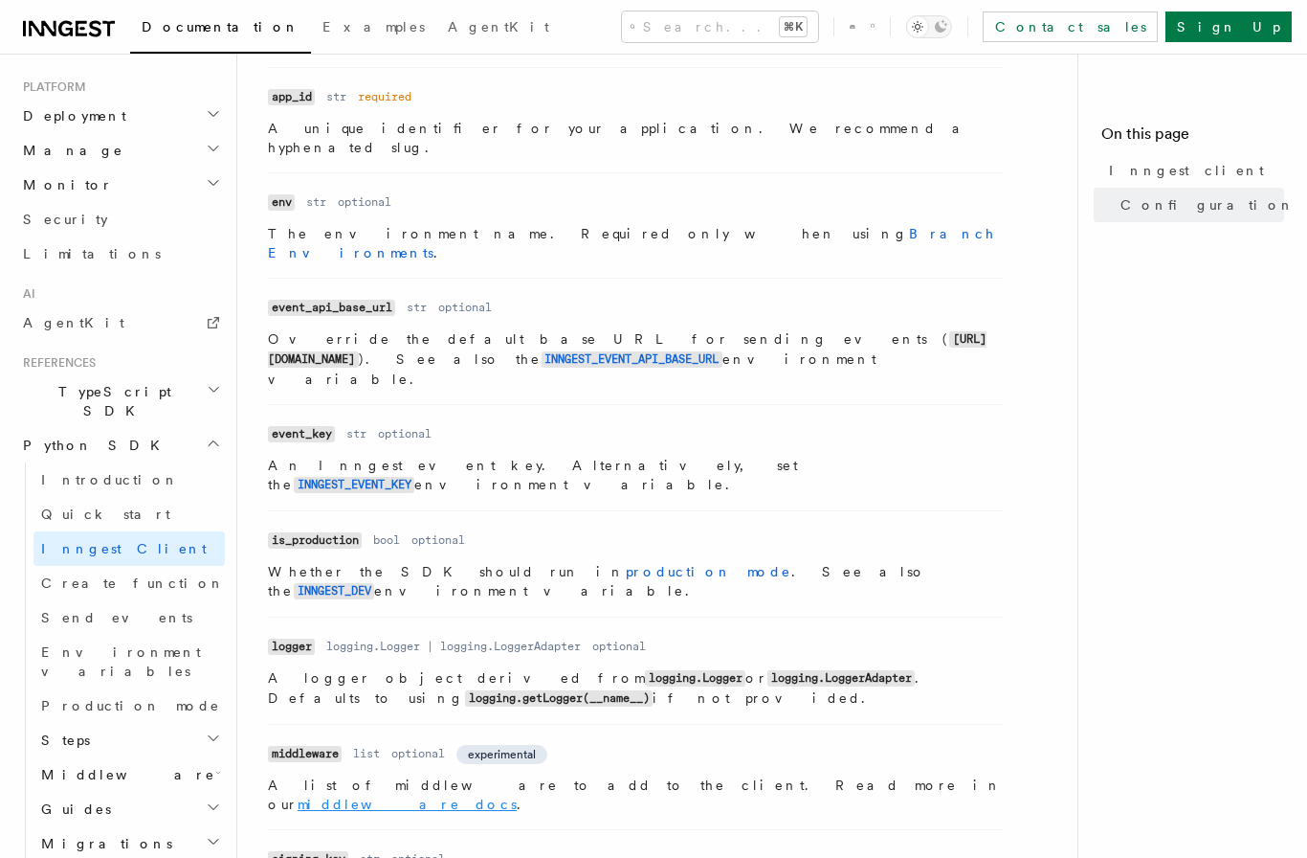
click at [517, 796] on link "middleware docs" at bounding box center [407, 803] width 219 height 15
click at [115, 472] on span "Introduction" at bounding box center [110, 479] width 138 height 15
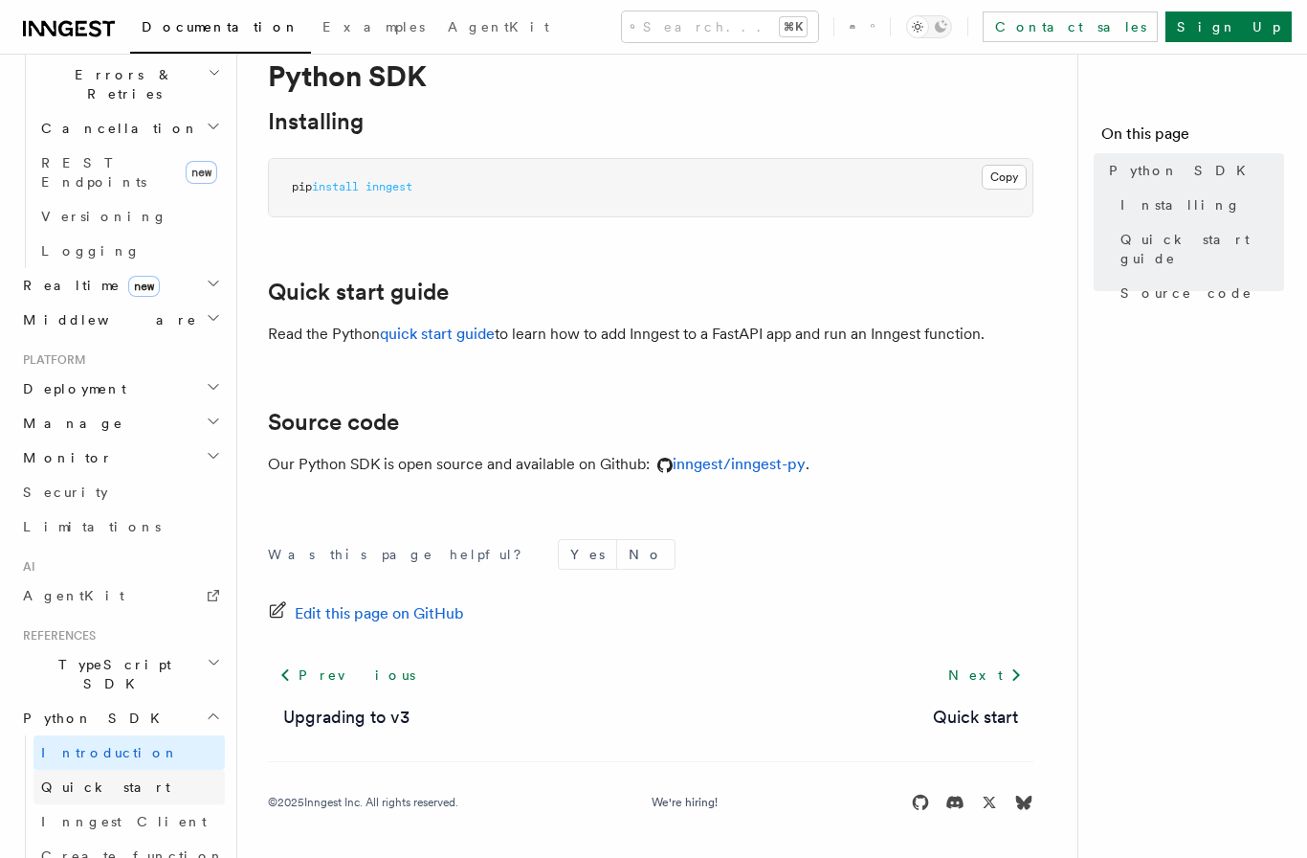
scroll to position [750, 0]
click at [74, 588] on span "AgentKit" at bounding box center [73, 595] width 101 height 15
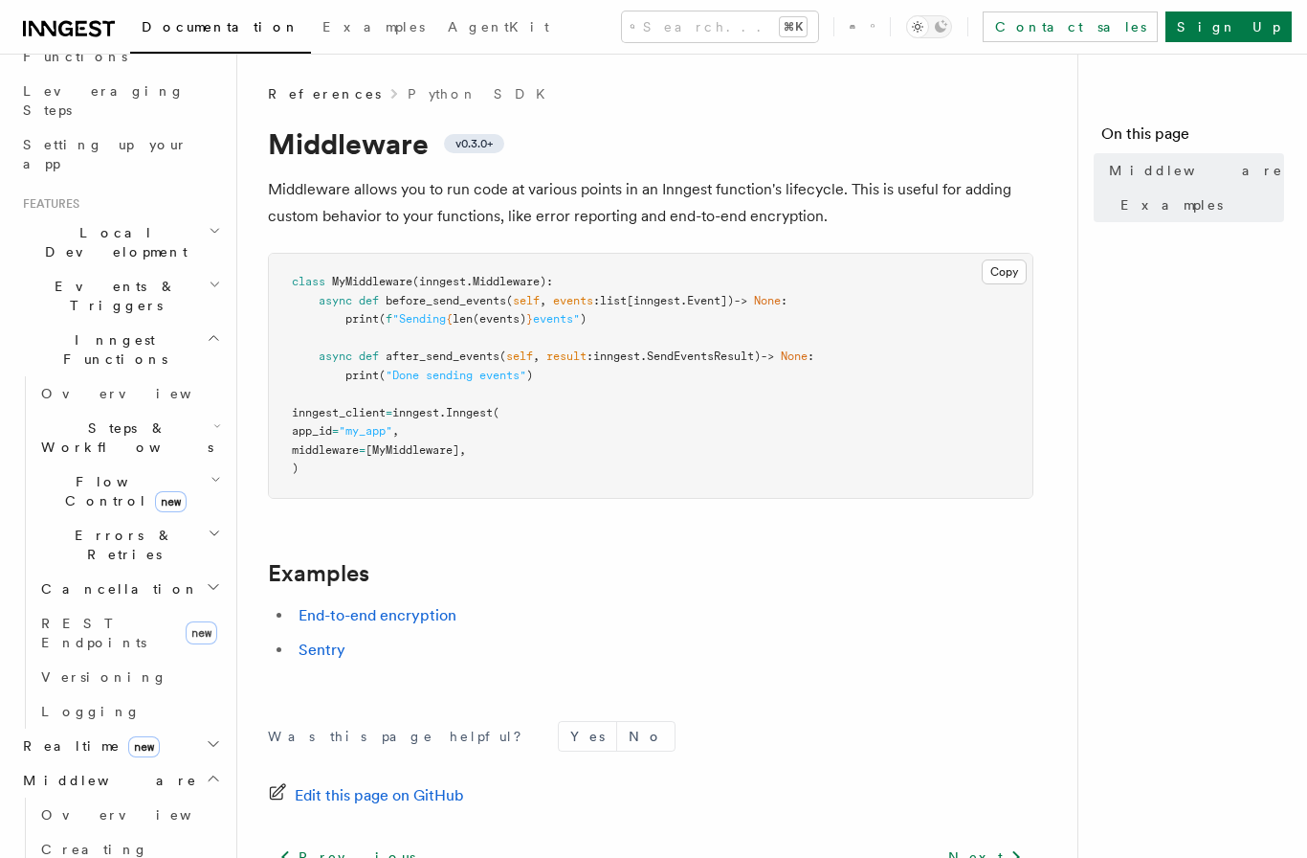
scroll to position [285, 0]
click at [90, 423] on span "Steps & Workflows" at bounding box center [123, 442] width 180 height 38
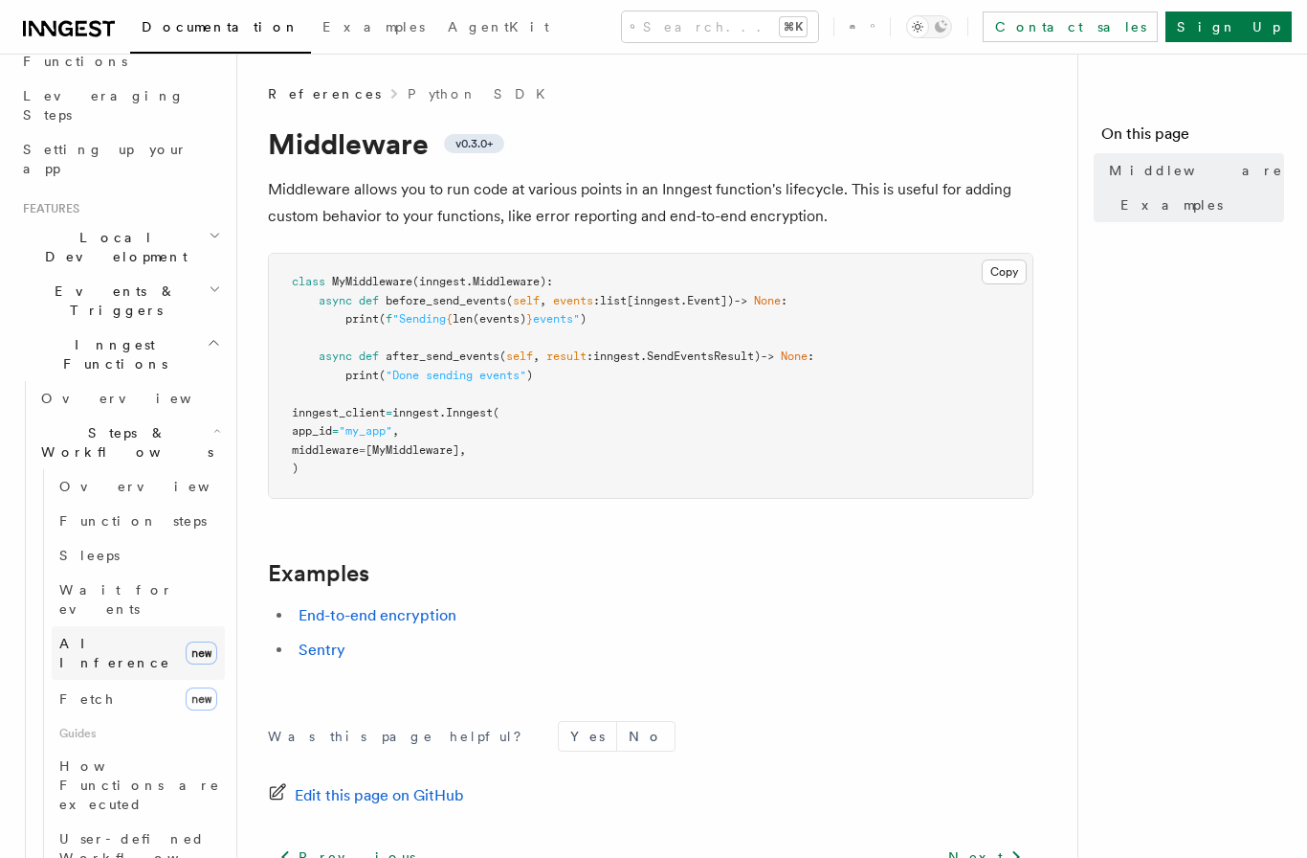
click at [111, 636] on span "AI Inference" at bounding box center [114, 653] width 111 height 34
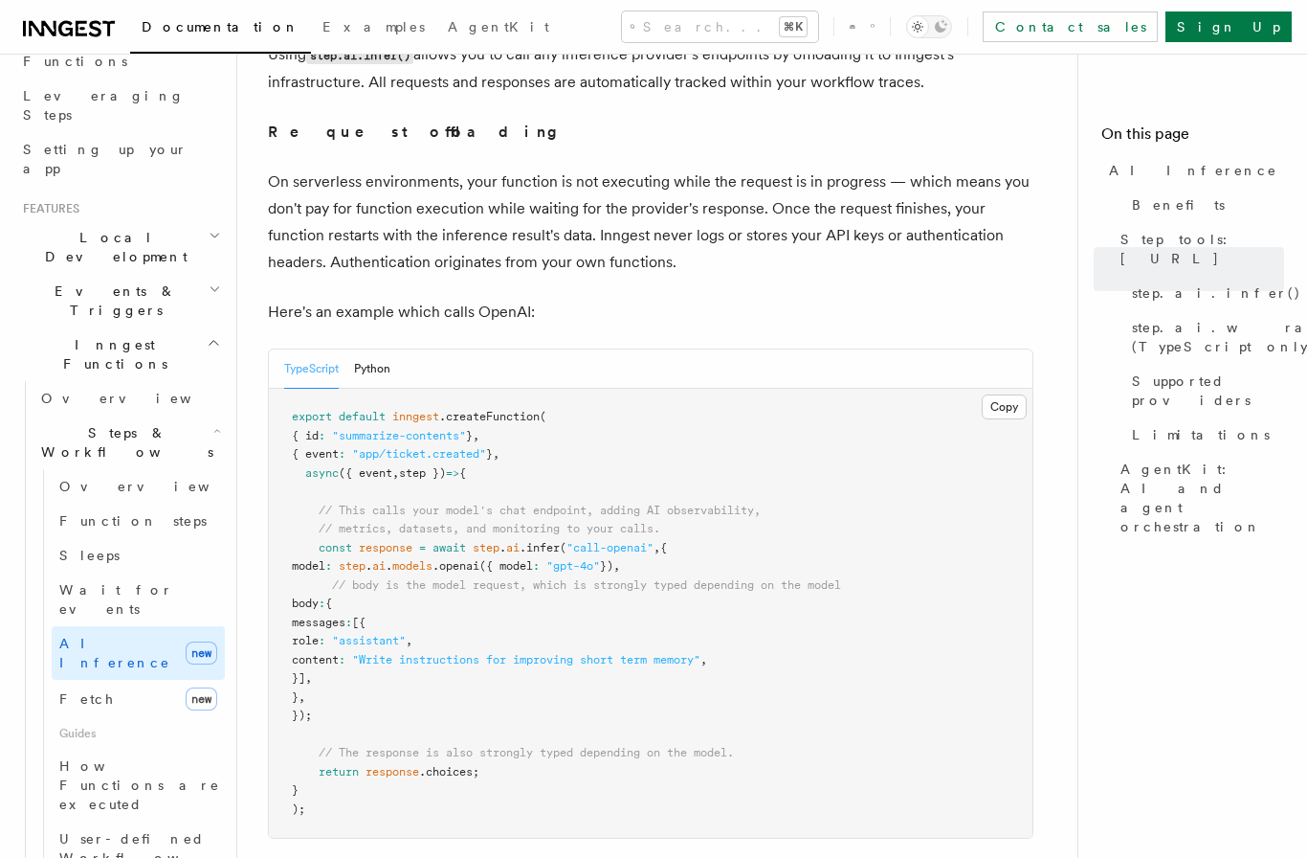
scroll to position [865, 0]
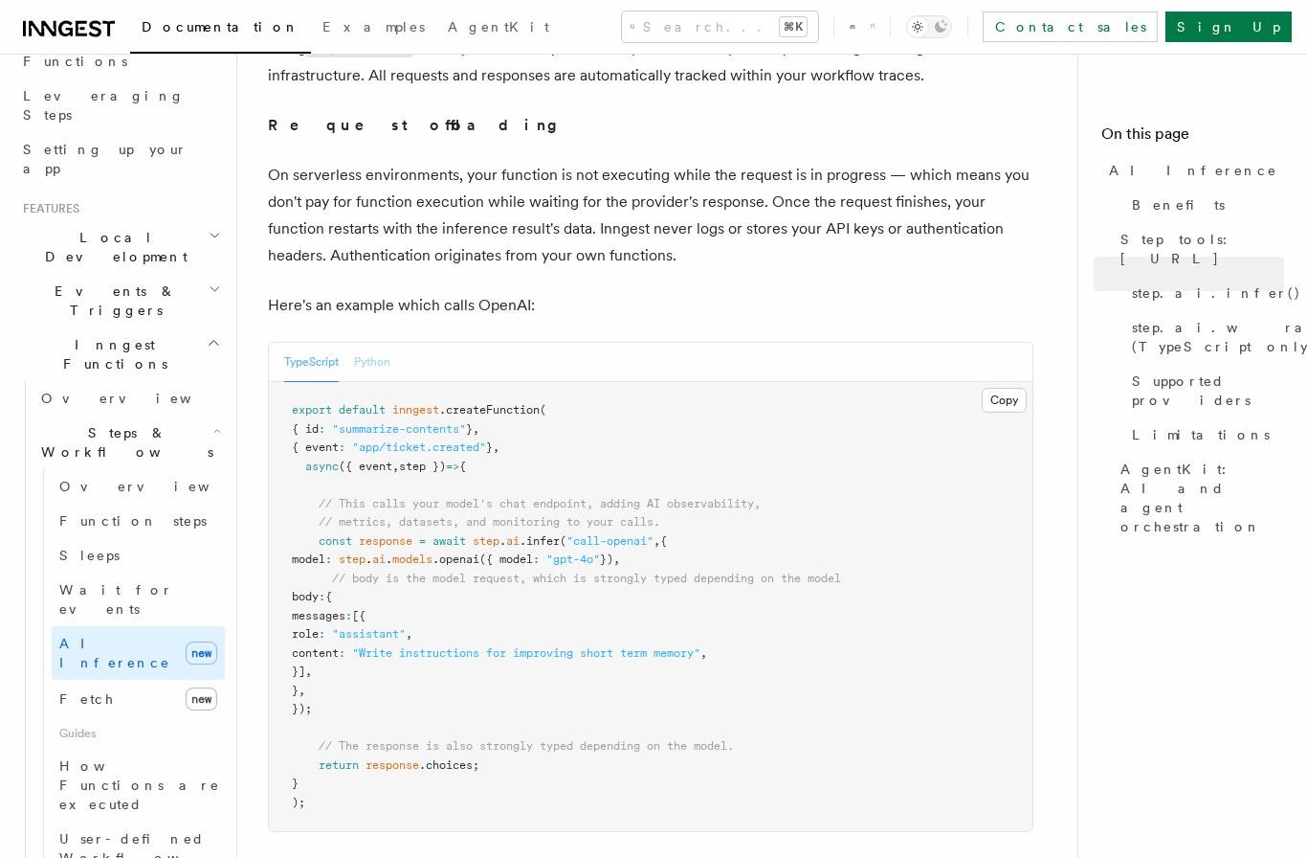
click at [385, 365] on button "Python" at bounding box center [372, 362] width 36 height 39
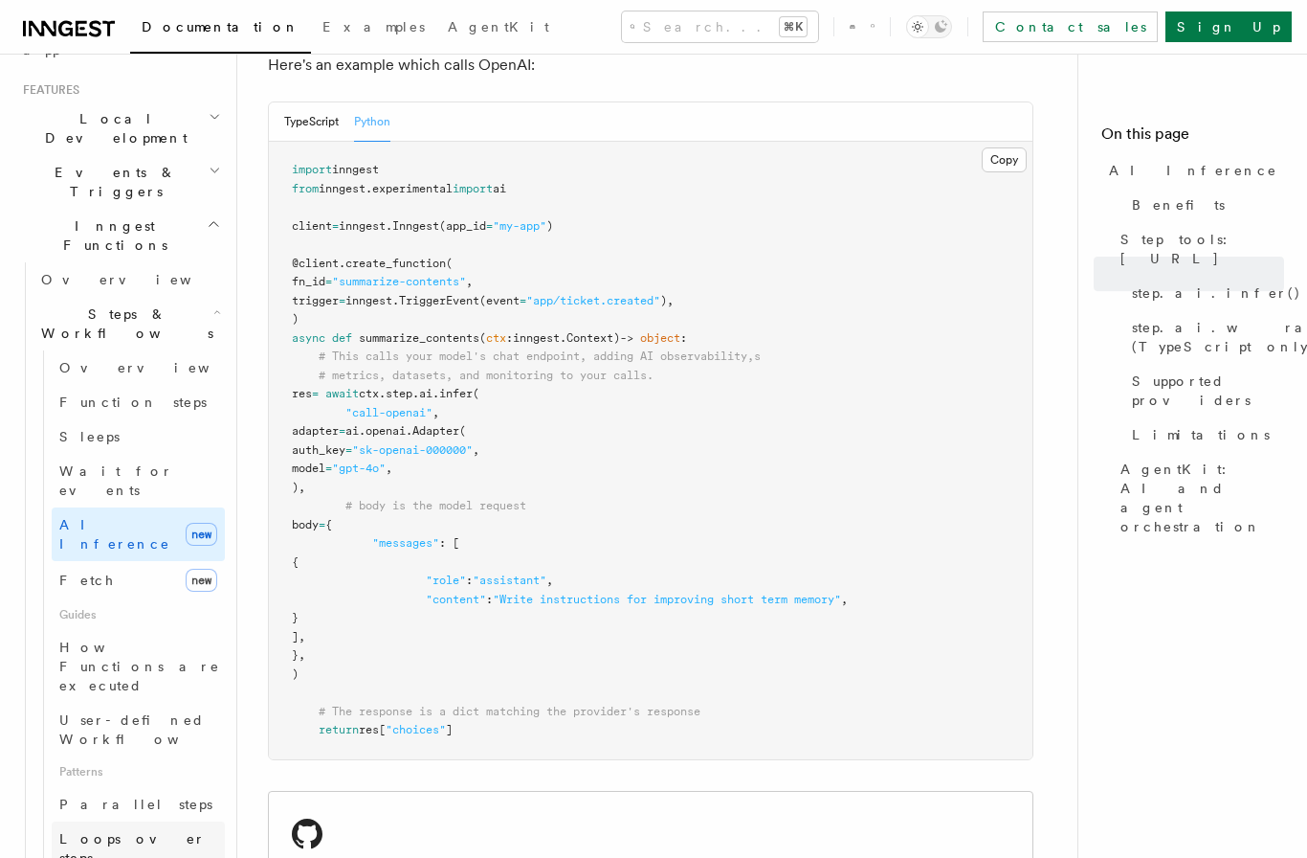
scroll to position [435, 0]
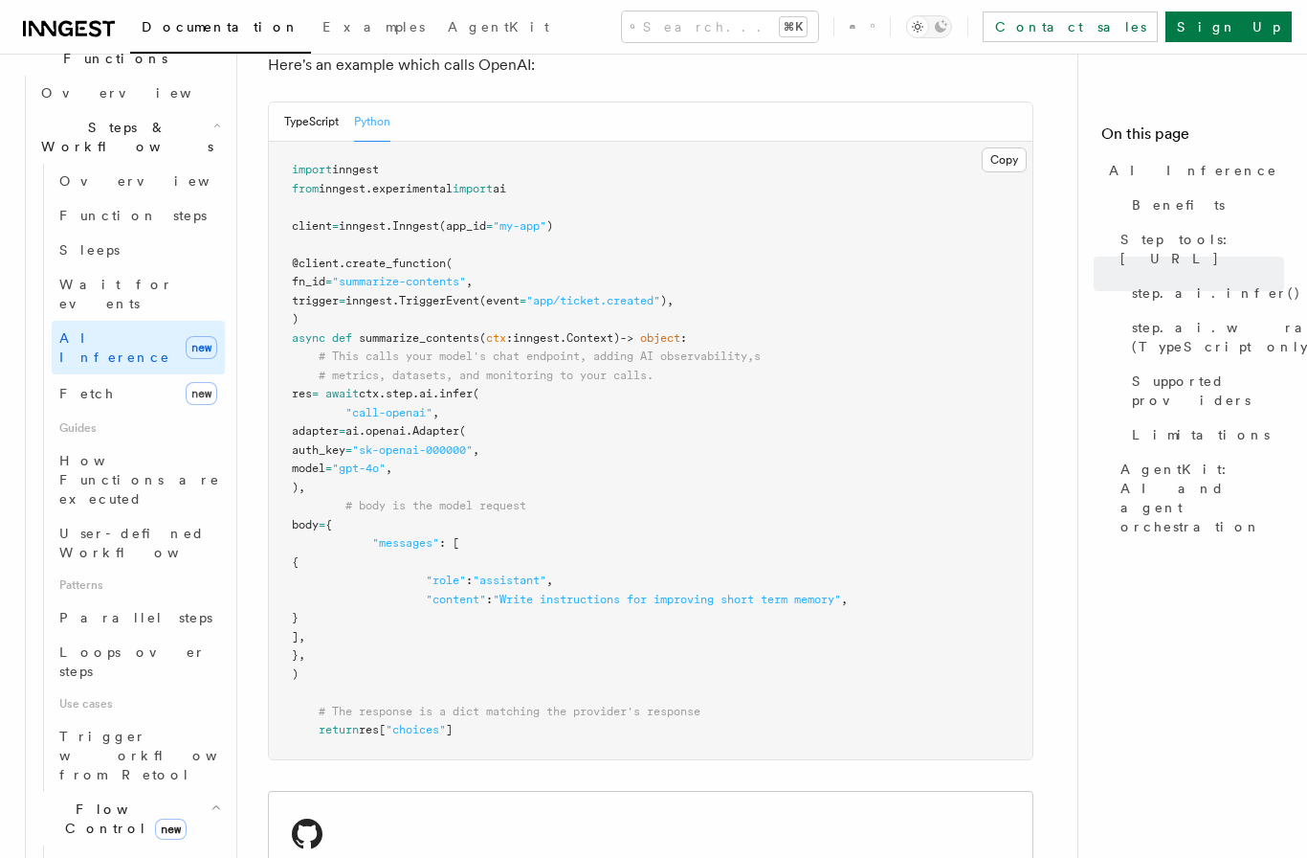
scroll to position [591, 0]
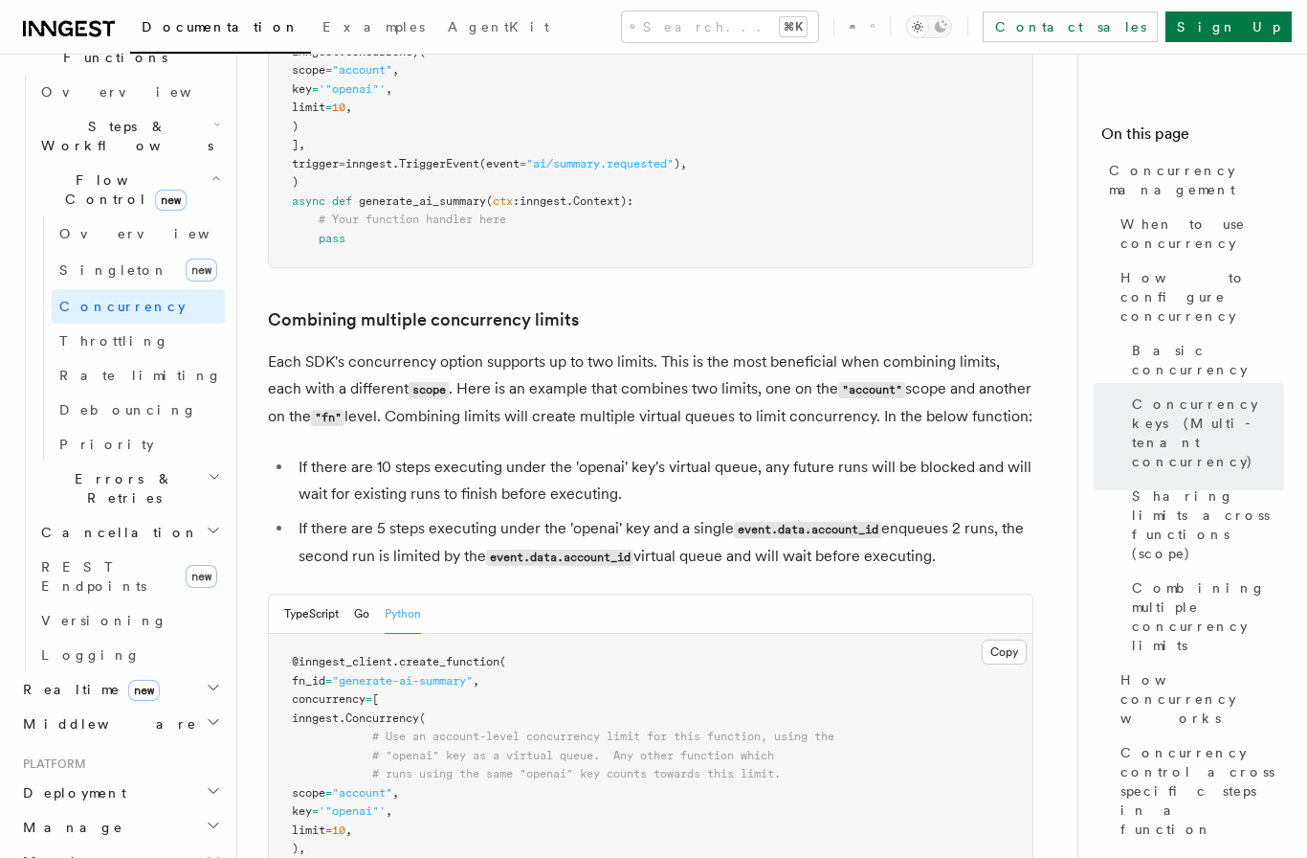
scroll to position [2763, 0]
click at [110, 368] on span "Rate limiting" at bounding box center [140, 375] width 163 height 15
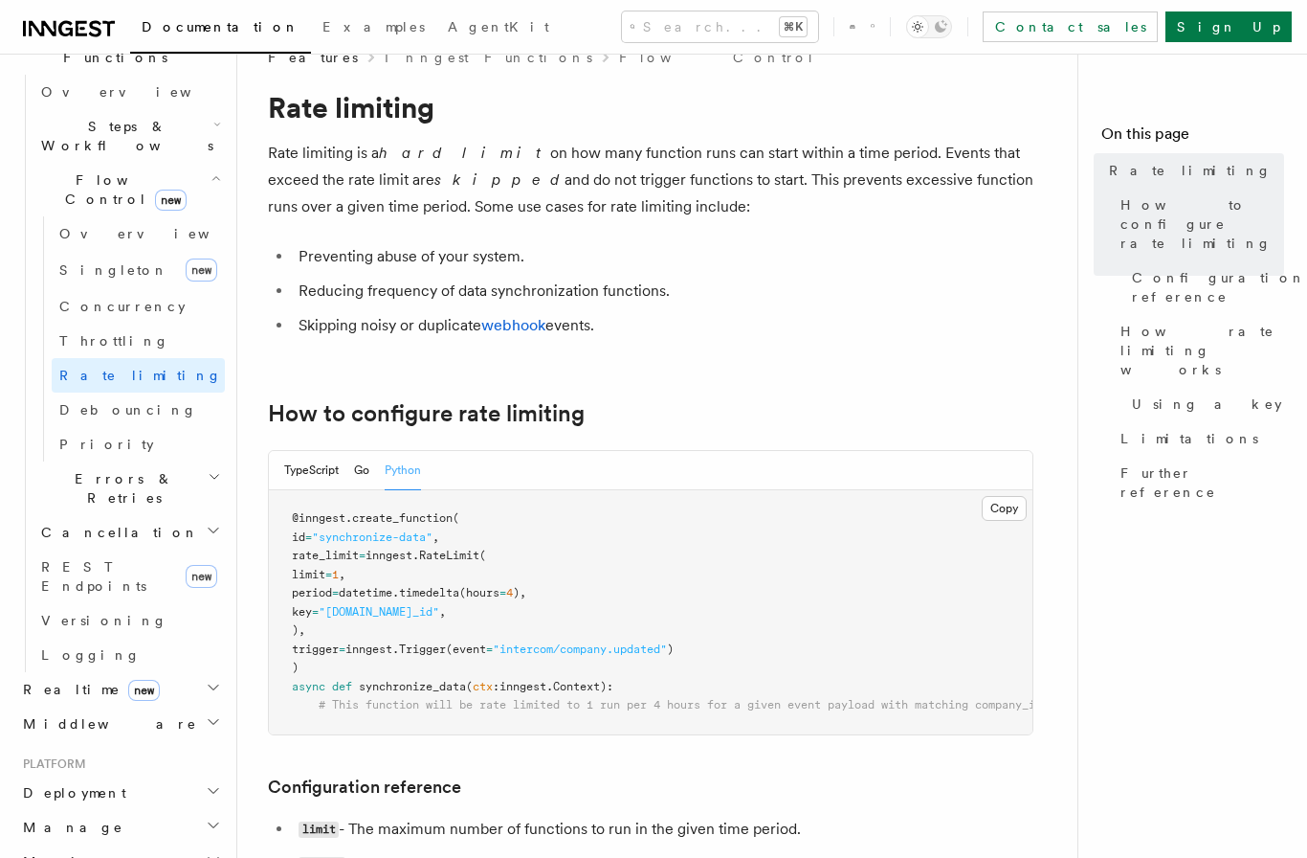
scroll to position [37, 0]
click at [121, 427] on link "Priority" at bounding box center [138, 444] width 173 height 34
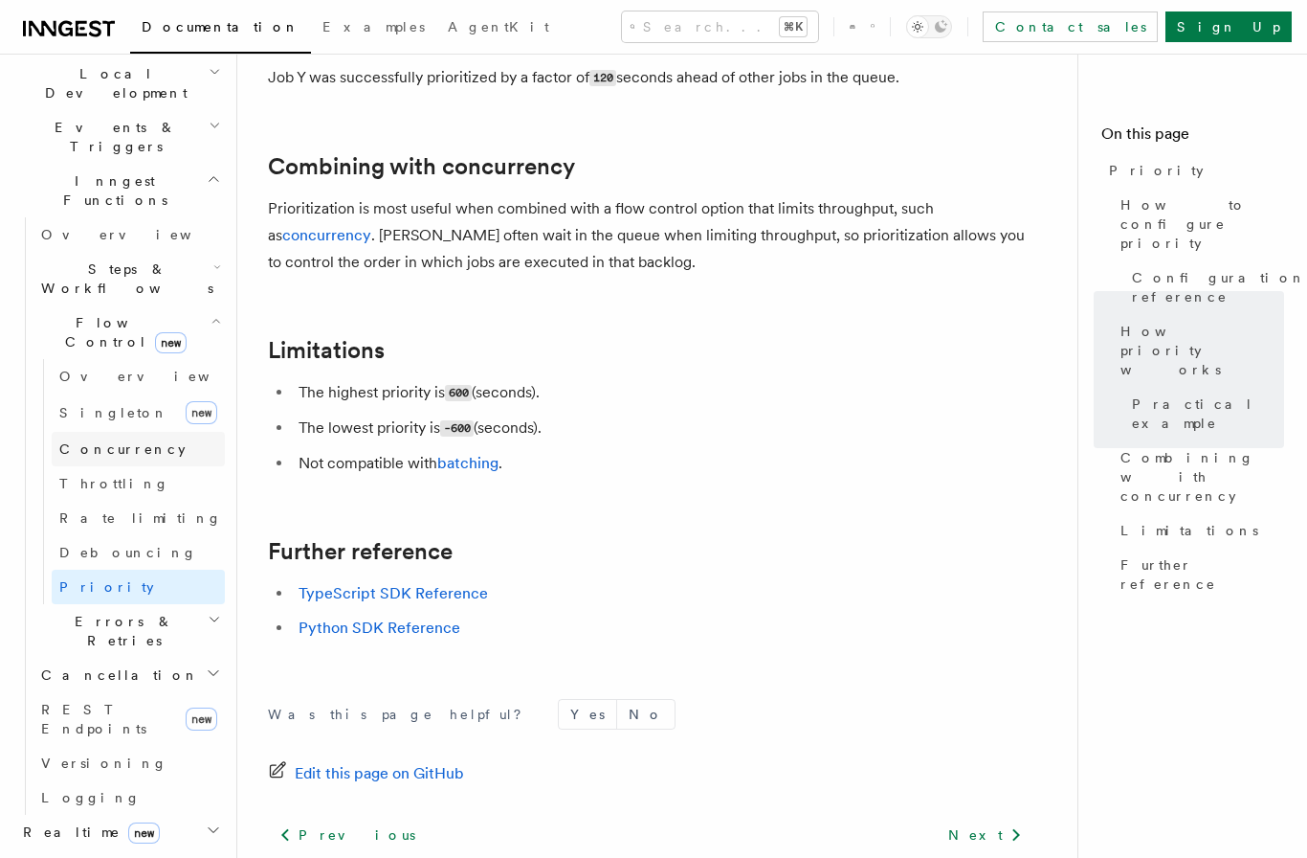
scroll to position [440, 0]
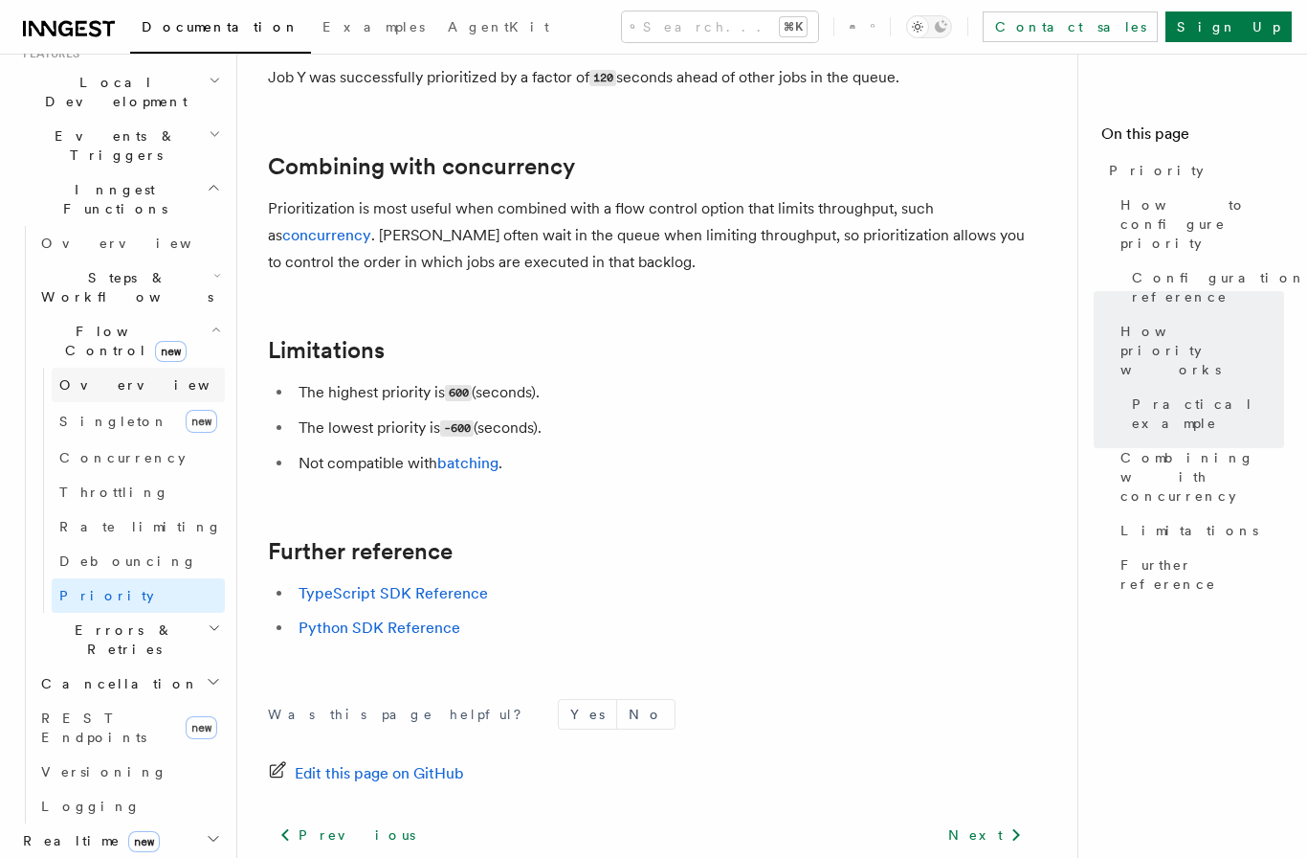
click at [78, 377] on span "Overview" at bounding box center [157, 384] width 197 height 15
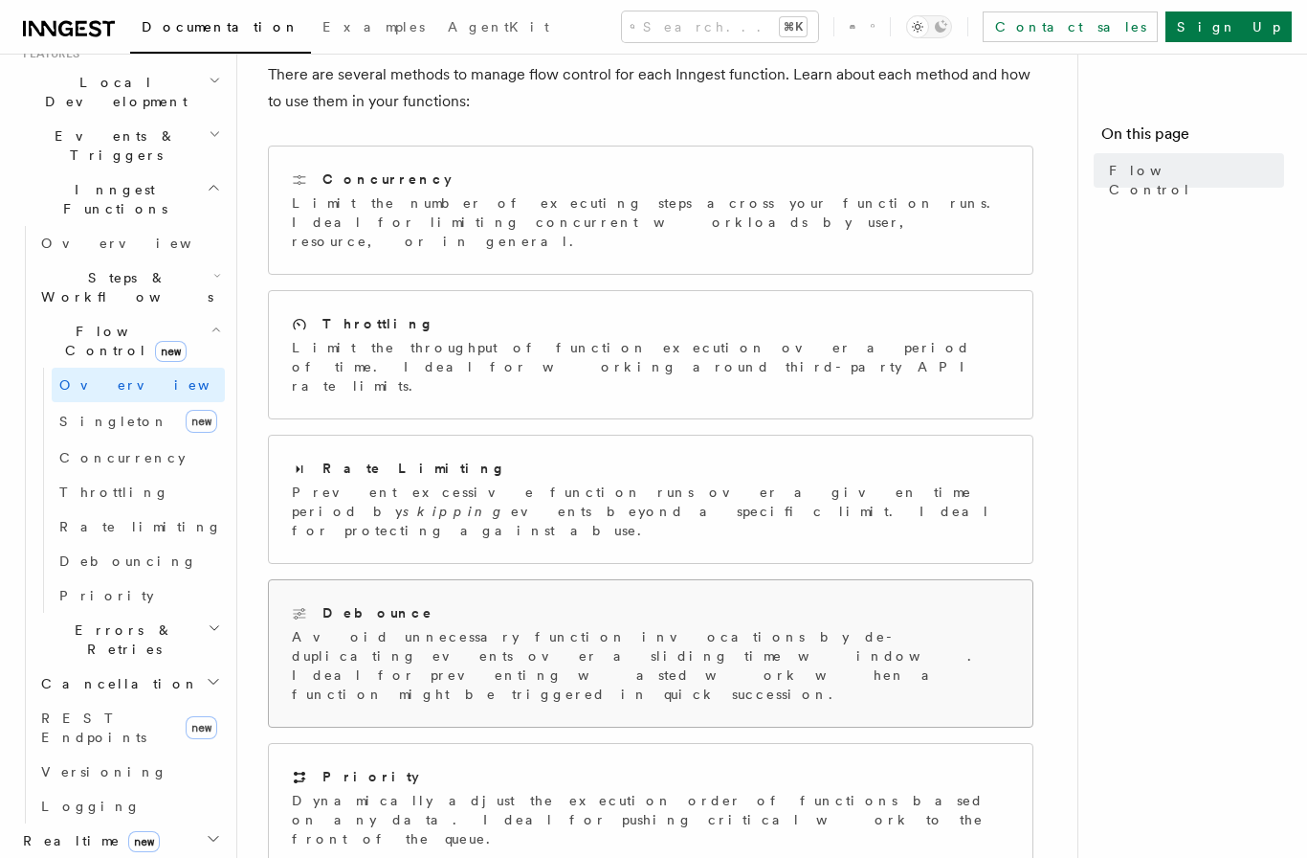
scroll to position [216, 0]
click at [130, 620] on span "Errors & Retries" at bounding box center [120, 639] width 174 height 38
click at [138, 701] on link "Retries" at bounding box center [138, 718] width 173 height 34
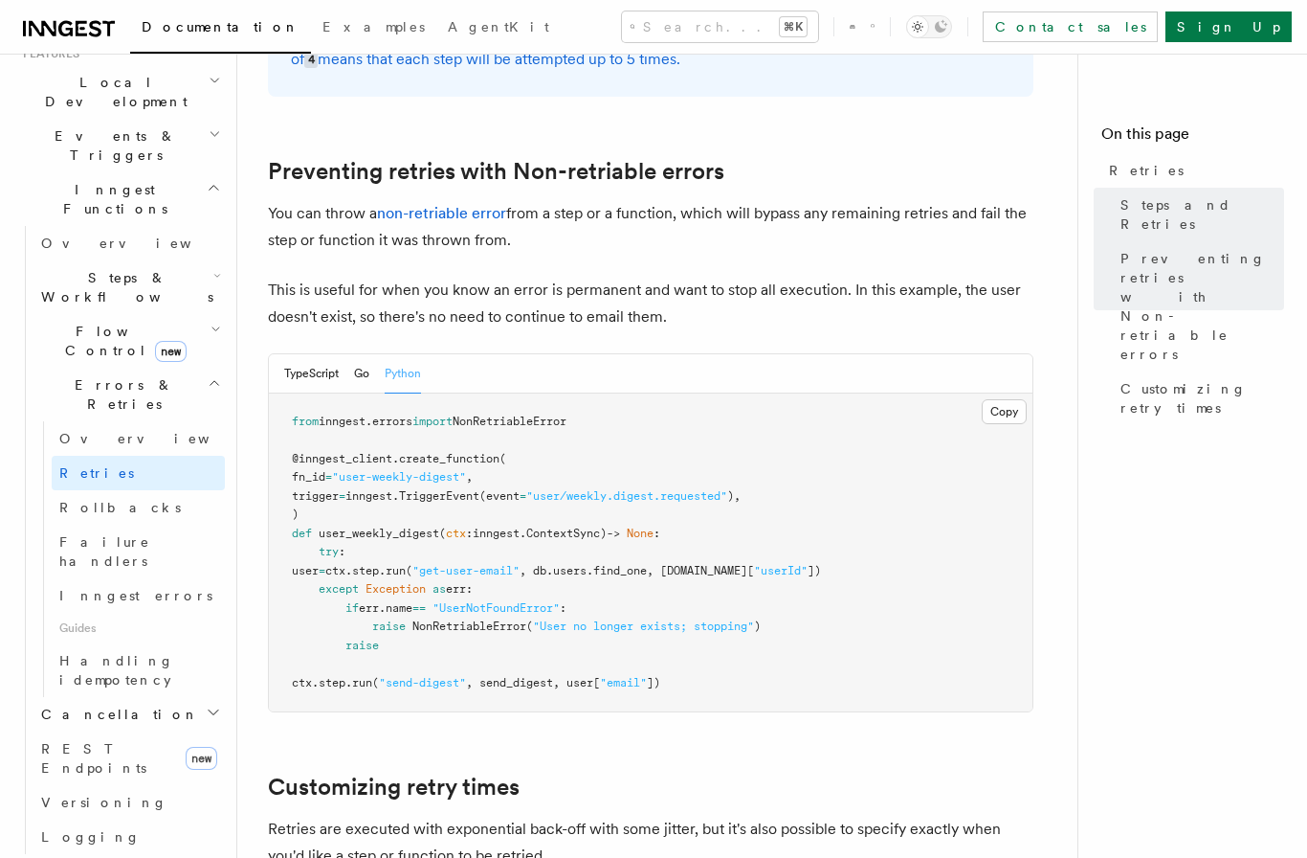
scroll to position [1538, 0]
click at [397, 353] on button "Python" at bounding box center [403, 372] width 36 height 39
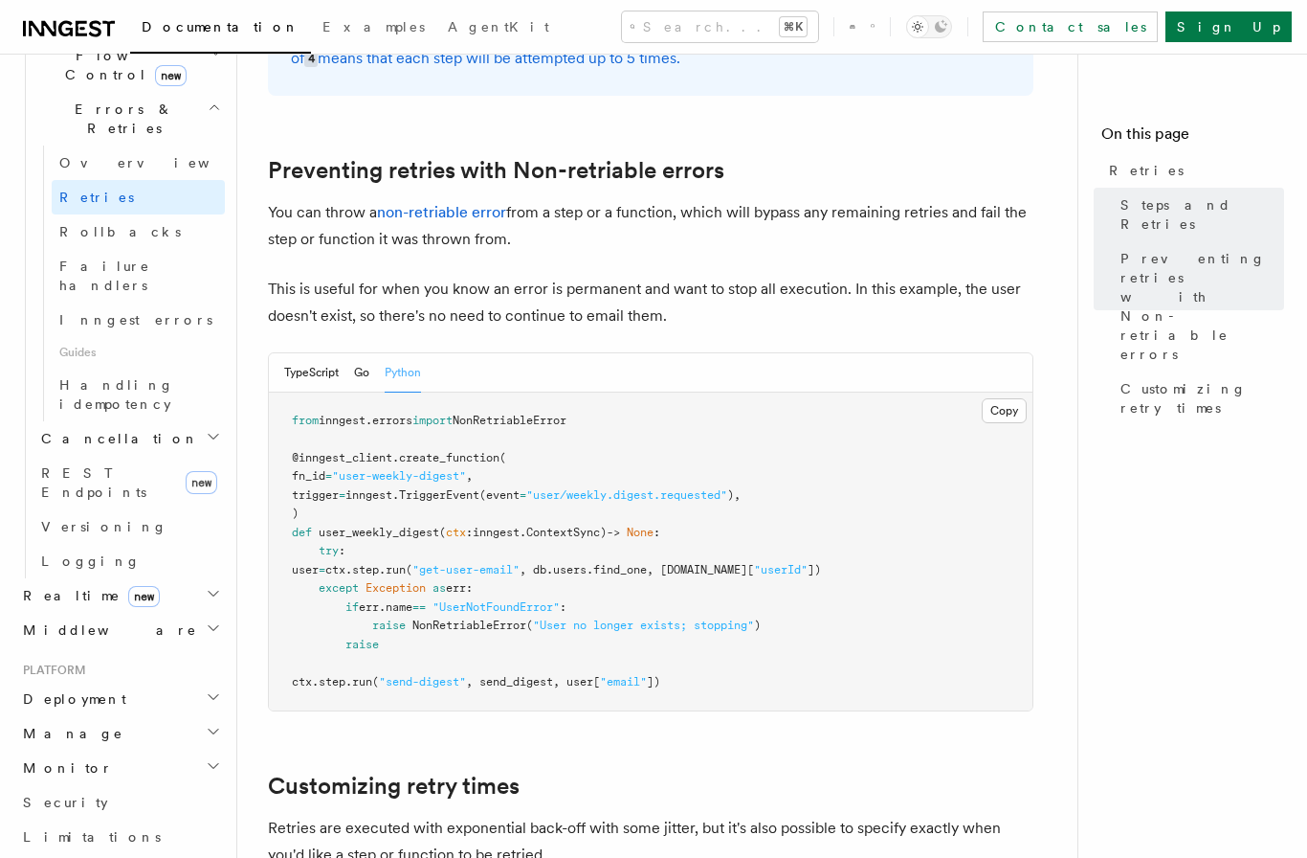
scroll to position [738, 0]
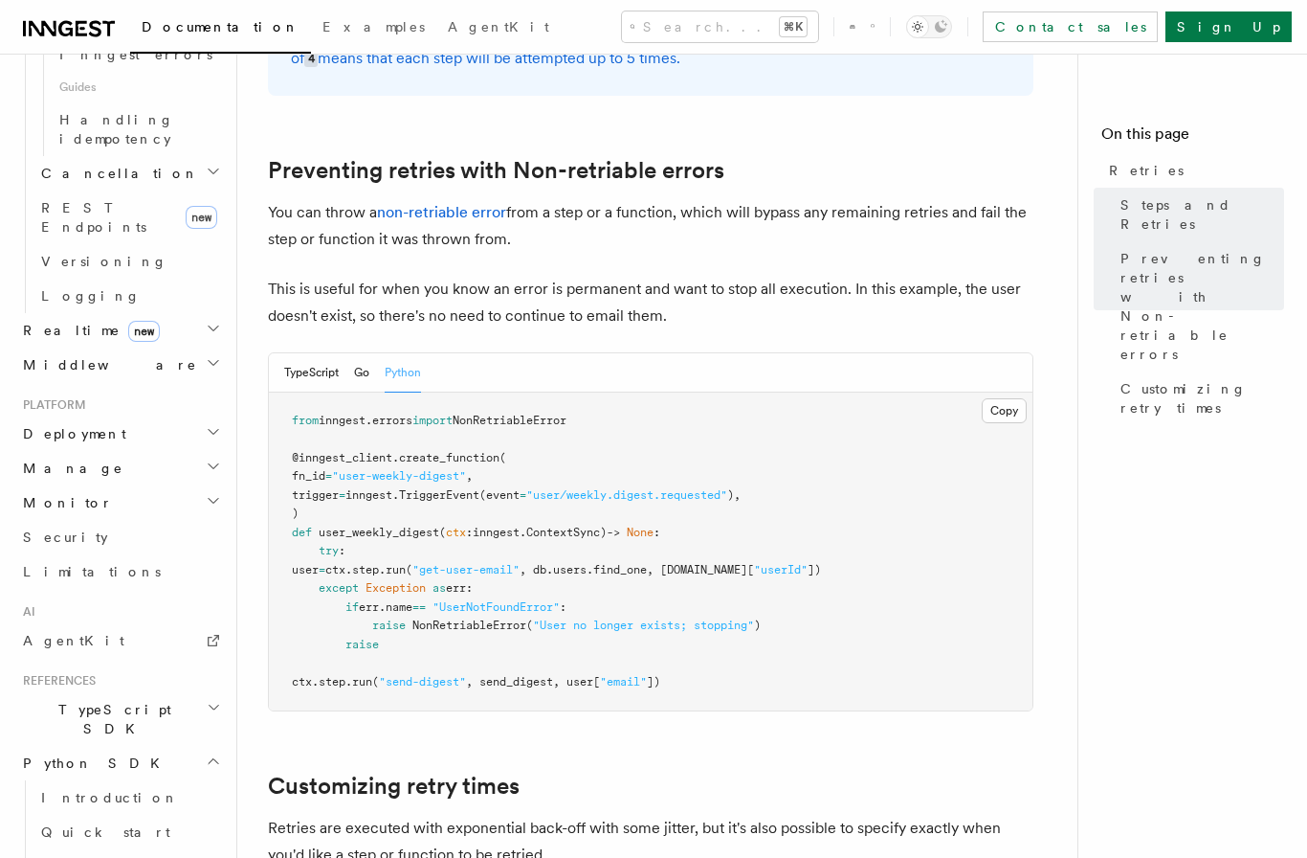
scroll to position [1117, 0]
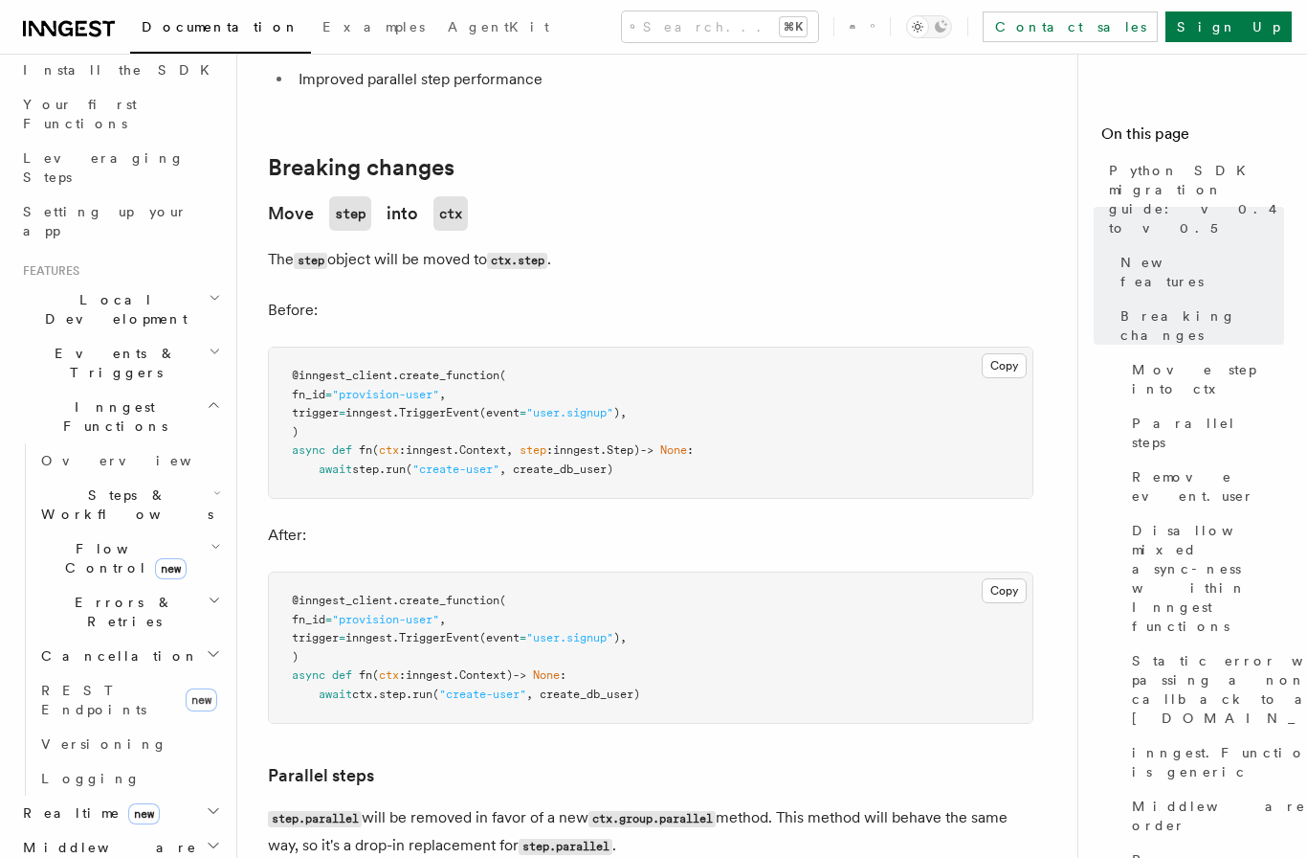
scroll to position [212, 0]
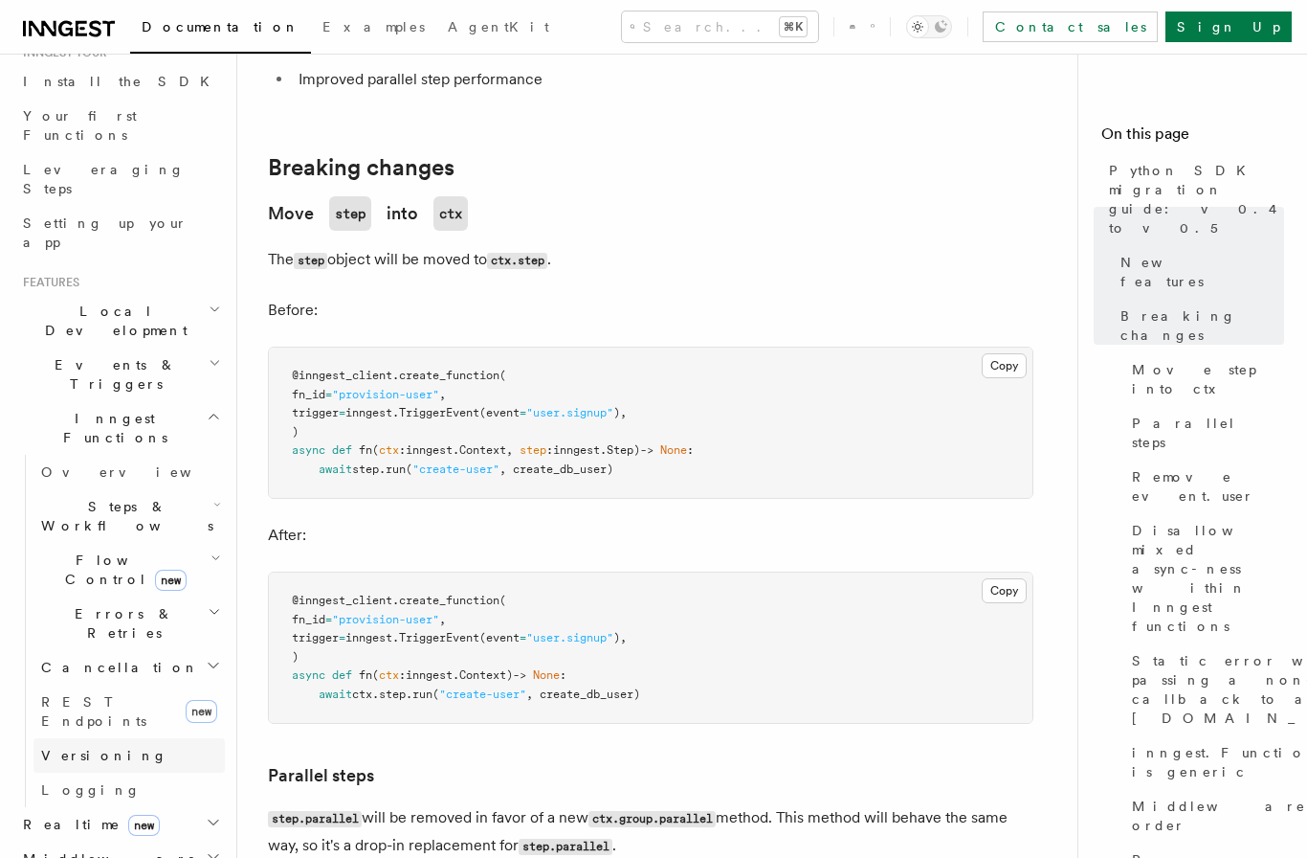
click at [96, 747] on span "Versioning" at bounding box center [104, 754] width 126 height 15
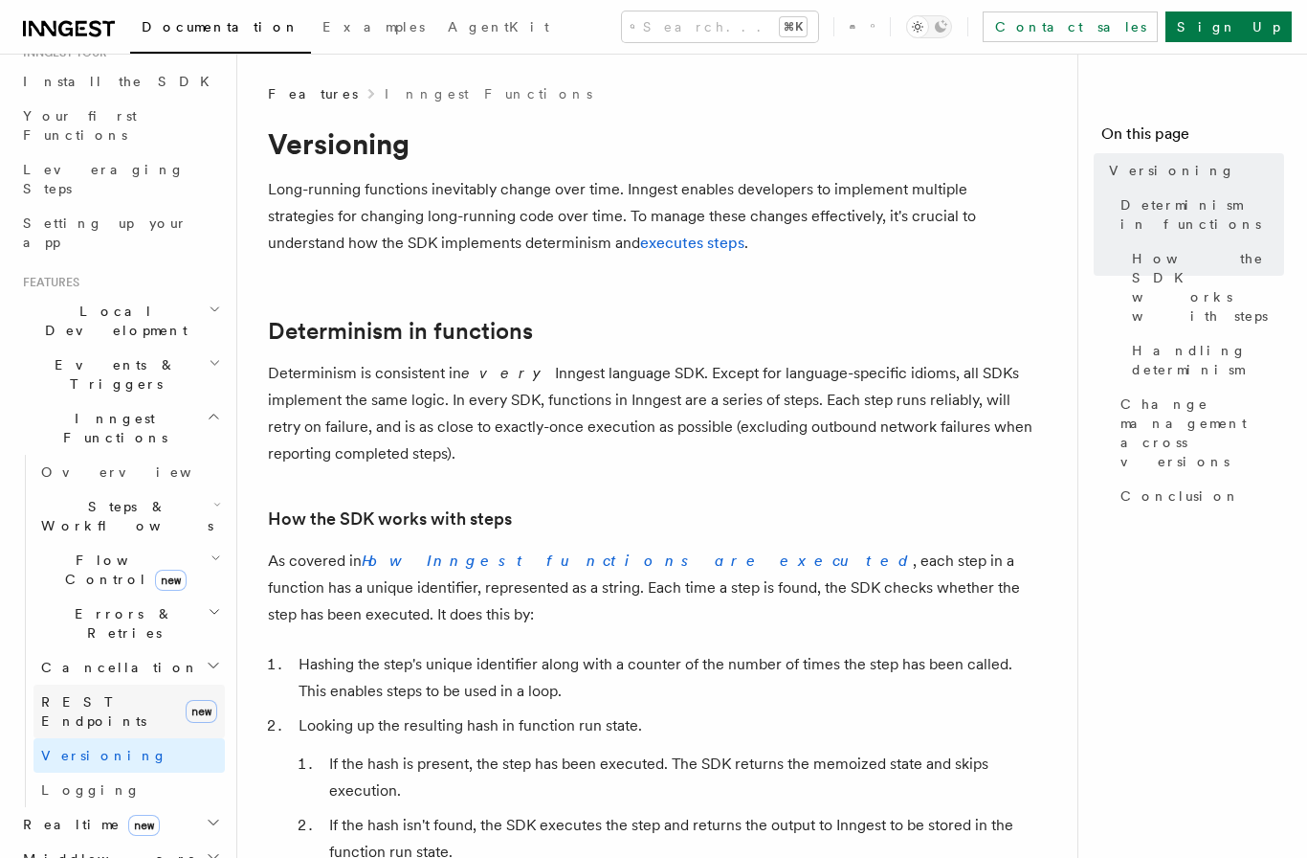
click at [99, 694] on span "REST Endpoints" at bounding box center [93, 711] width 105 height 34
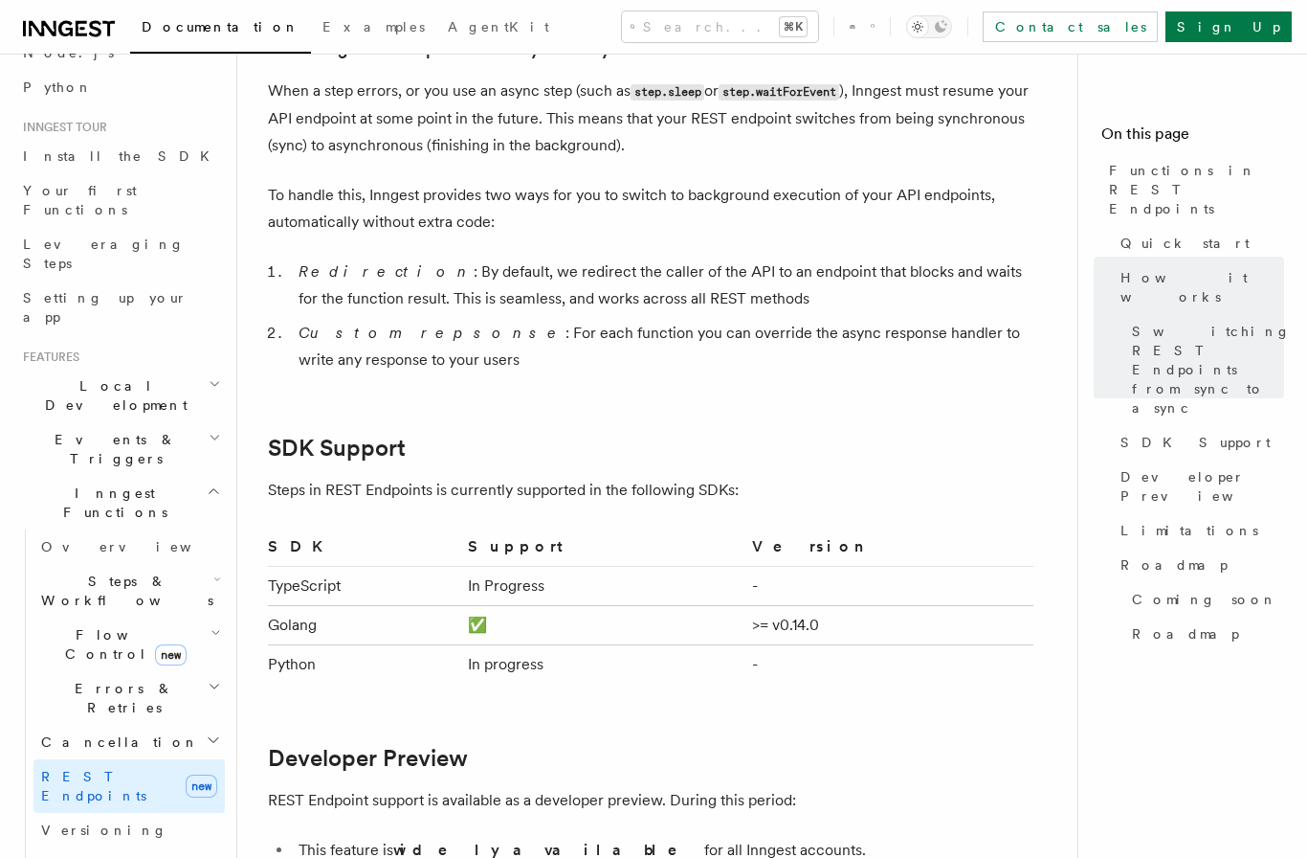
scroll to position [123, 0]
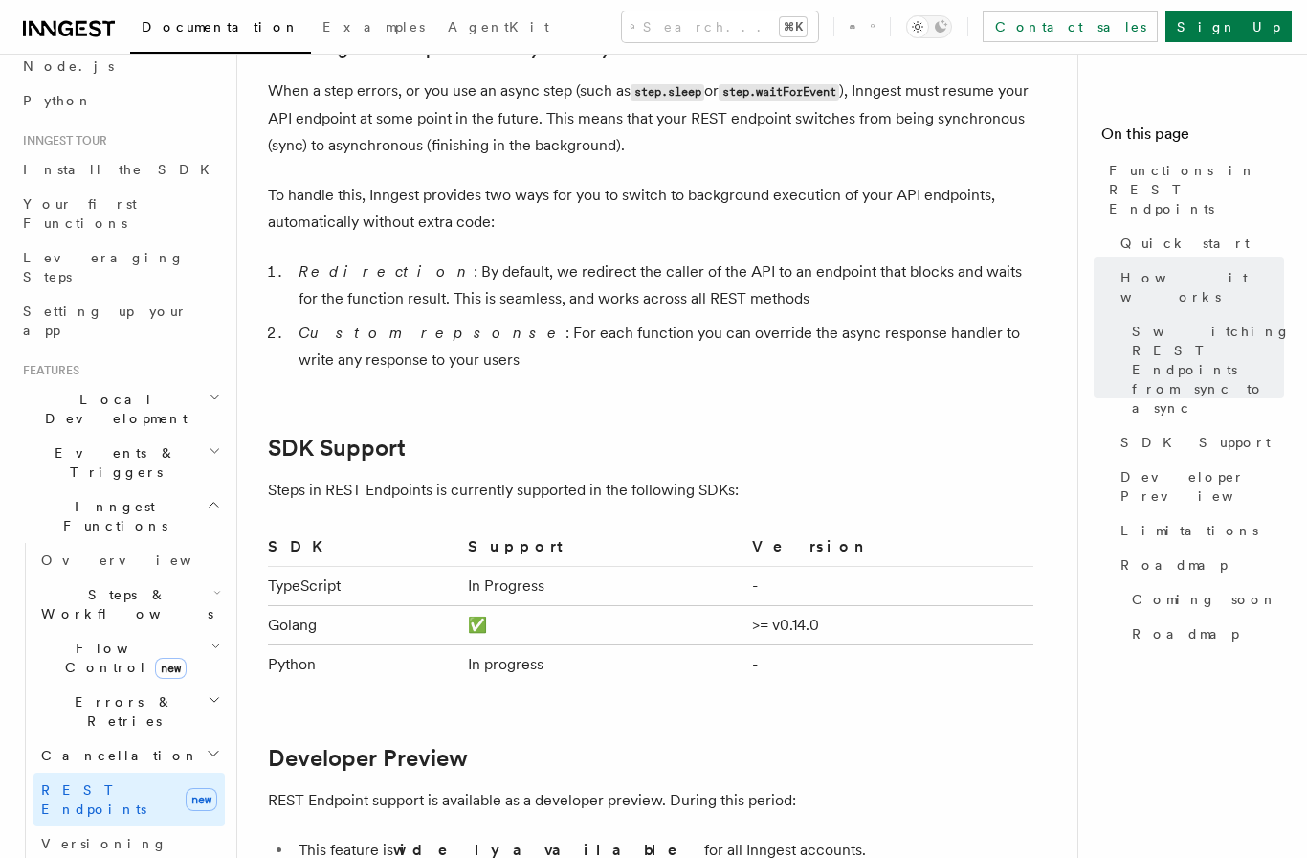
click at [111, 577] on h2 "Steps & Workflows" at bounding box center [128, 604] width 191 height 54
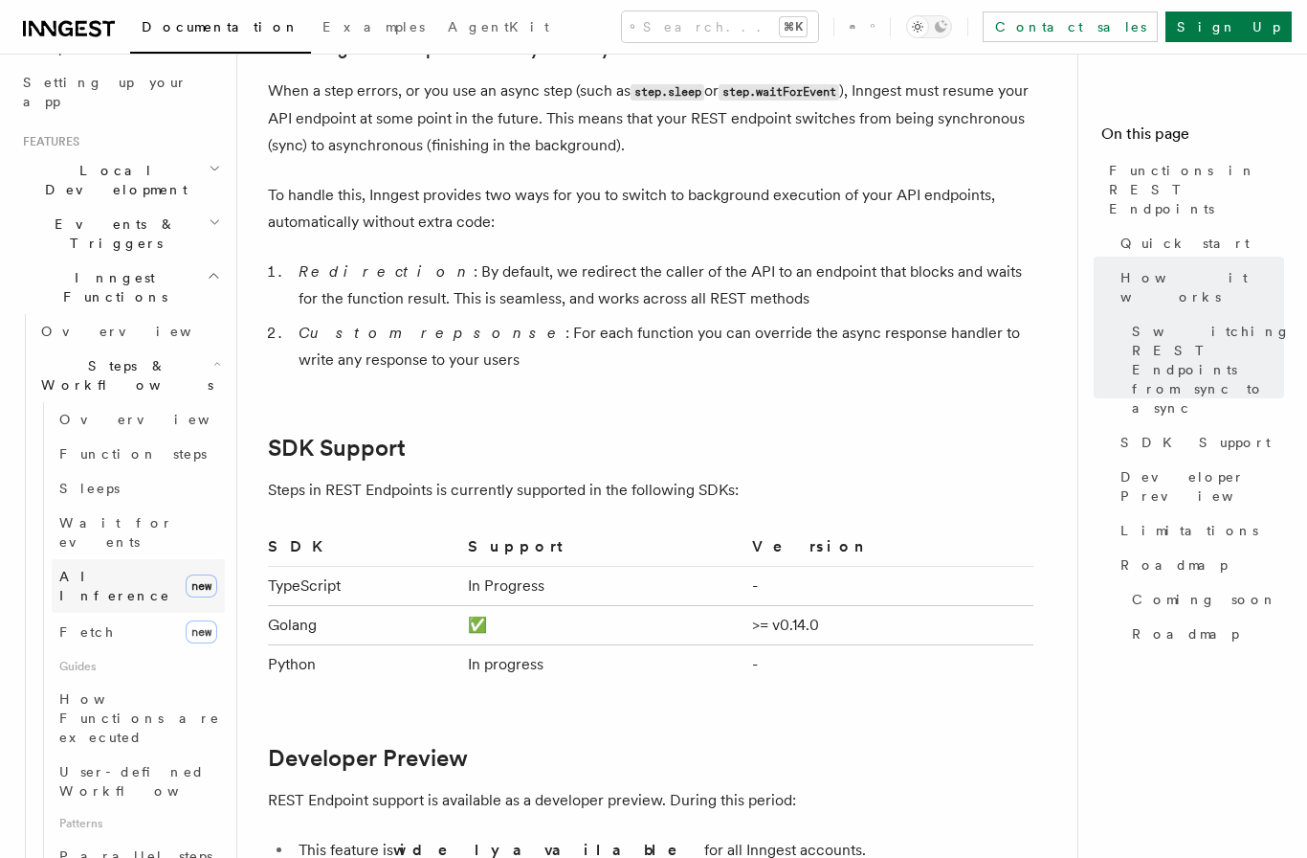
scroll to position [352, 0]
click at [125, 764] on span "User-defined Workflows" at bounding box center [145, 781] width 172 height 34
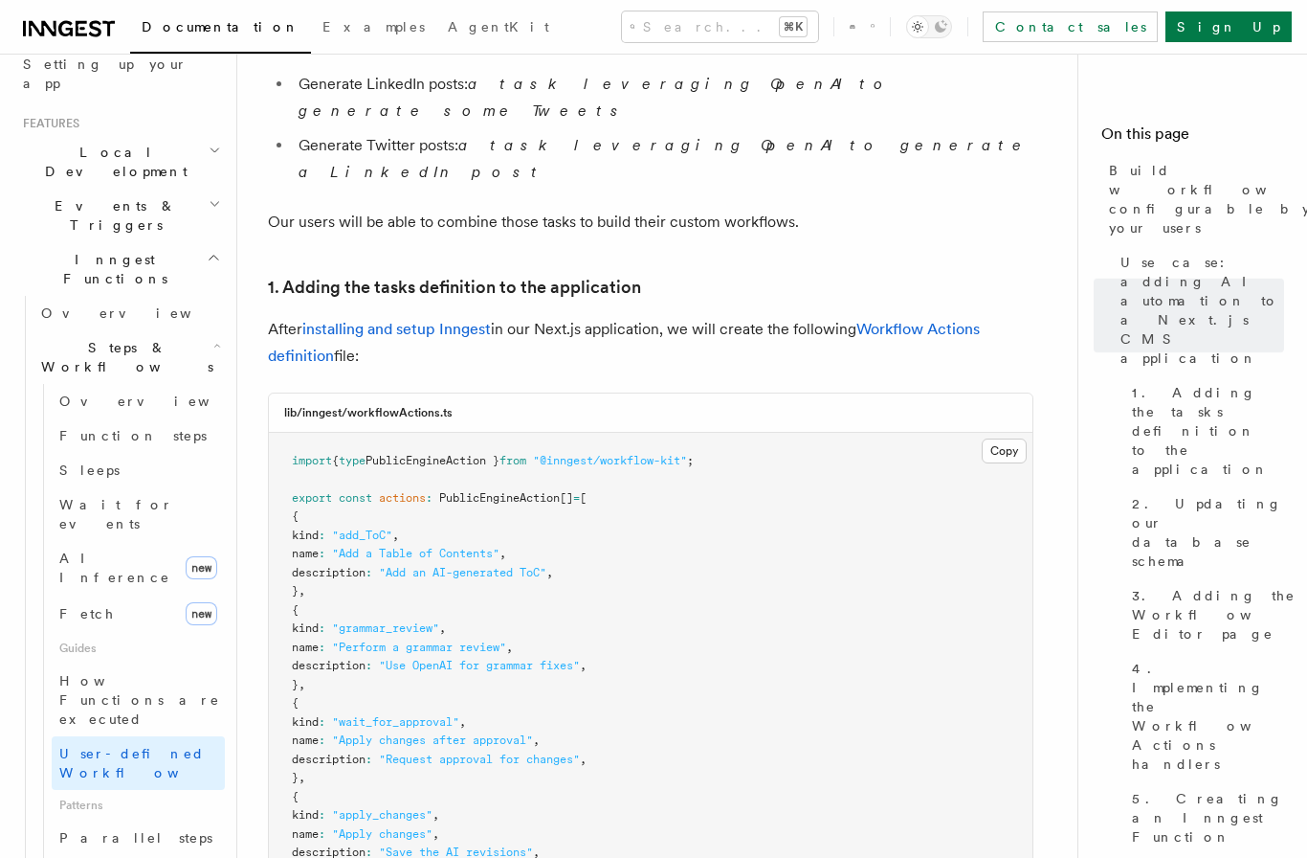
scroll to position [1866, 0]
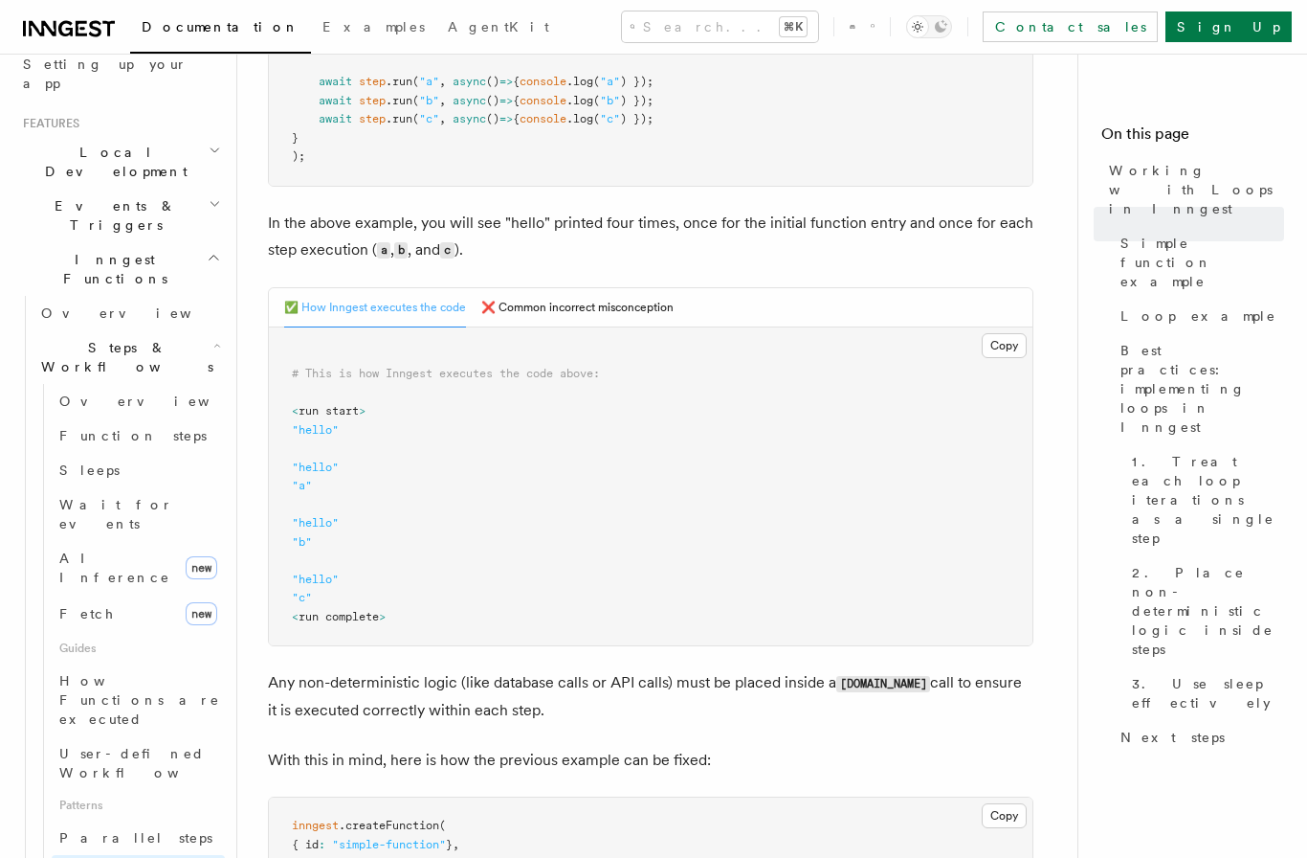
scroll to position [612, 0]
click at [554, 301] on button "❌ Common incorrect misconception" at bounding box center [577, 306] width 192 height 39
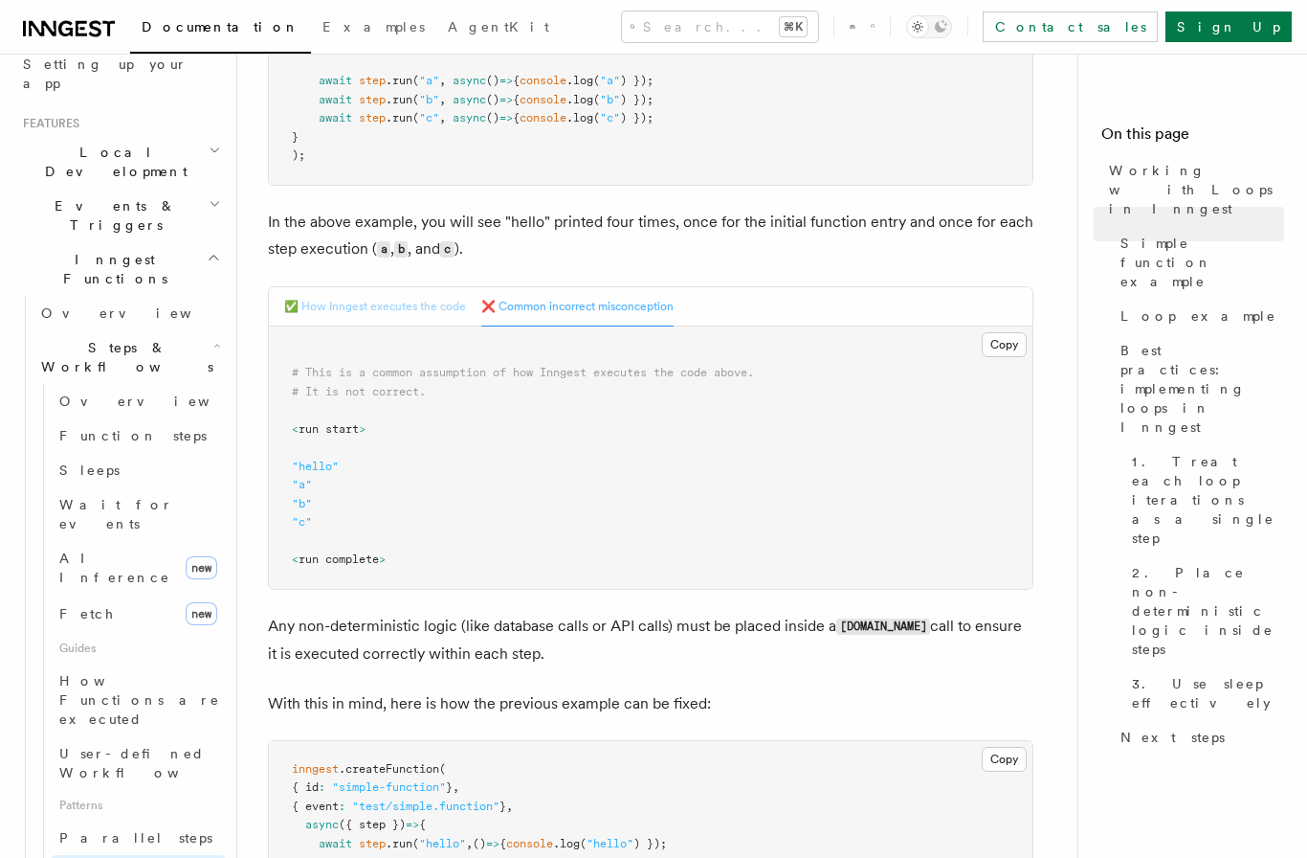
click at [363, 309] on button "✅ How Inngest executes the code" at bounding box center [375, 306] width 182 height 39
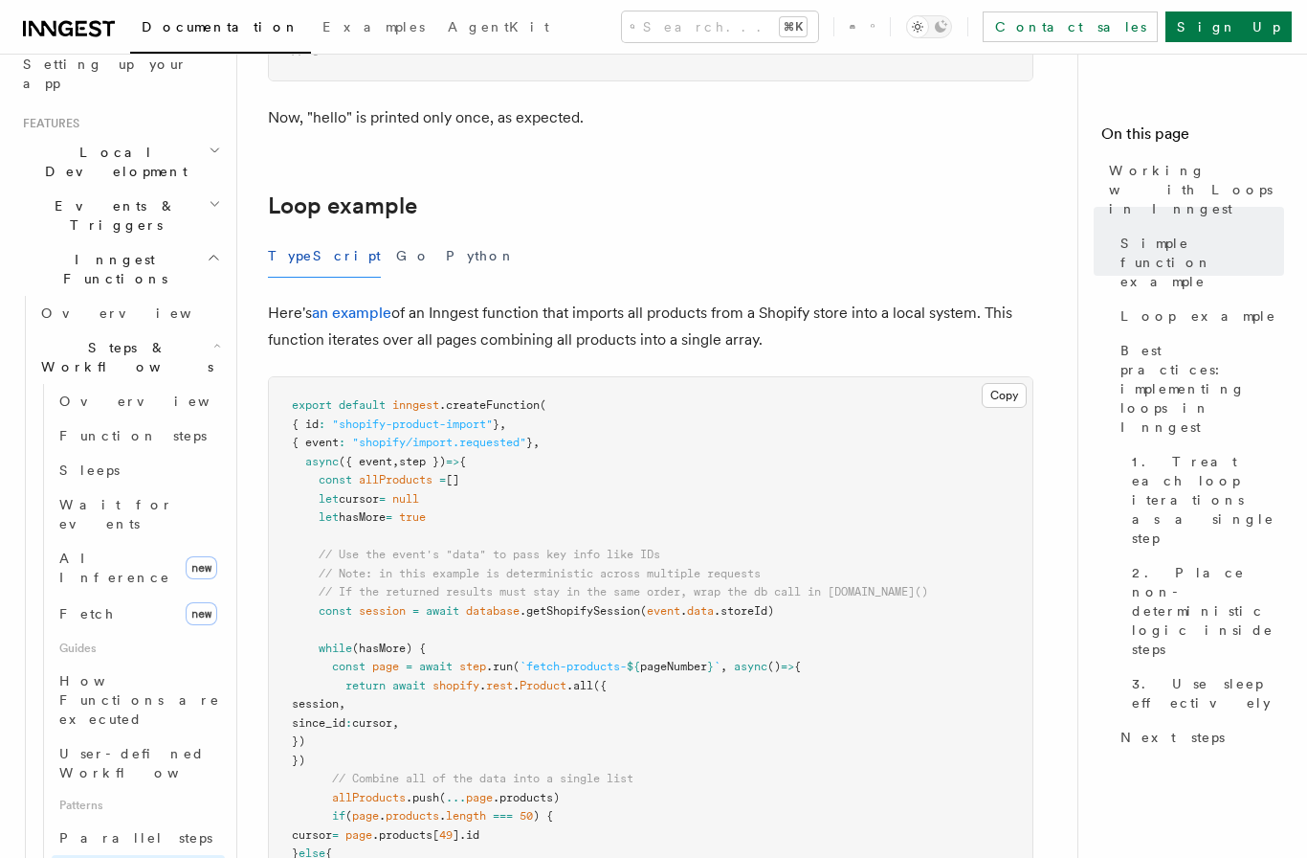
scroll to position [1675, 0]
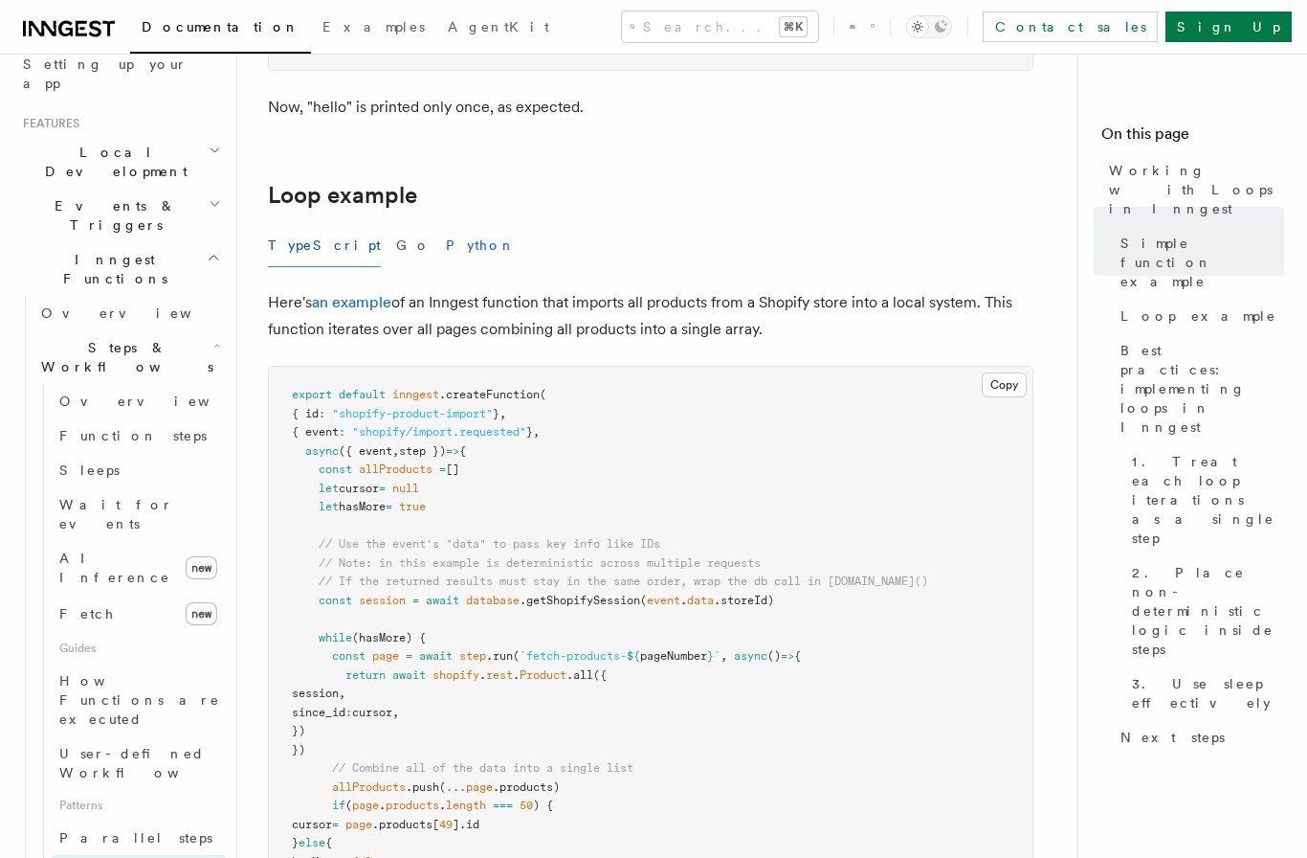
click at [446, 224] on button "Python" at bounding box center [481, 245] width 70 height 43
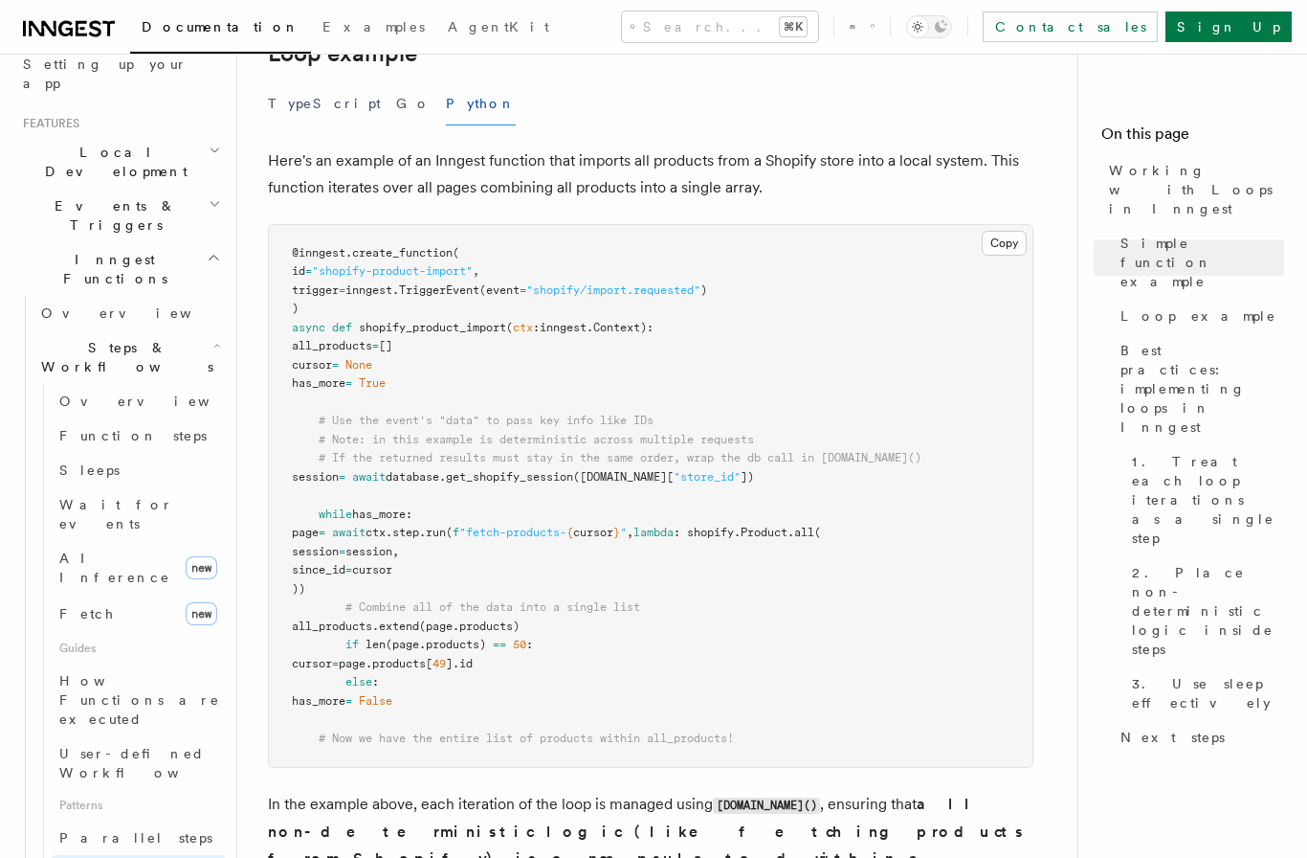
scroll to position [1992, 0]
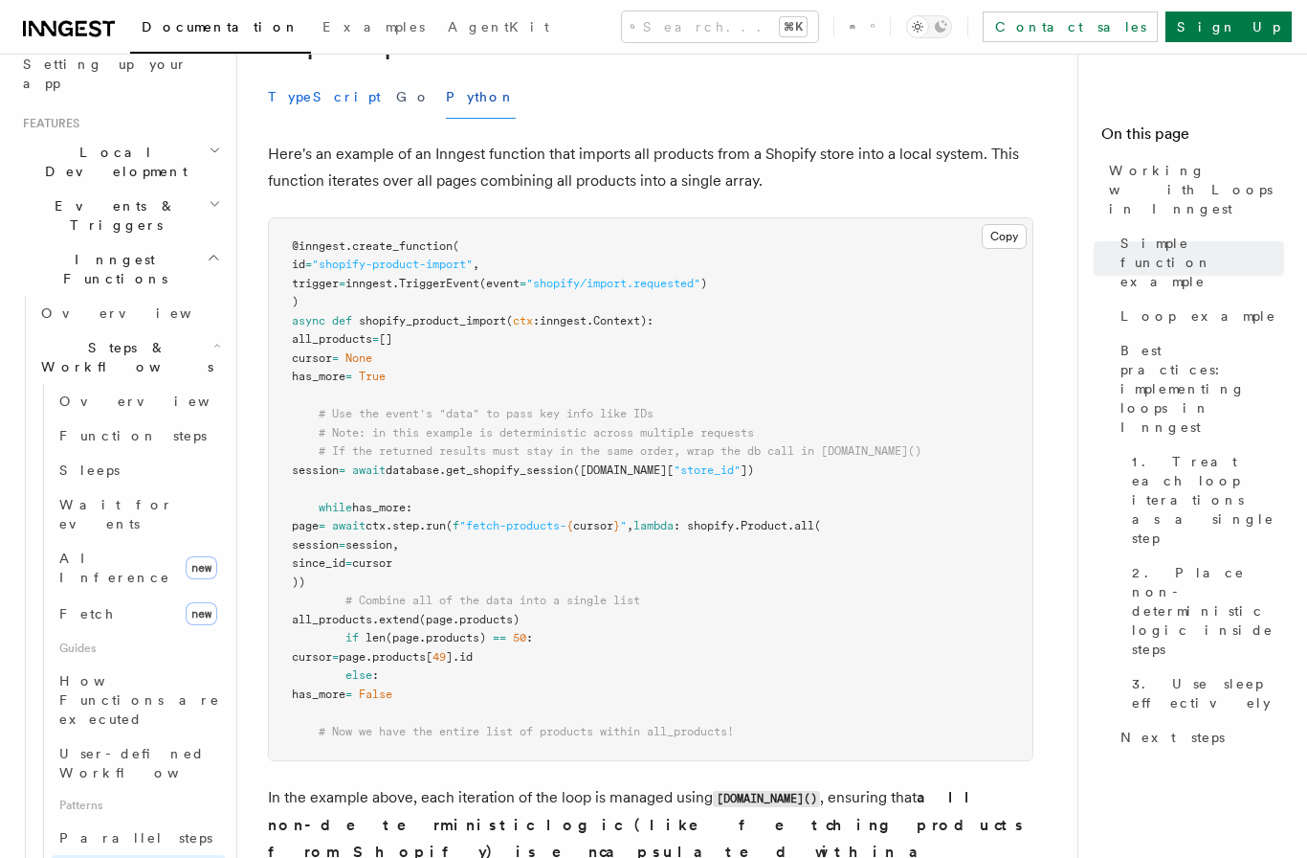
click at [318, 76] on button "TypeScript" at bounding box center [324, 97] width 113 height 43
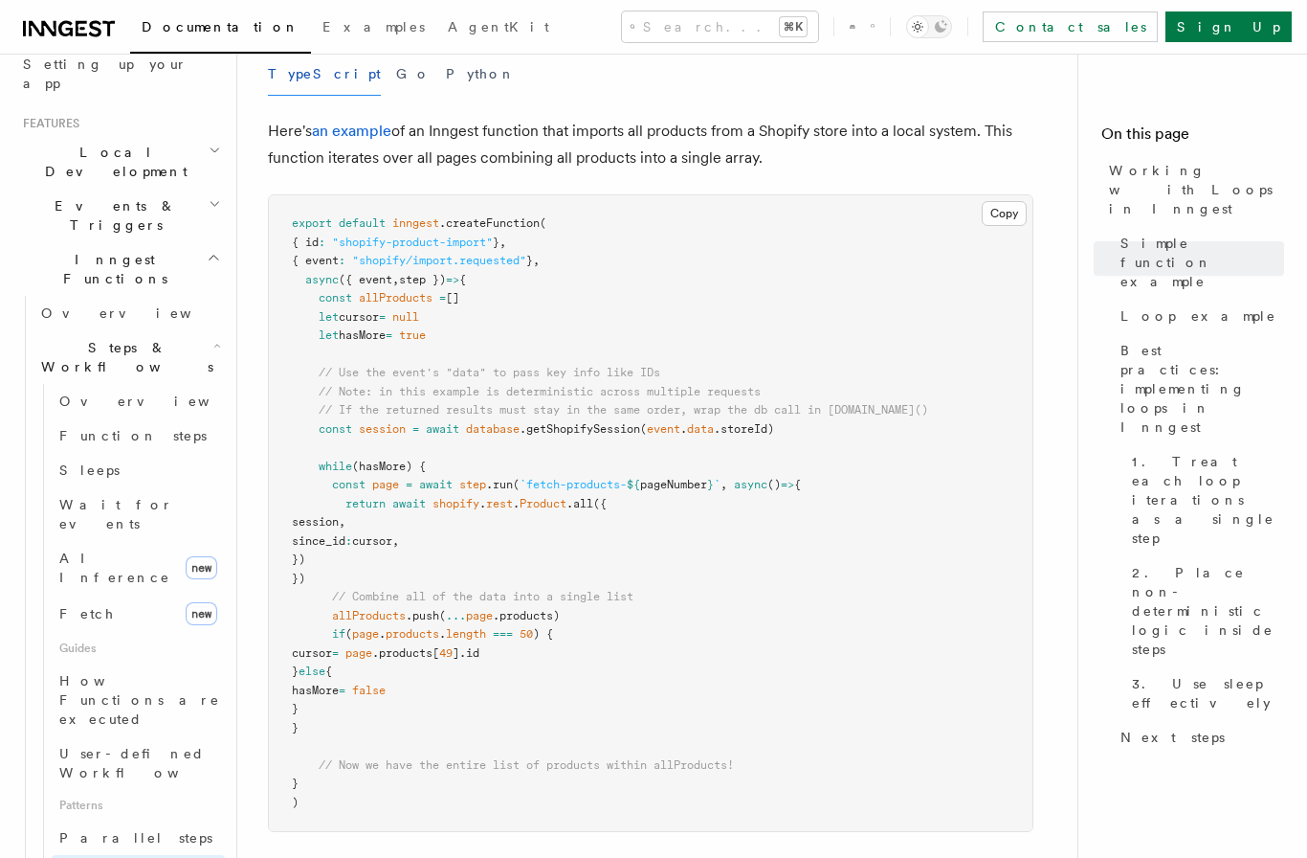
scroll to position [1825, 0]
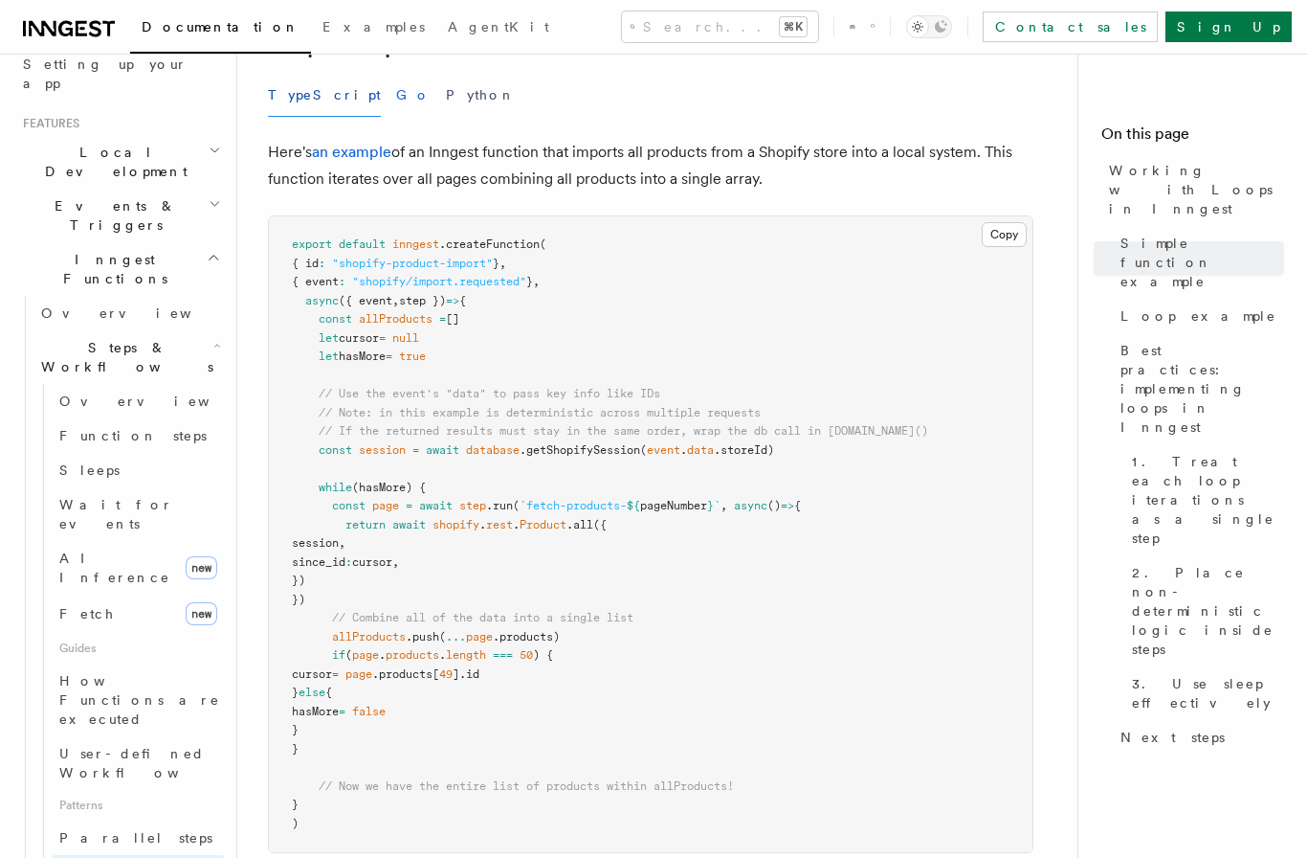
click at [396, 83] on button "Go" at bounding box center [413, 95] width 34 height 43
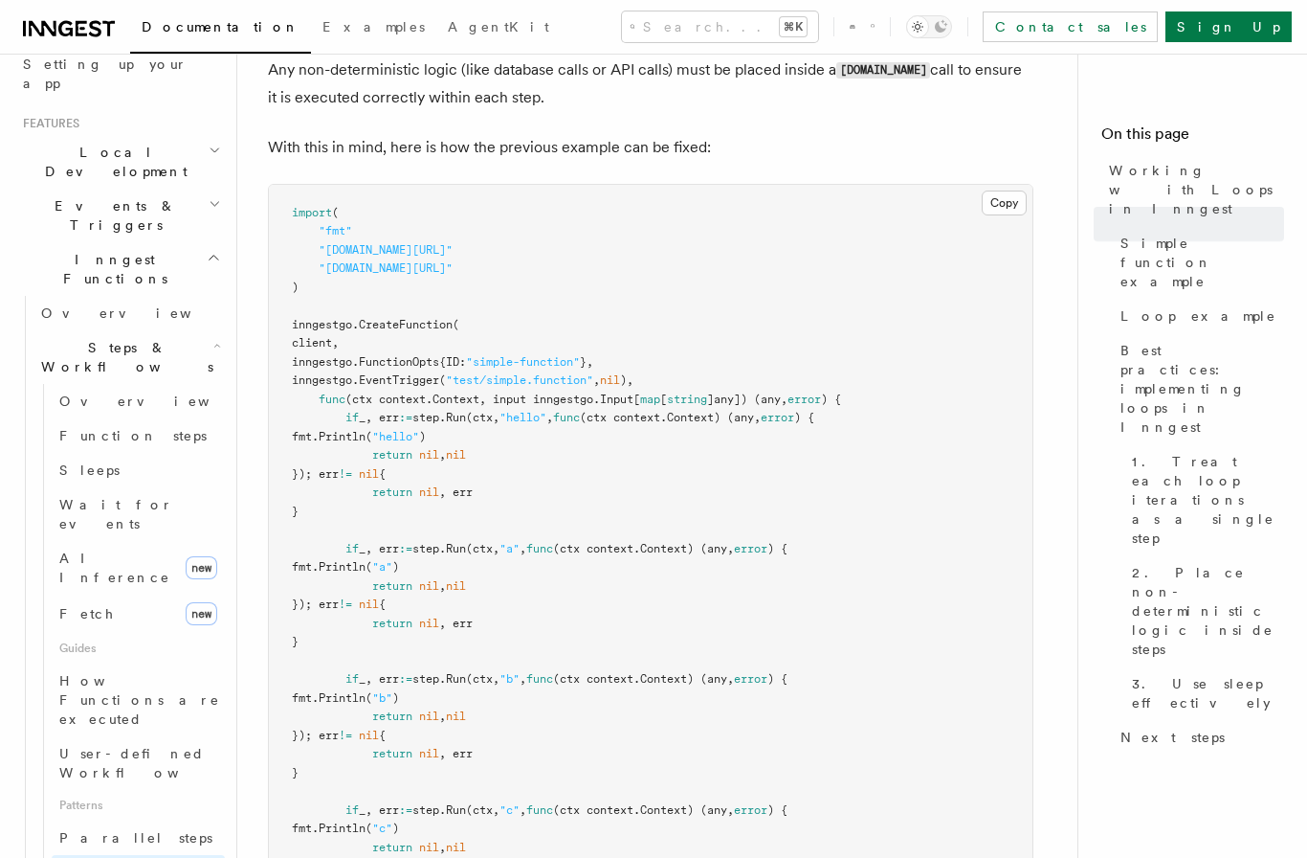
scroll to position [1693, 0]
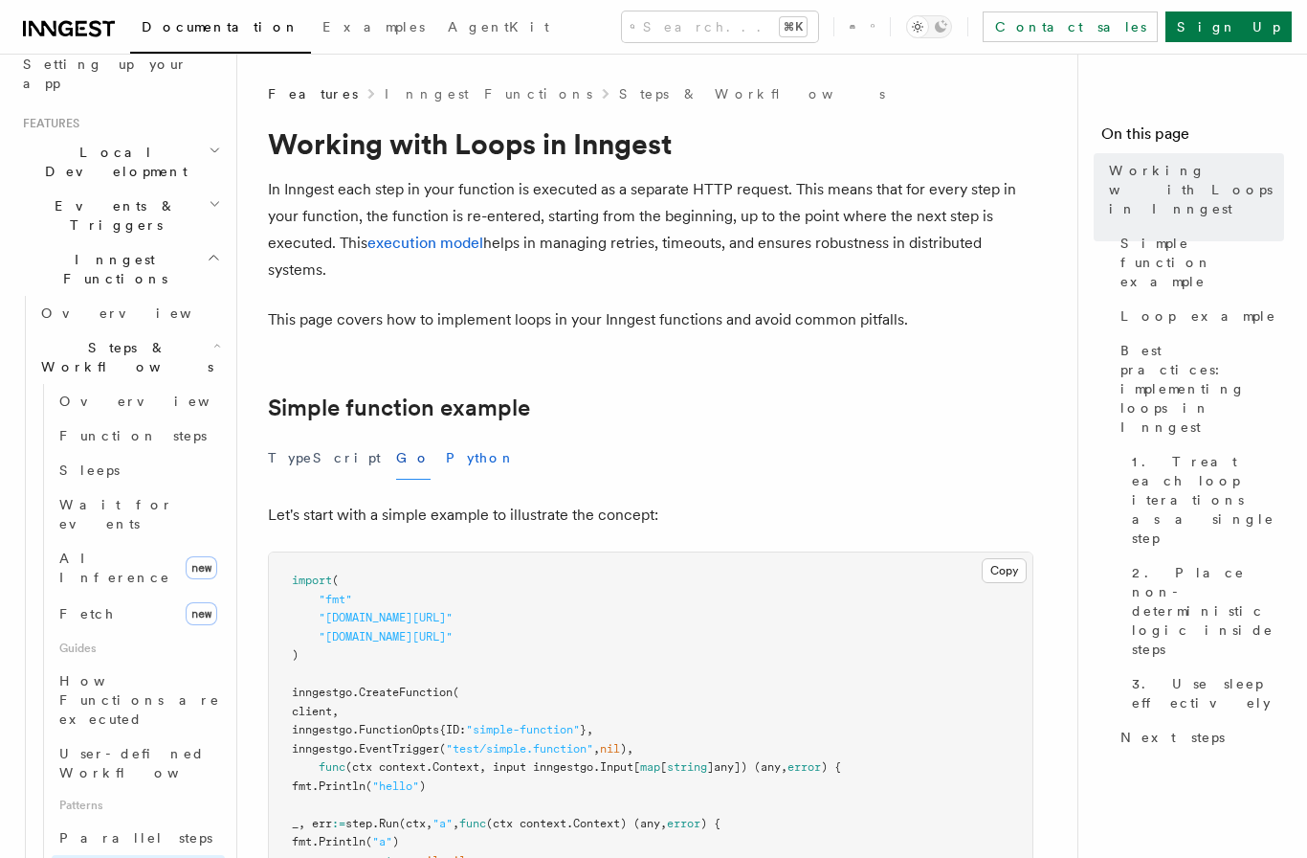
click at [446, 462] on button "Python" at bounding box center [481, 457] width 70 height 43
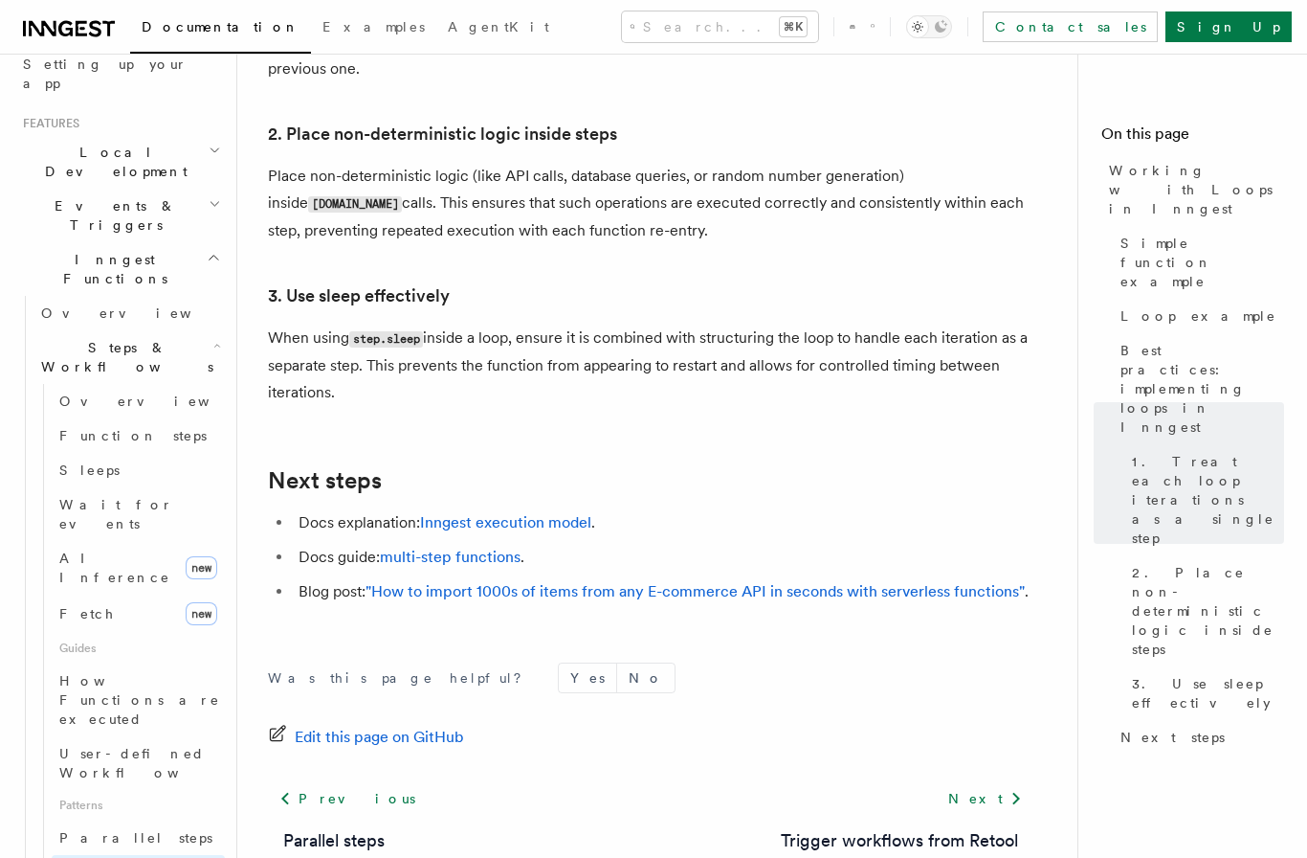
scroll to position [3326, 0]
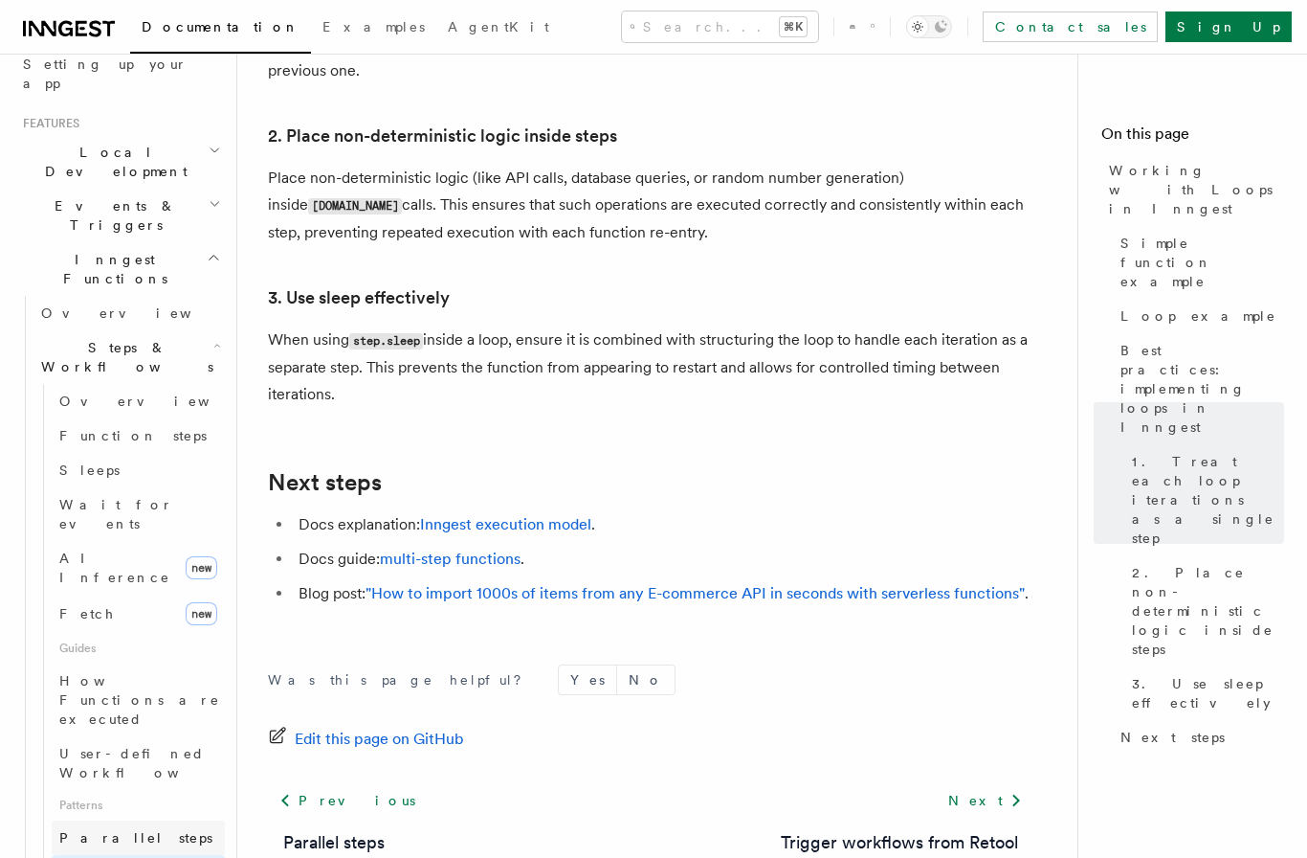
click at [115, 820] on link "Parallel steps" at bounding box center [138, 837] width 173 height 34
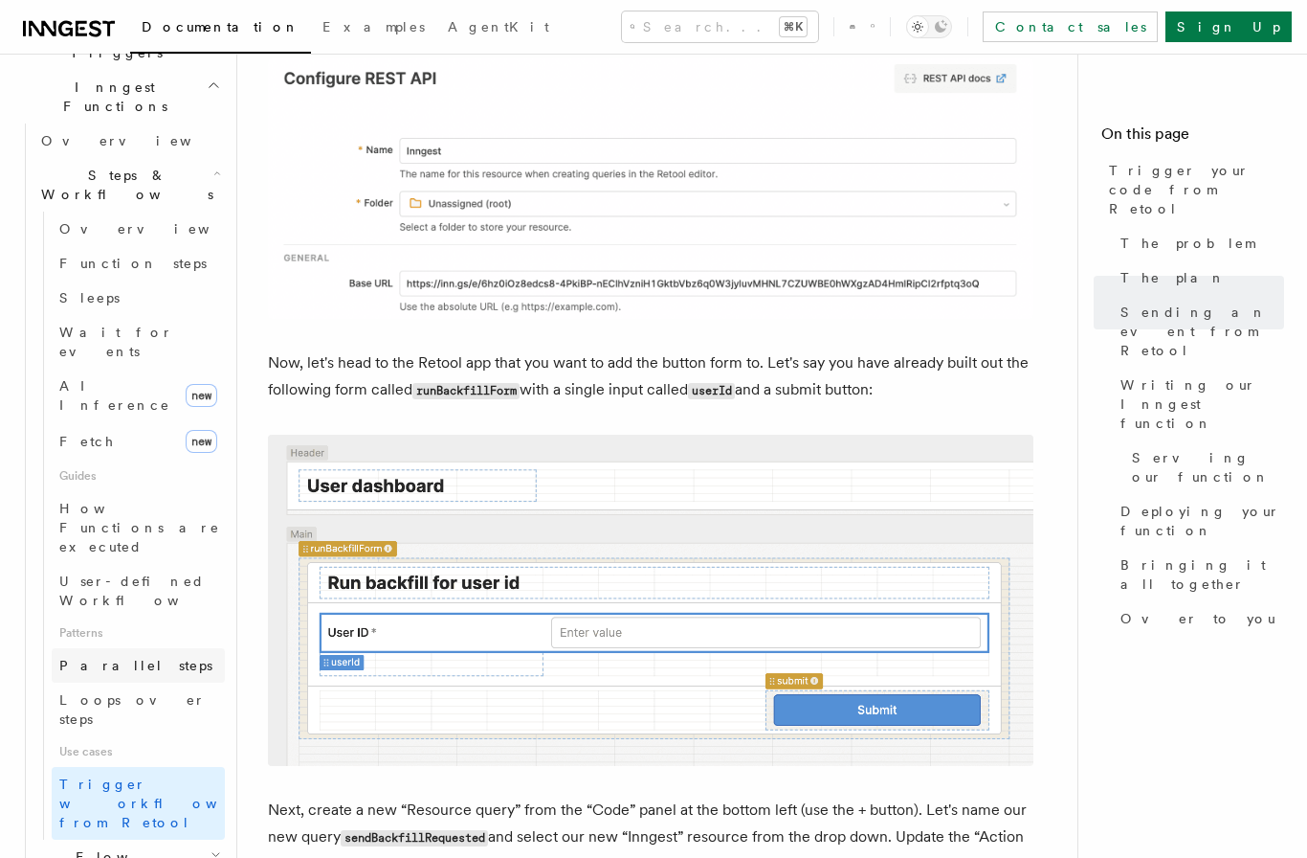
scroll to position [547, 0]
click at [101, 843] on span "Flow Control new" at bounding box center [121, 862] width 177 height 38
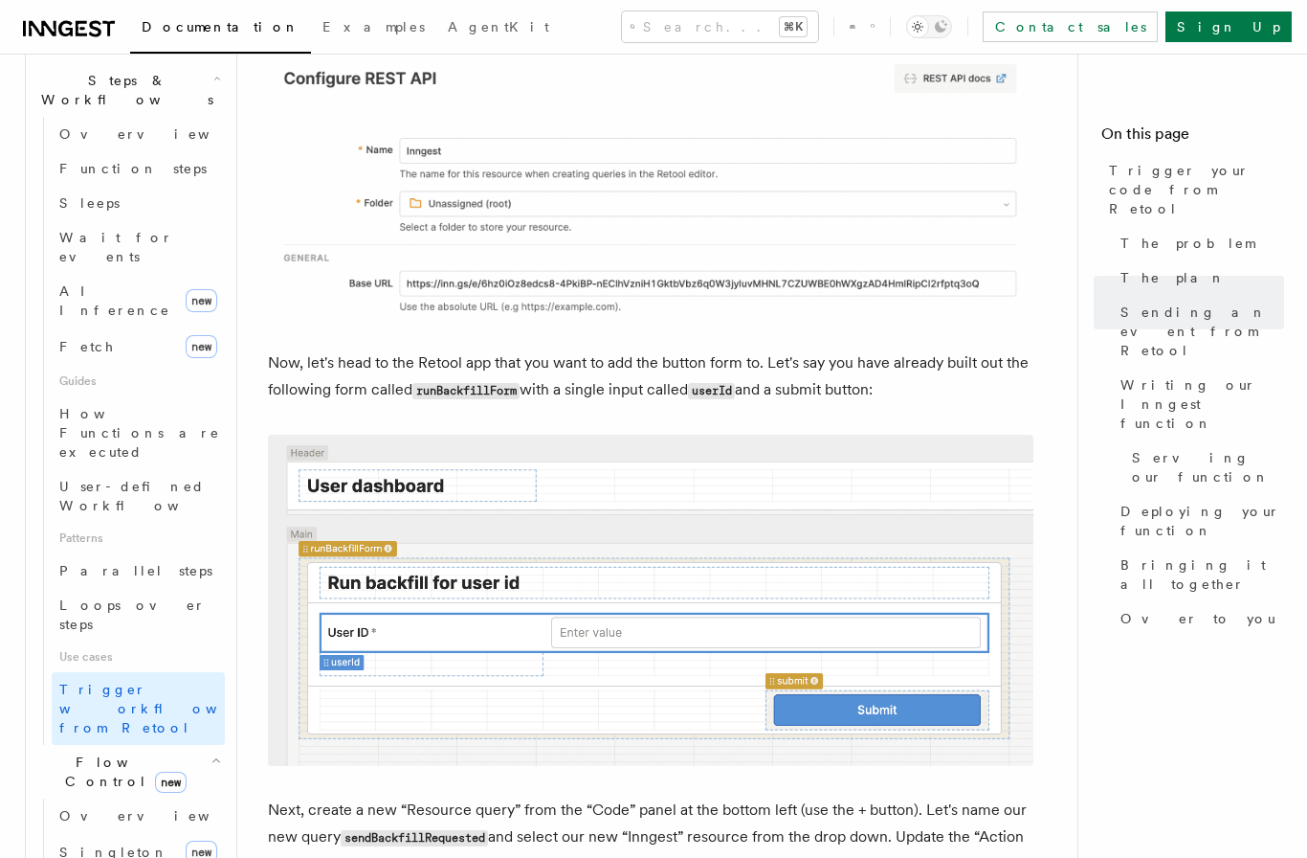
scroll to position [656, 0]
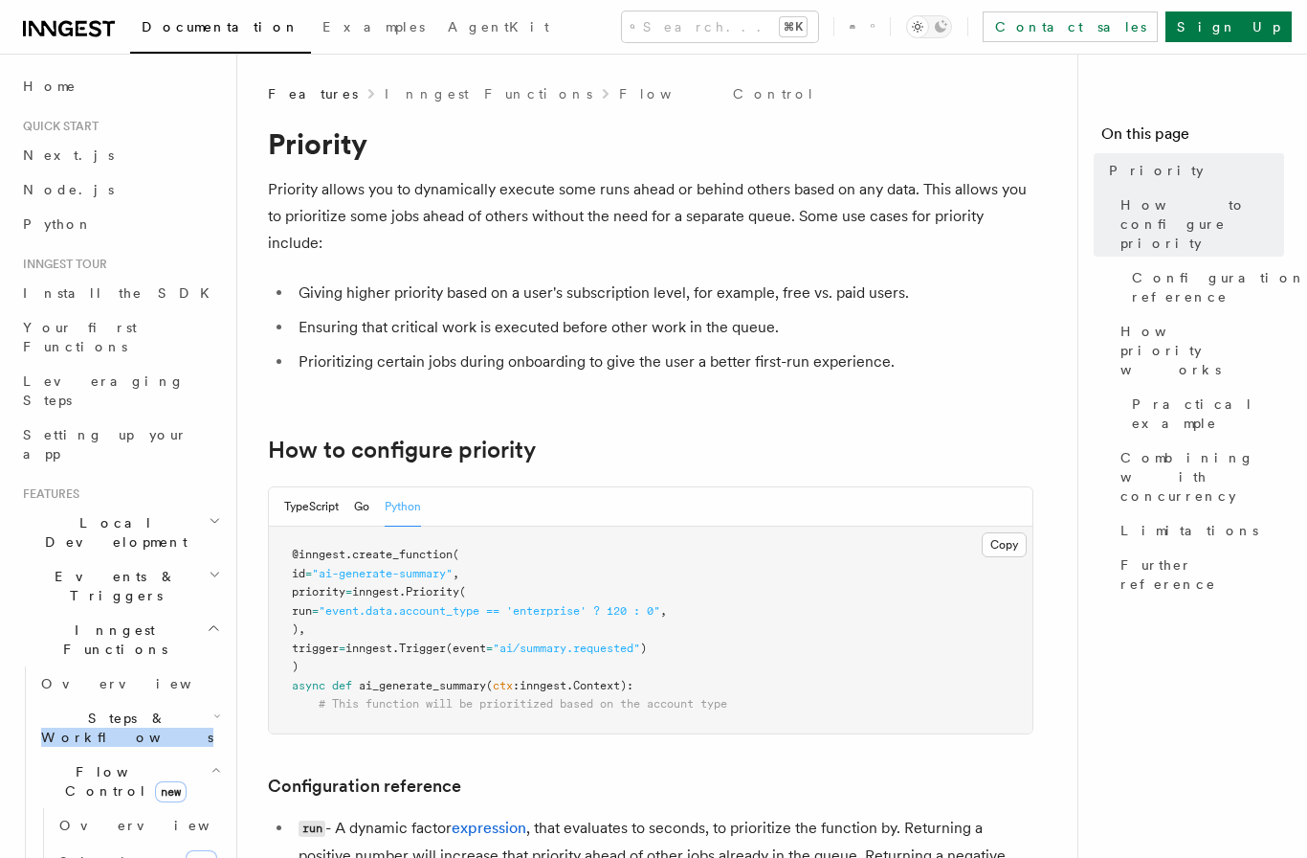
click at [81, 567] on span "Events & Triggers" at bounding box center [111, 586] width 193 height 38
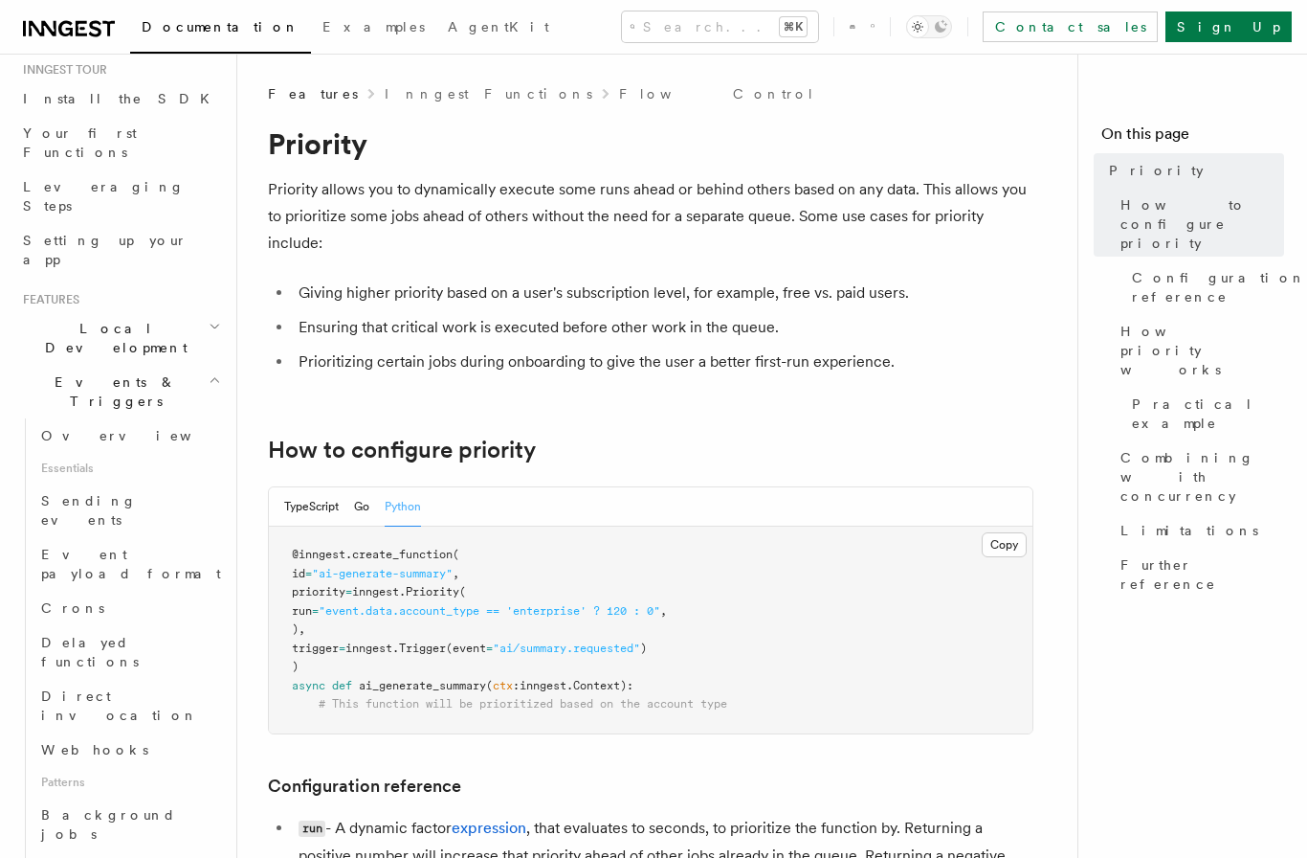
scroll to position [200, 0]
click at [104, 619] on link "Delayed functions" at bounding box center [128, 646] width 191 height 54
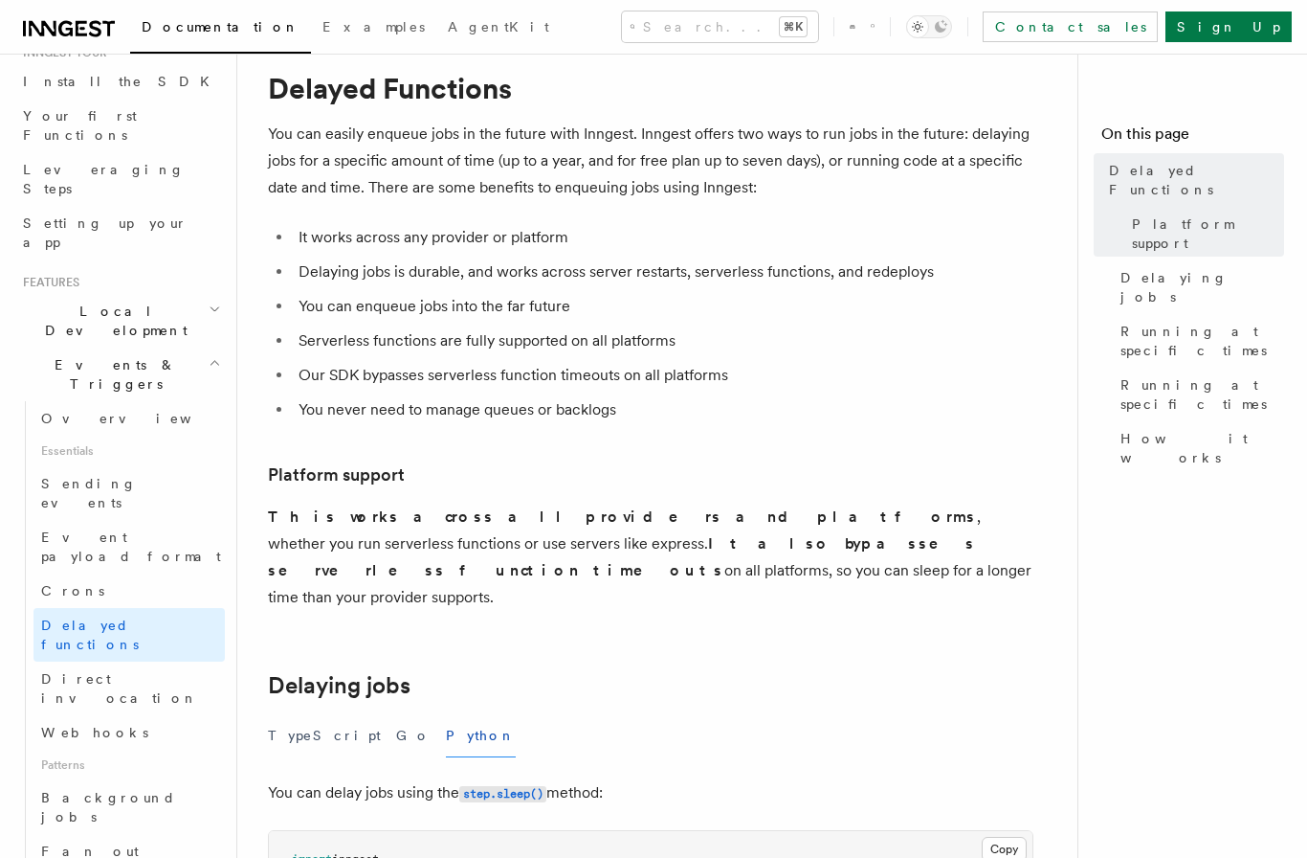
scroll to position [54, 0]
click at [79, 401] on link "Overview" at bounding box center [128, 418] width 191 height 34
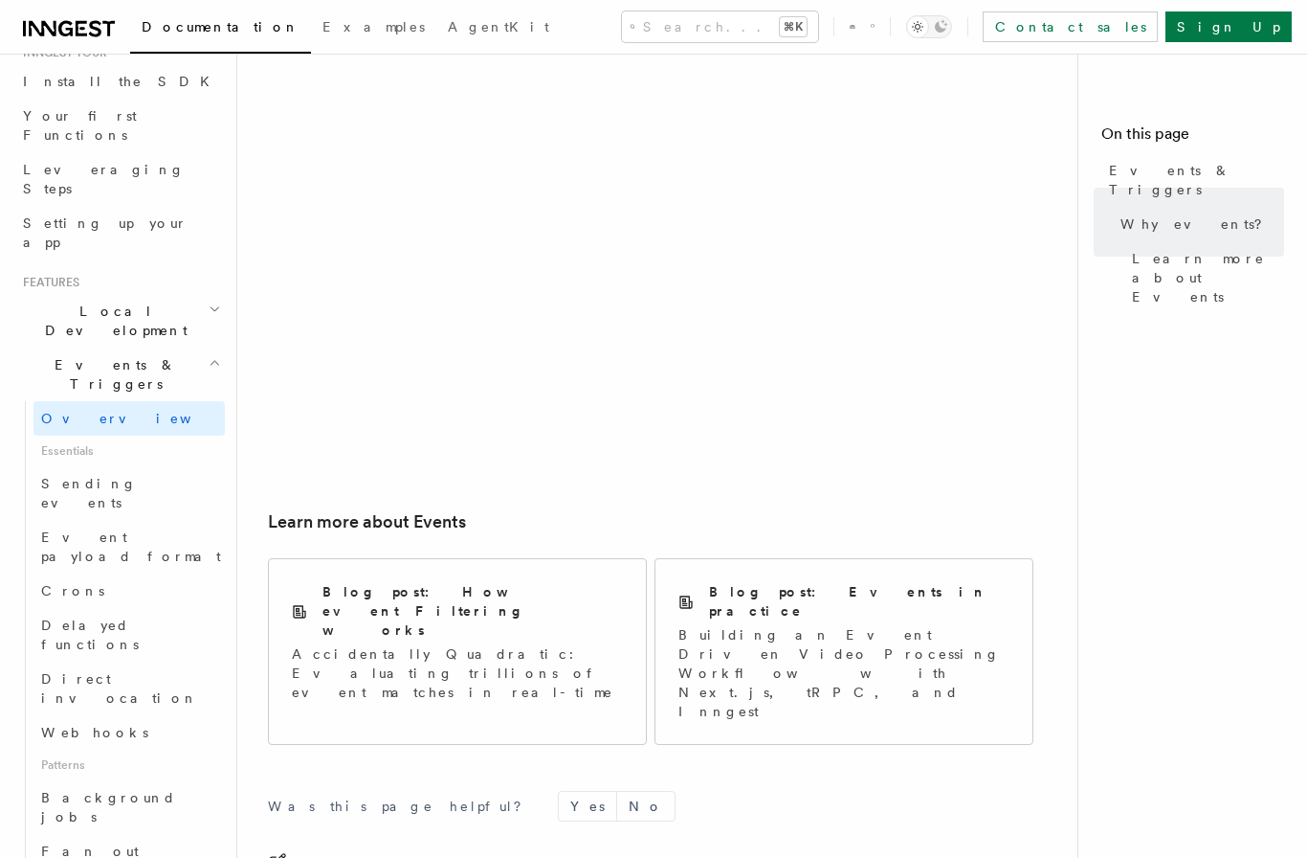
scroll to position [1103, 0]
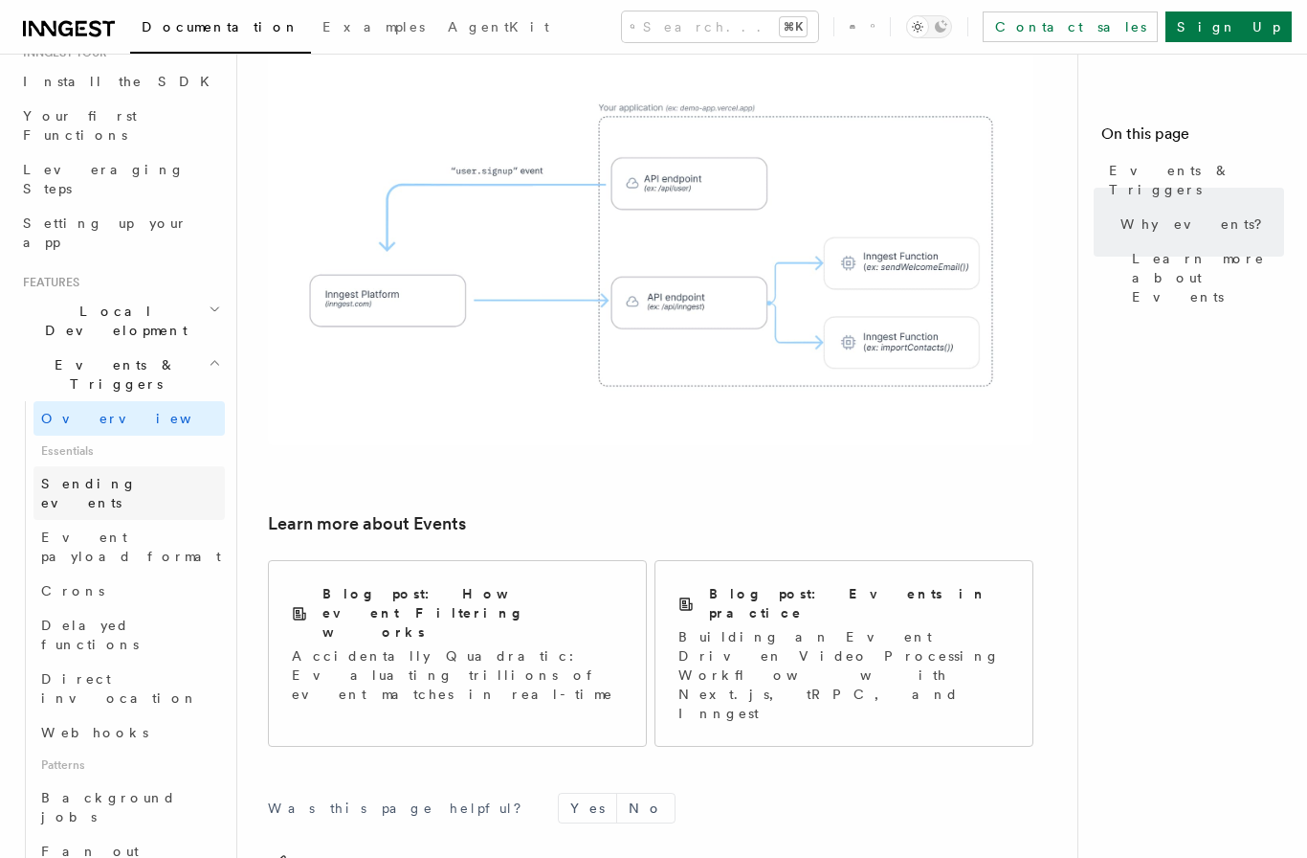
click at [60, 476] on span "Sending events" at bounding box center [89, 493] width 96 height 34
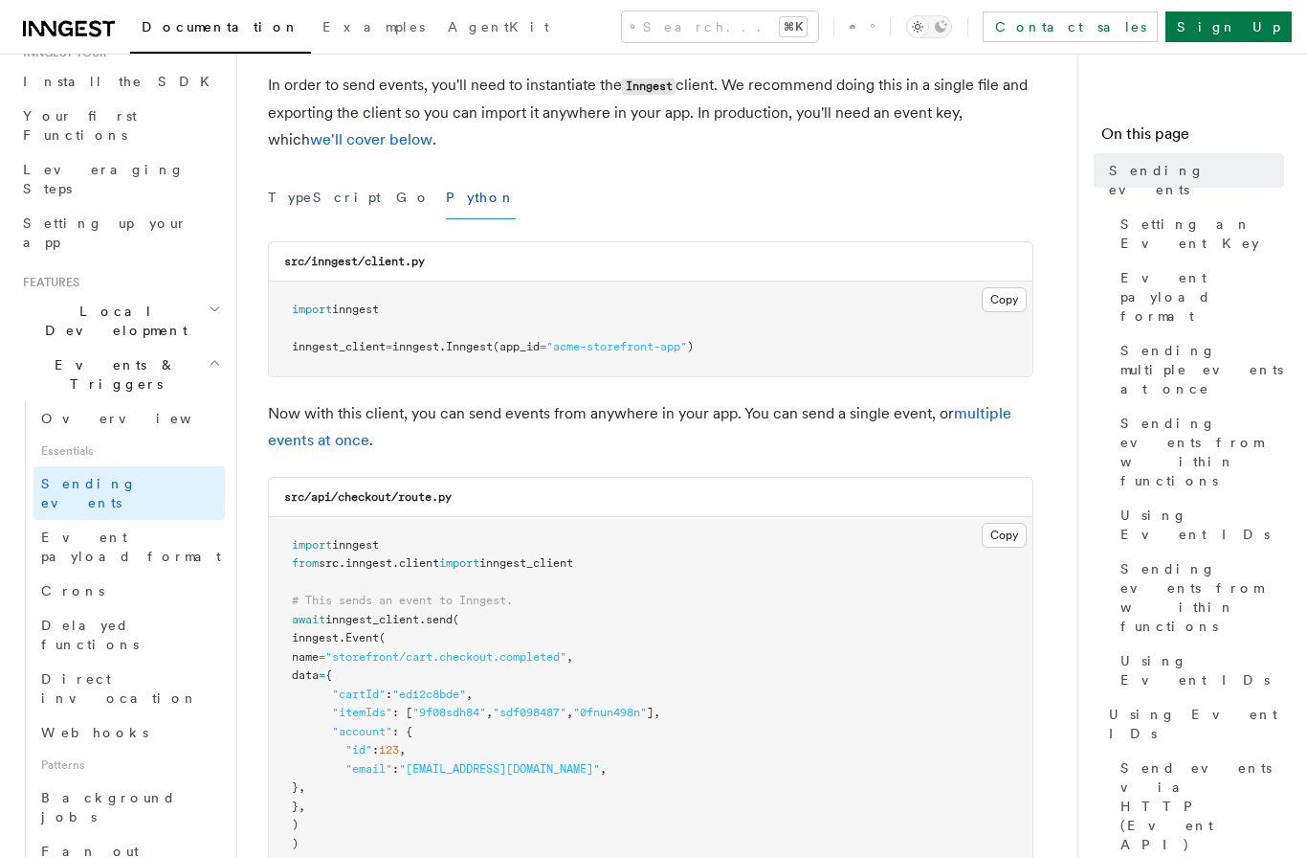
scroll to position [145, 0]
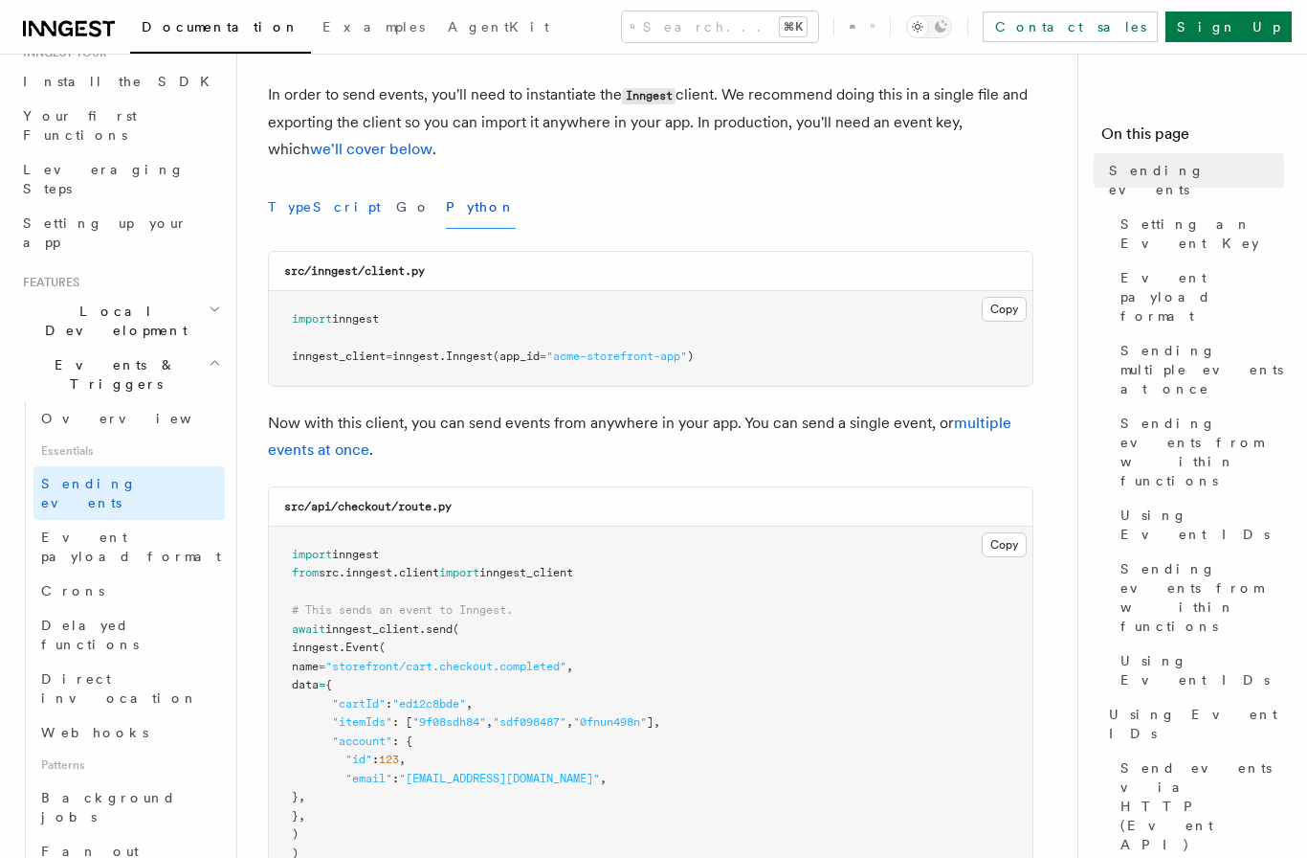
click at [315, 224] on button "TypeScript" at bounding box center [324, 207] width 113 height 43
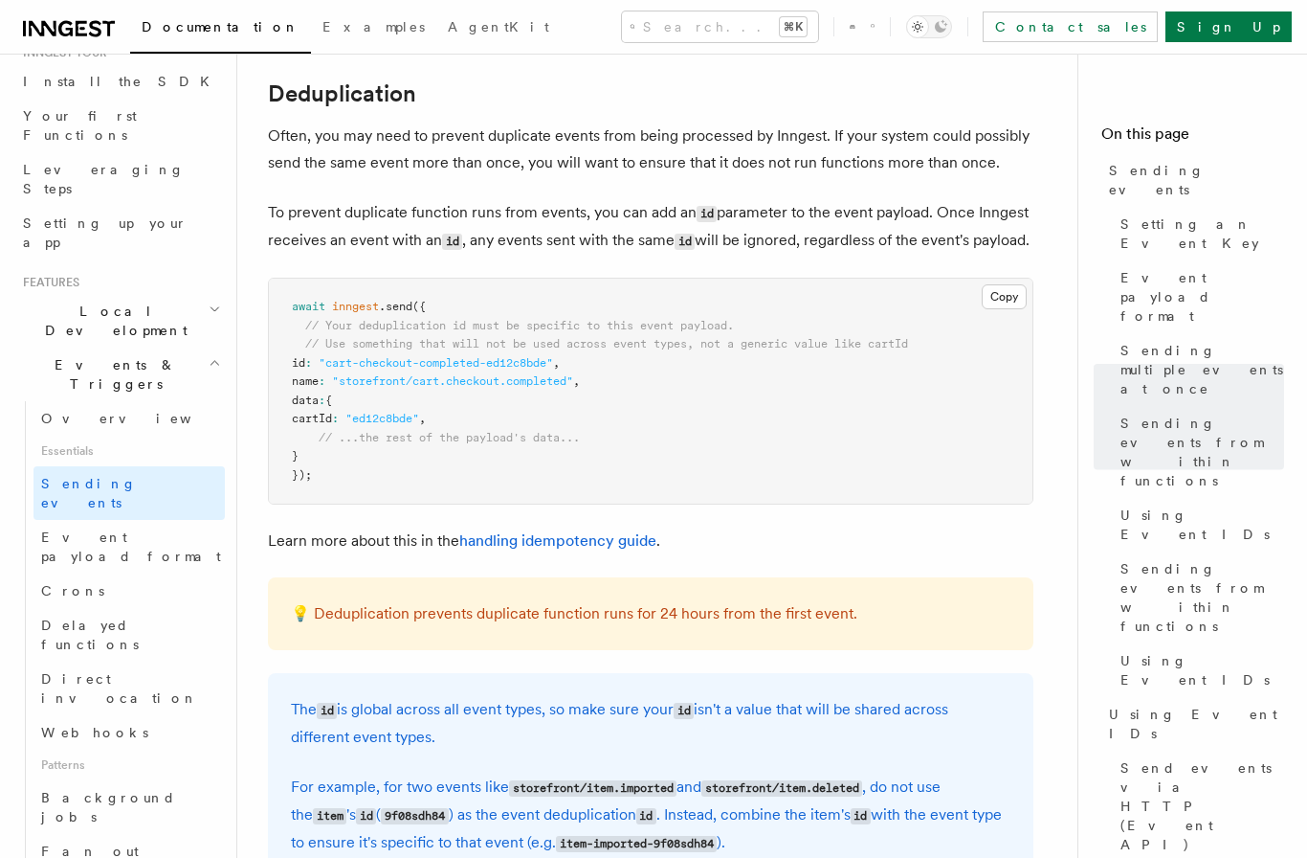
scroll to position [4782, 0]
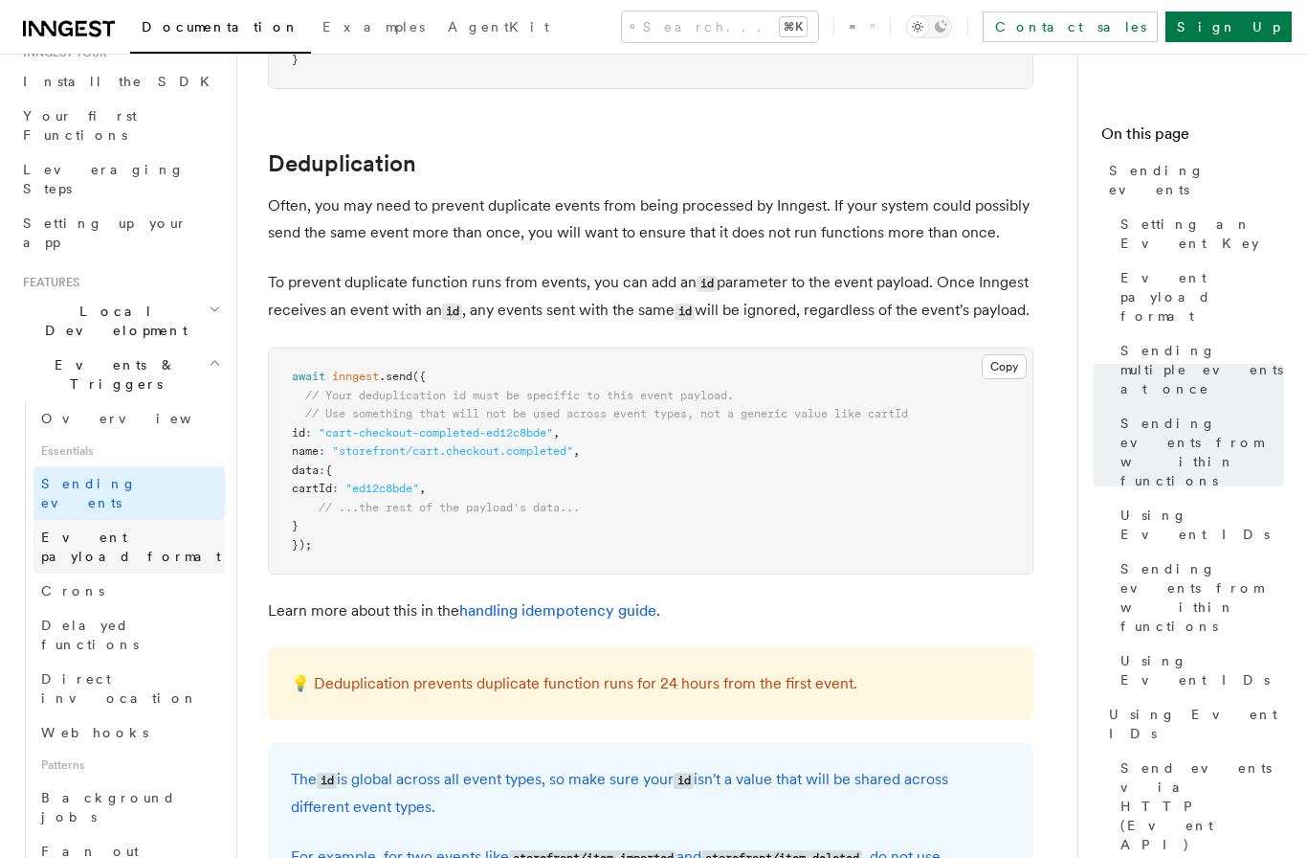
click at [127, 520] on link "Event payload format" at bounding box center [128, 547] width 191 height 54
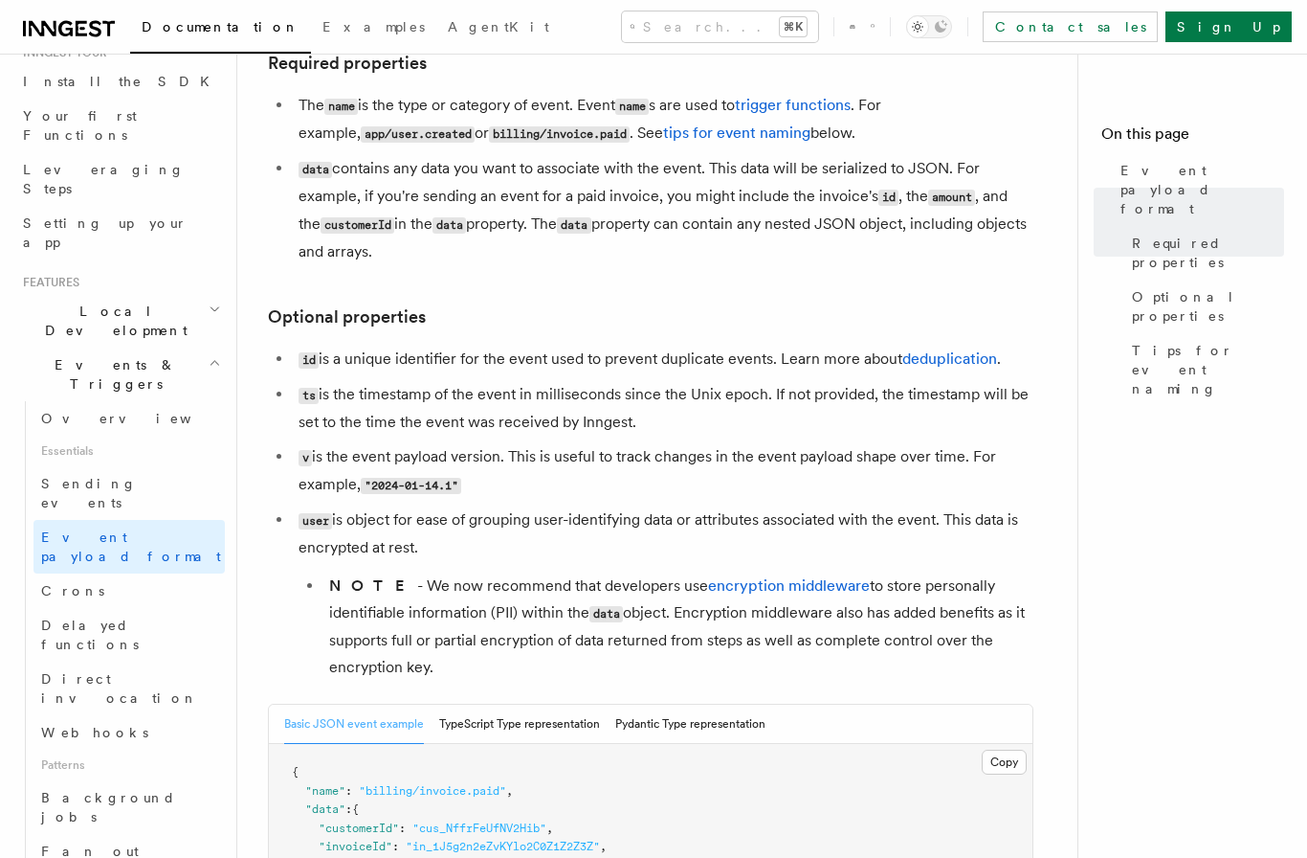
scroll to position [217, 0]
